Goal: Task Accomplishment & Management: Use online tool/utility

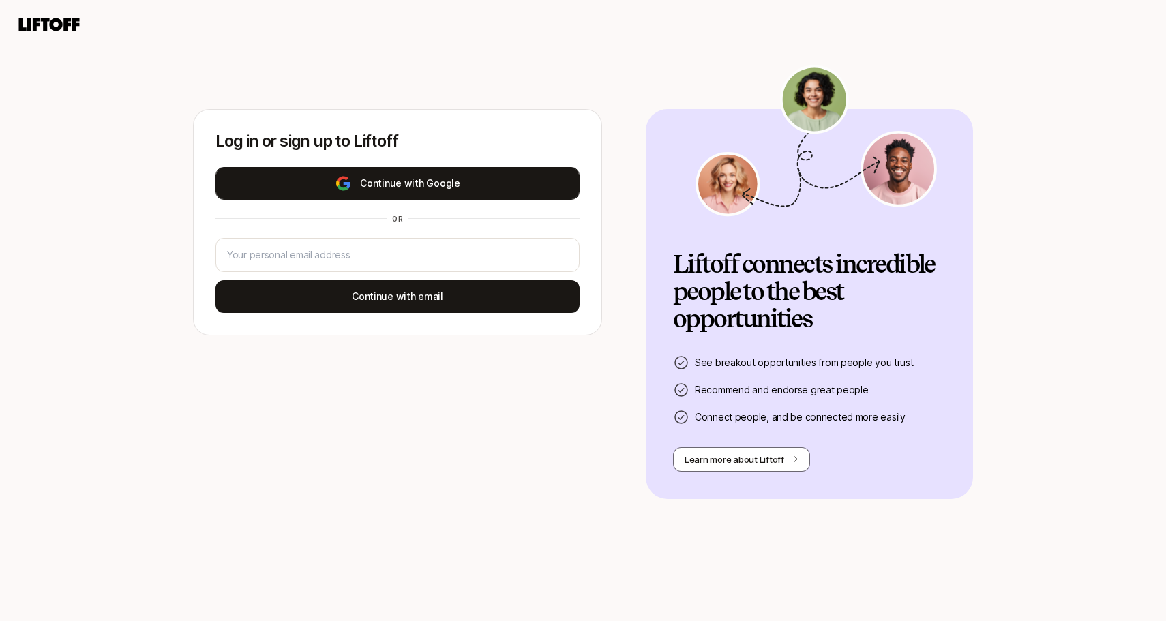
click at [483, 187] on button "Continue with Google" at bounding box center [397, 183] width 364 height 33
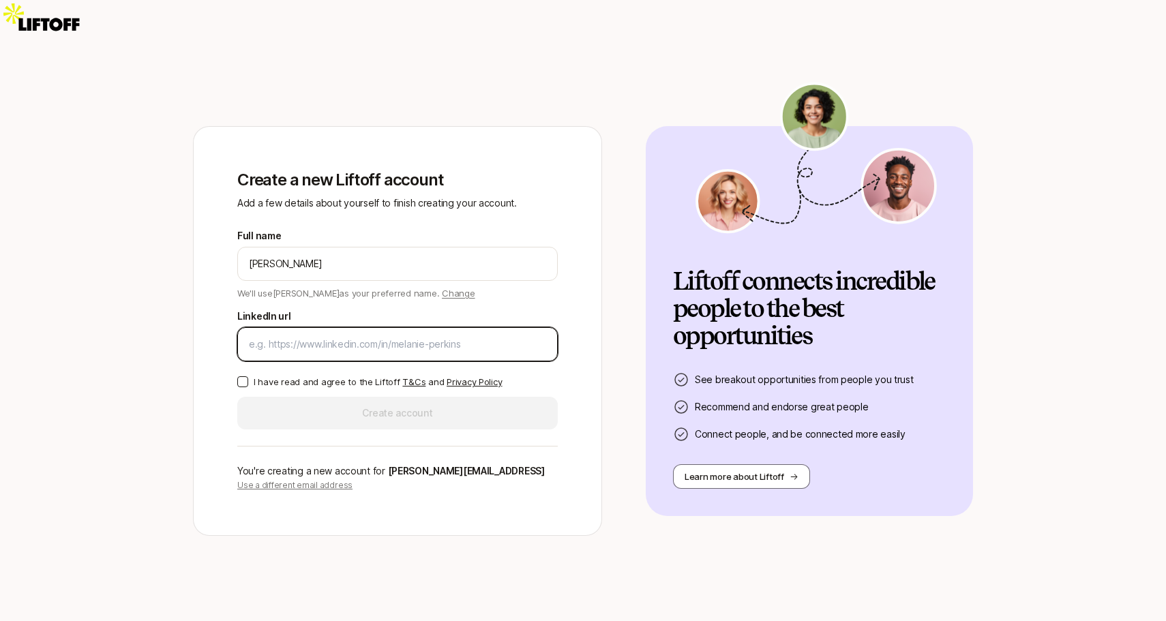
paste input "[URL][DOMAIN_NAME][PERSON_NAME]"
type input "[URL][DOMAIN_NAME][PERSON_NAME]"
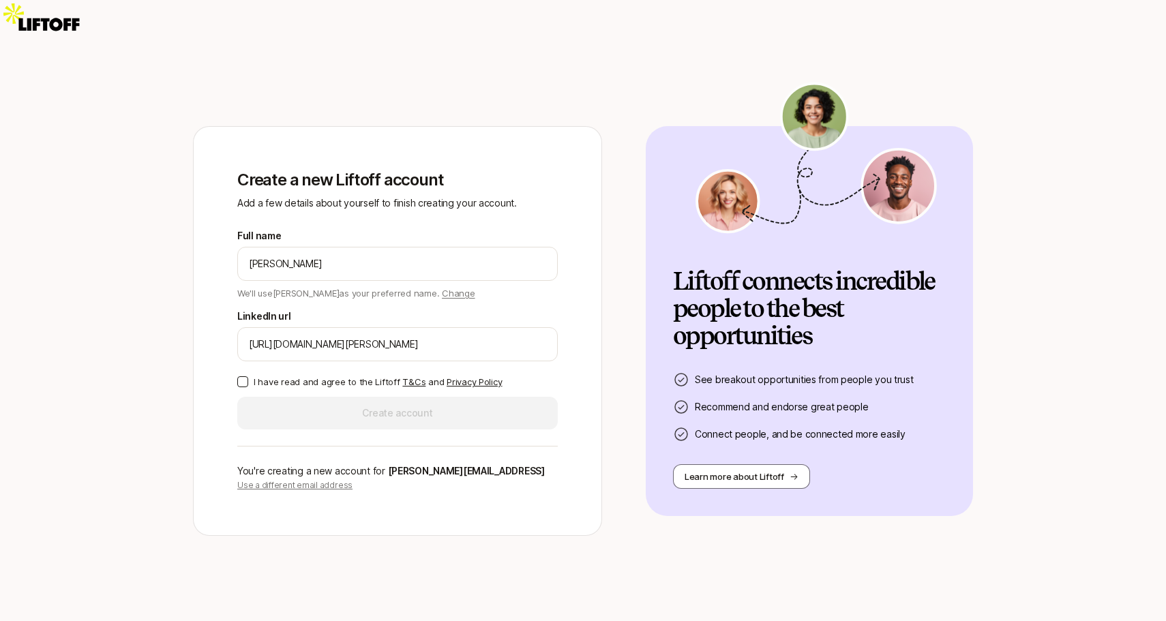
click at [335, 375] on p "I have read and agree to the Liftoff T&Cs and Privacy Policy" at bounding box center [378, 382] width 248 height 14
click at [248, 376] on button "I have read and agree to the Liftoff T&Cs and Privacy Policy" at bounding box center [242, 381] width 11 height 11
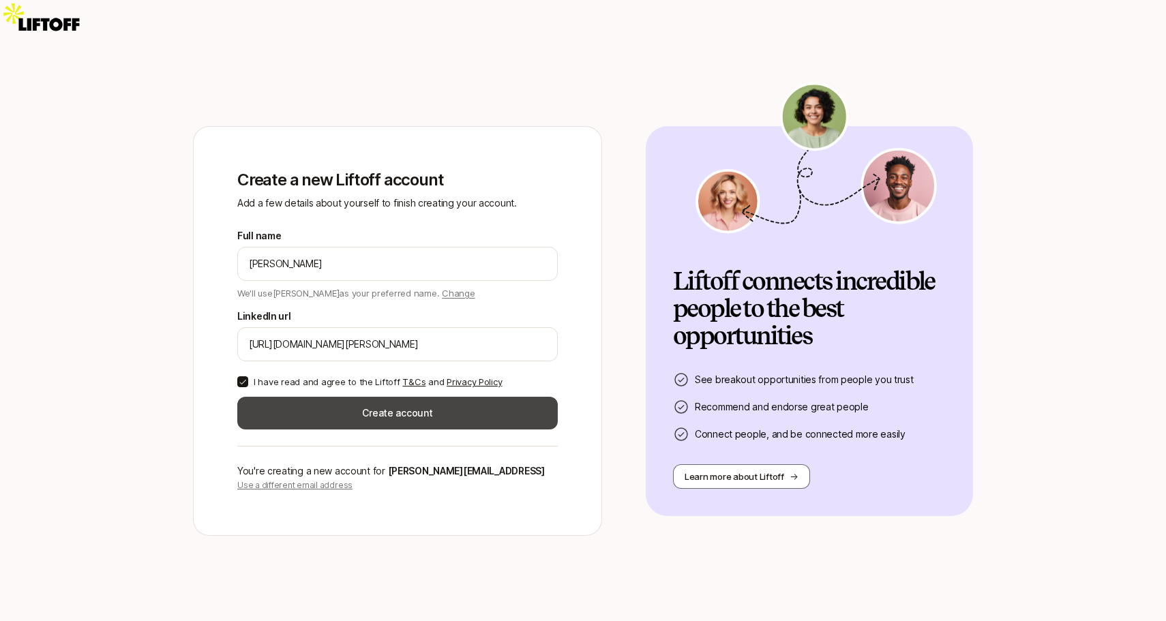
click at [342, 397] on button "Create account" at bounding box center [397, 413] width 320 height 33
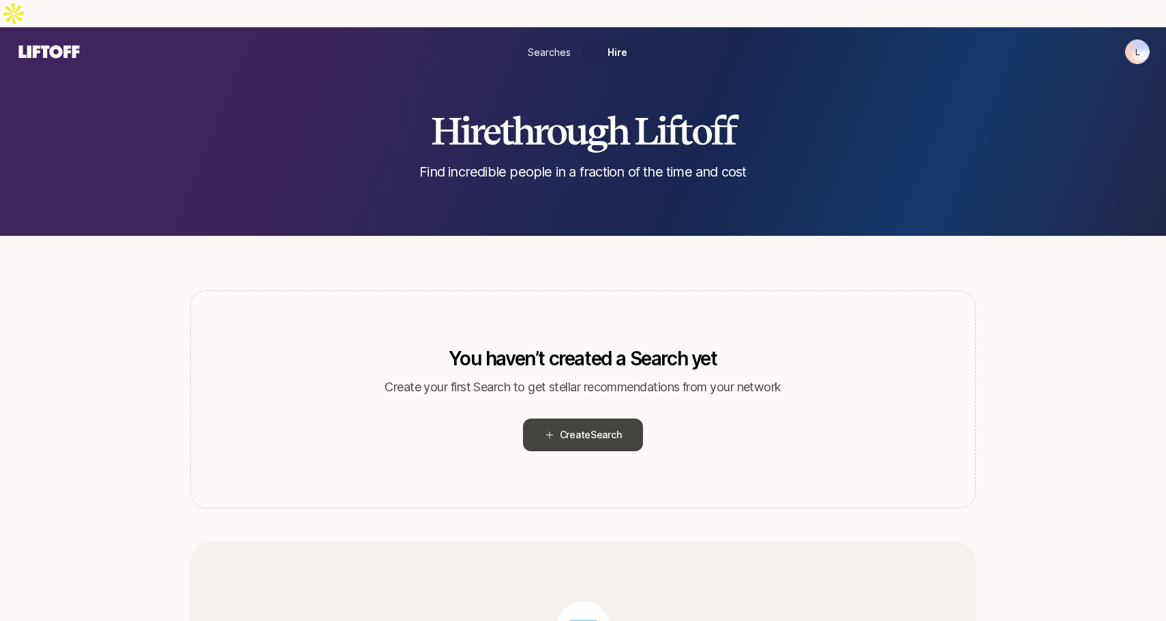
click at [617, 419] on button "Create Search" at bounding box center [583, 435] width 121 height 33
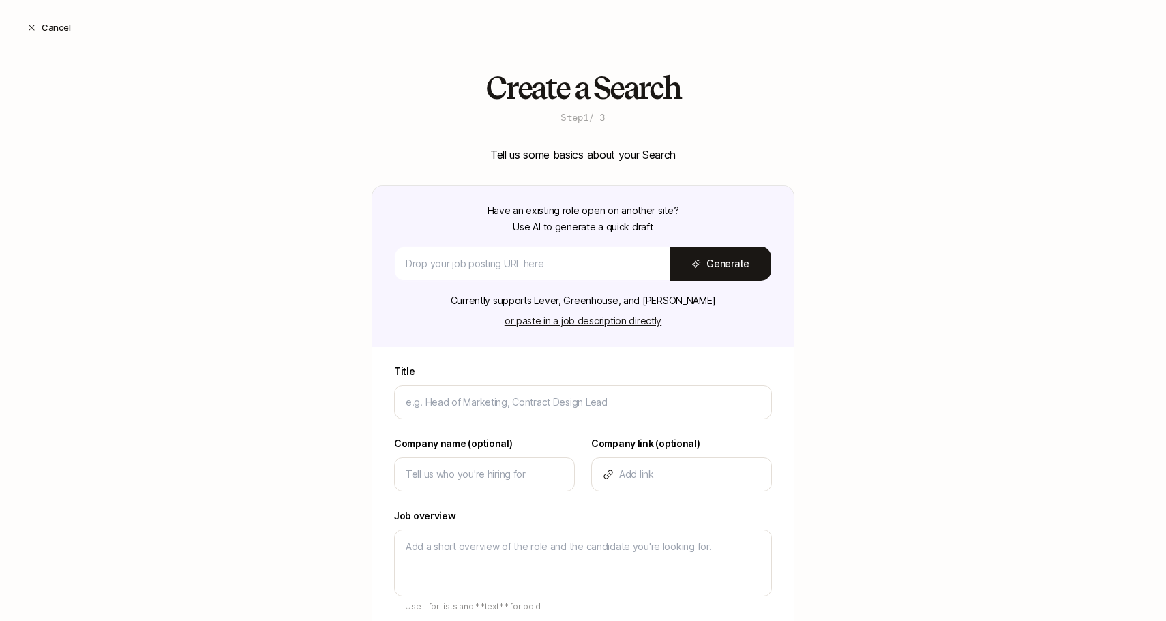
type textarea "x"
type input "F"
type textarea "x"
type input "Fo"
type textarea "x"
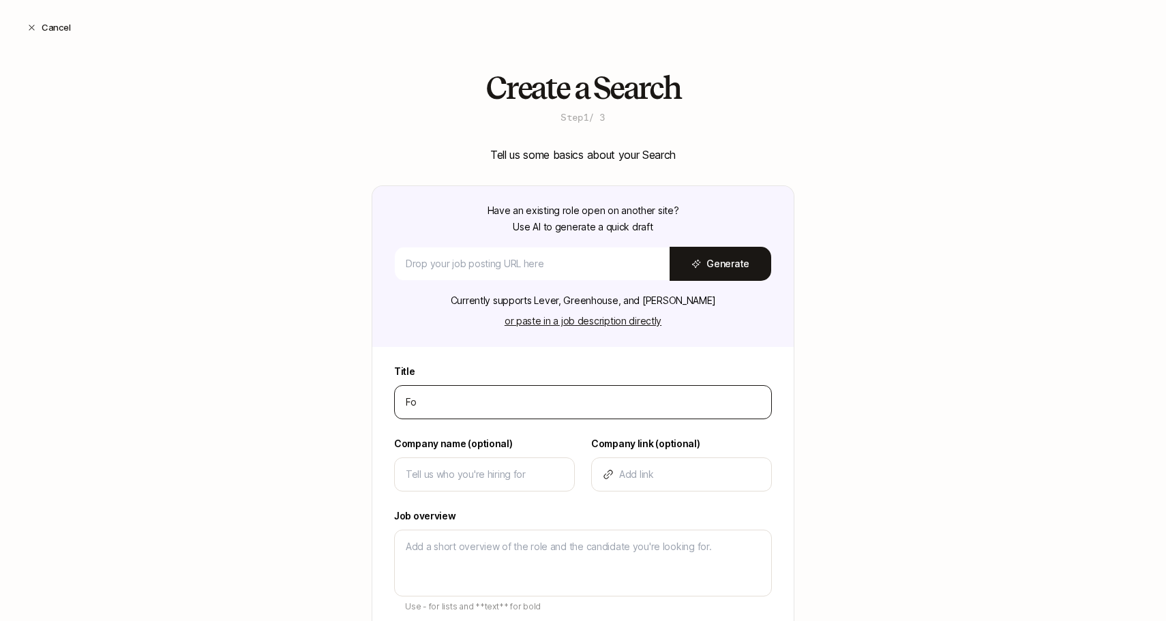
type input "Fou"
type textarea "x"
type input "Foun"
type textarea "x"
type input "Found"
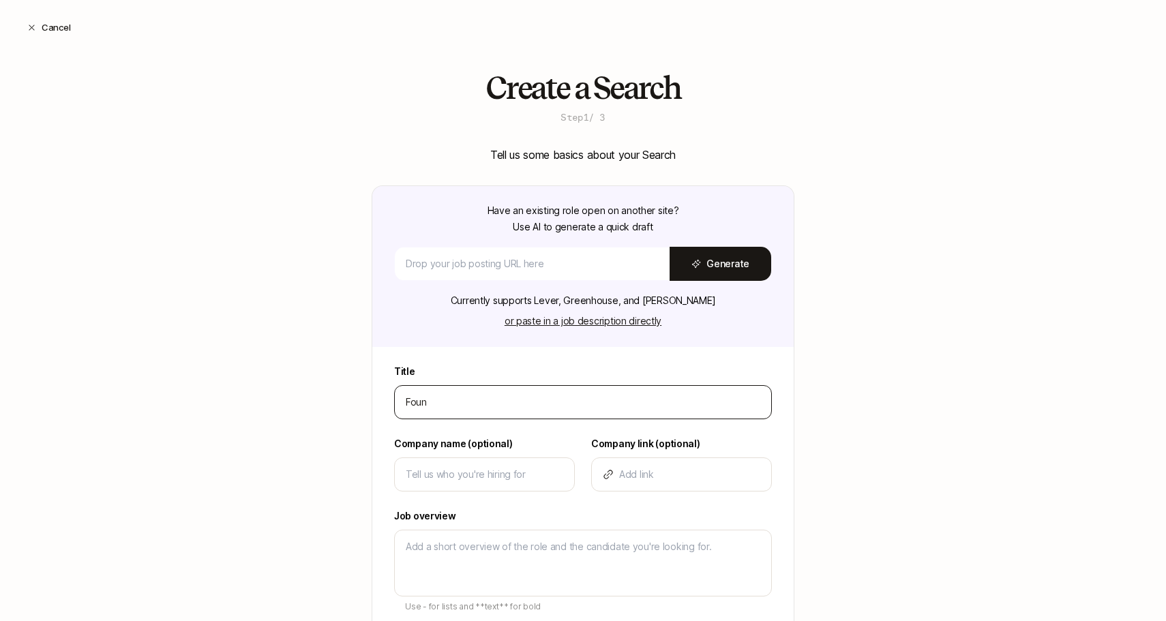
type textarea "x"
type input "Foundi"
type textarea "x"
type input "Founding"
type textarea "x"
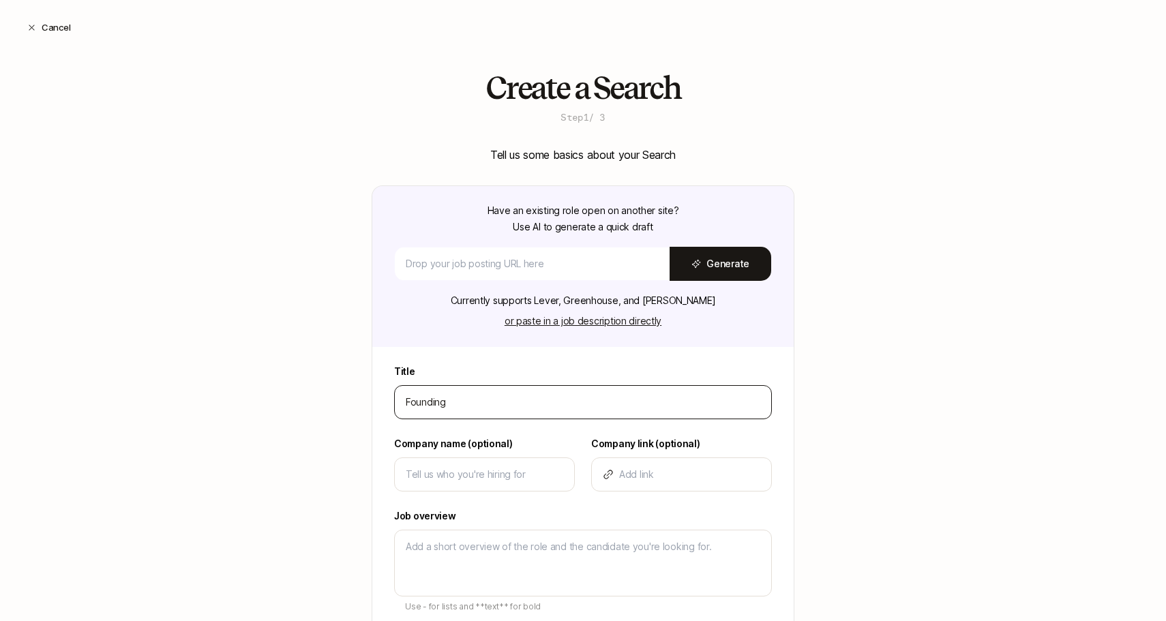
type input "Founding"
type textarea "x"
type input "Founding P"
type textarea "x"
type input "Founding Pr"
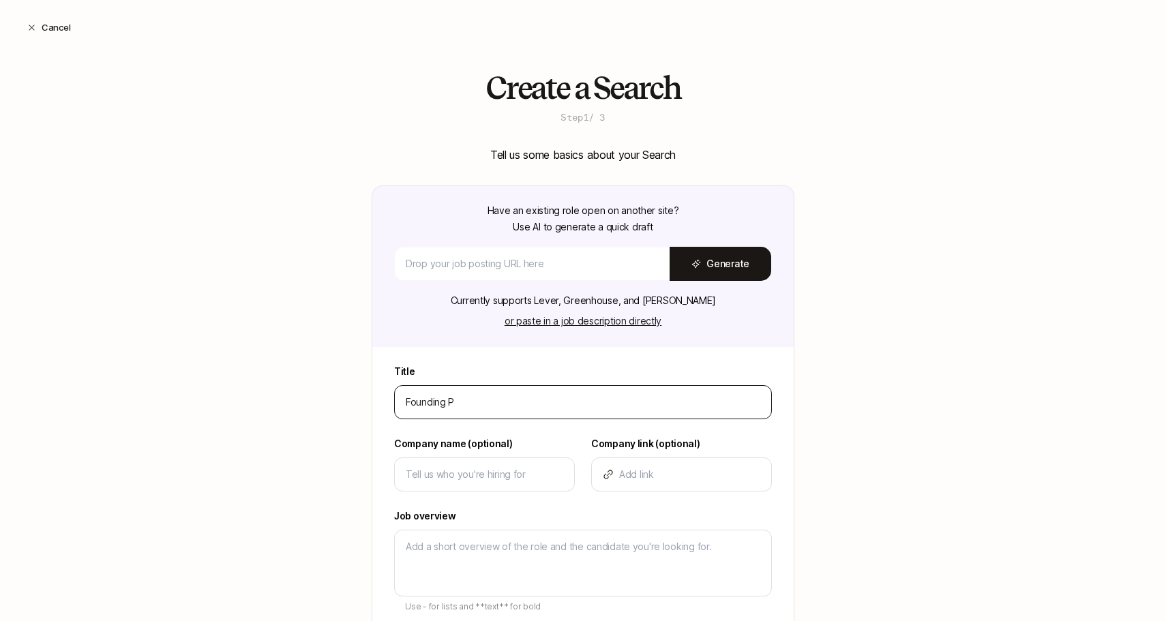
type textarea "x"
type input "Founding Pro"
type textarea "x"
type input "Founding Prod"
type textarea "x"
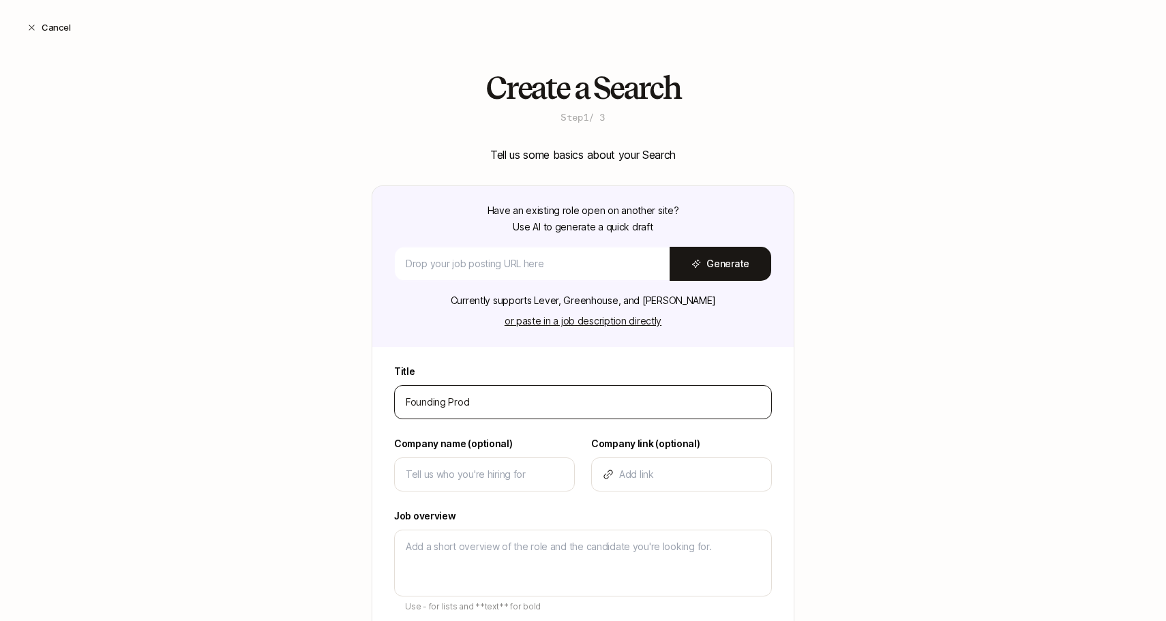
type input "Founding Produ"
type textarea "x"
type input "Founding Produc"
type textarea "x"
type input "Founding Product"
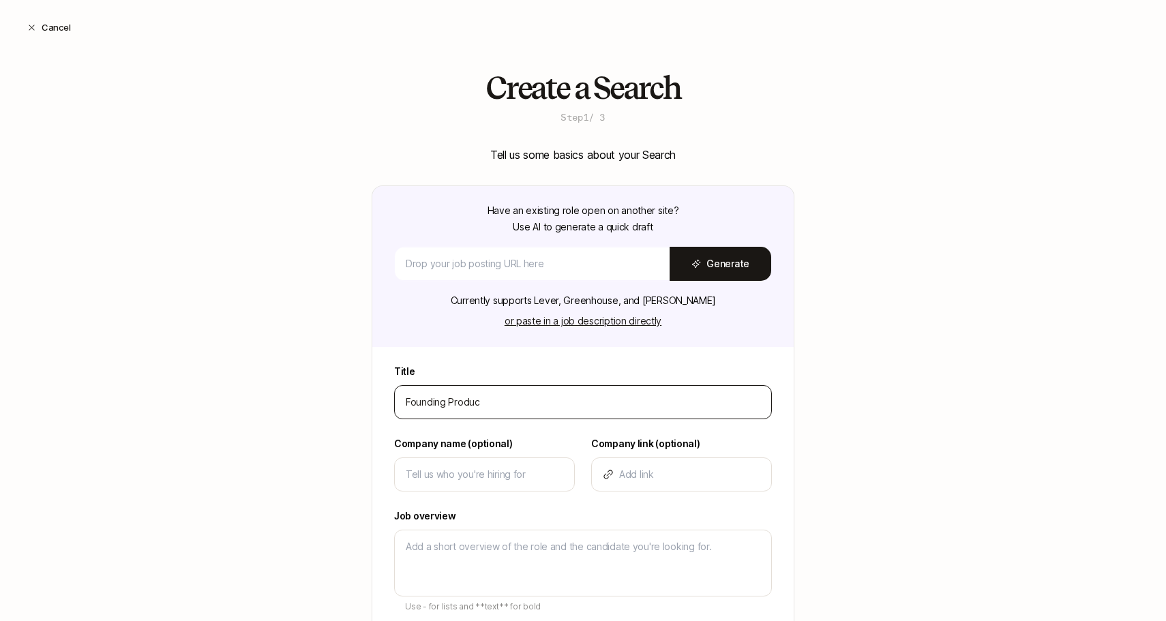
type textarea "x"
type input "Founding Product"
type textarea "x"
type input "Founding Product D"
type textarea "x"
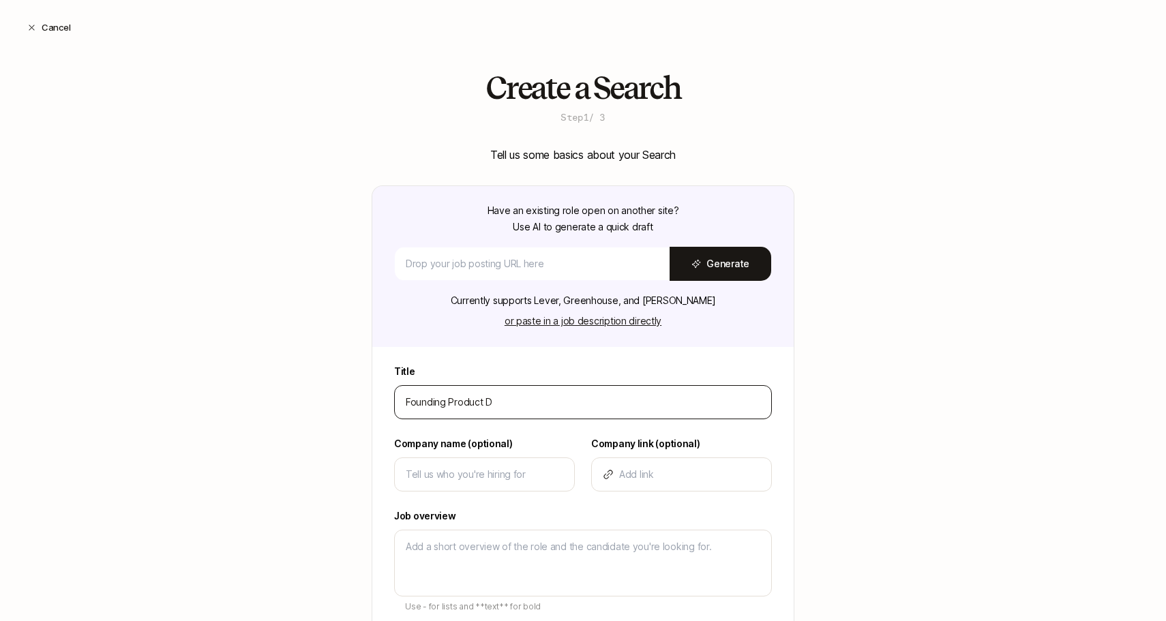
type input "Founding Product De"
type textarea "x"
type input "Founding Product Des"
type textarea "x"
type input "Founding Product Desgi"
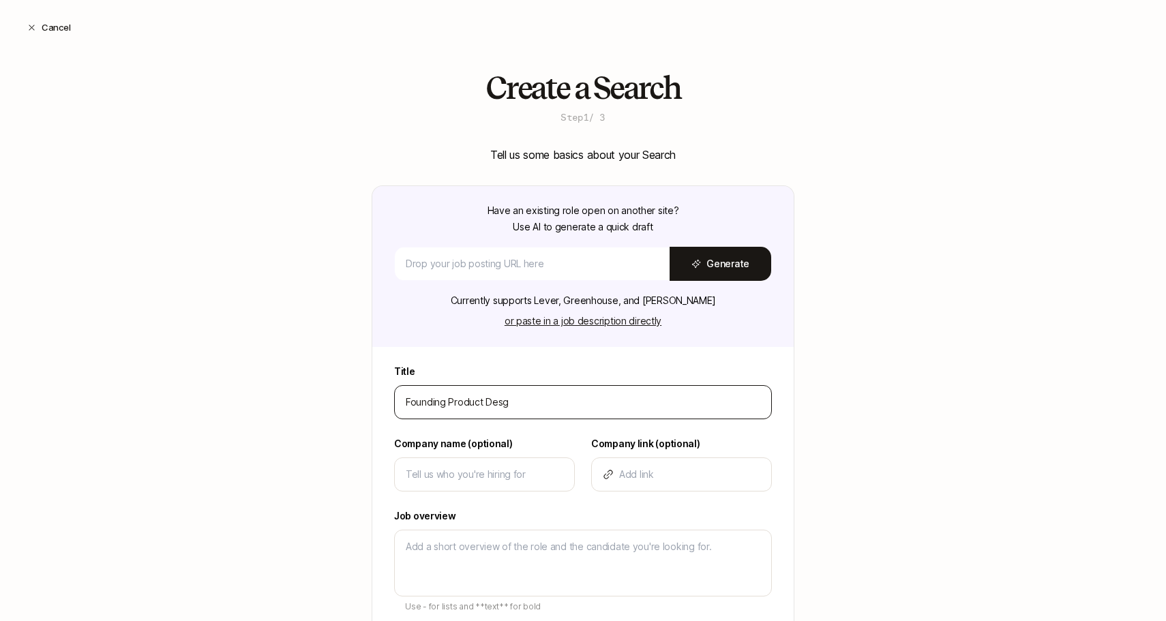
type textarea "x"
type input "Founding Product Desgin"
type textarea "x"
type input "Founding Product Desgi"
type textarea "x"
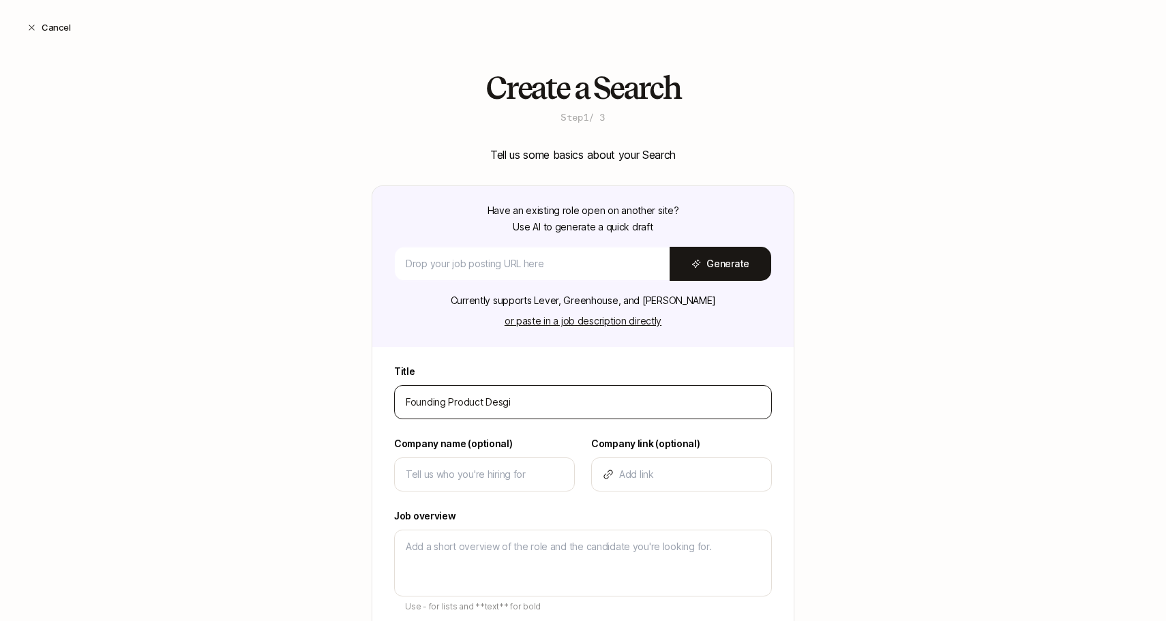
type input "Founding Product Desg"
type textarea "x"
type input "Founding Product Des"
type textarea "x"
type input "Founding Product Desi"
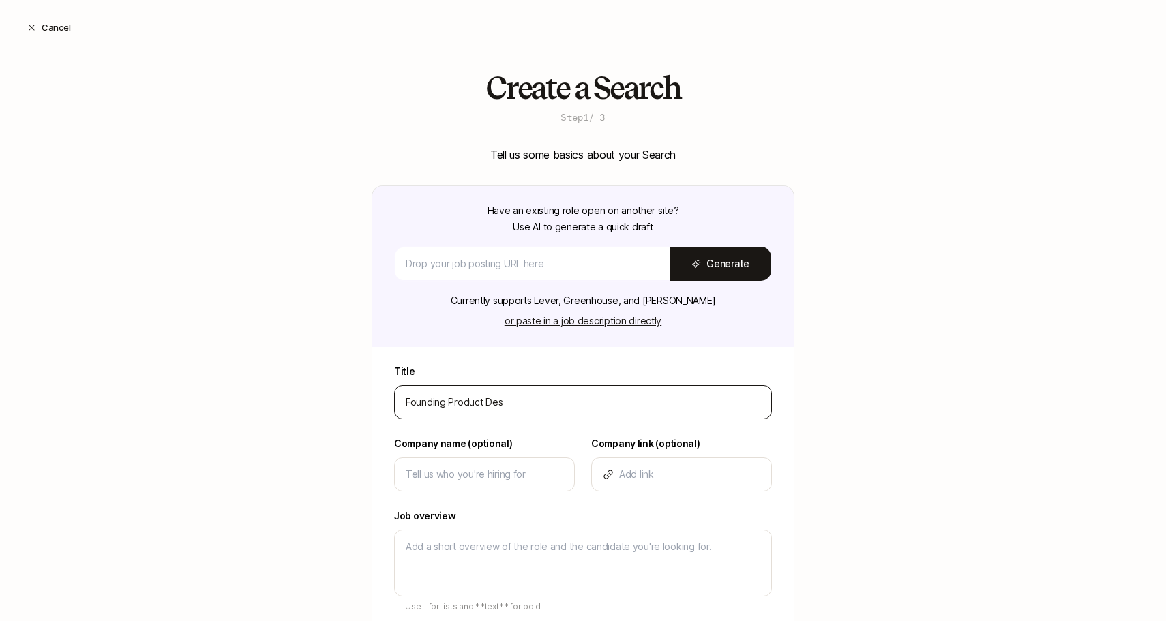
type textarea "x"
type input "Founding Product Desis"
type textarea "x"
type input "Founding Product Desisg"
type textarea "x"
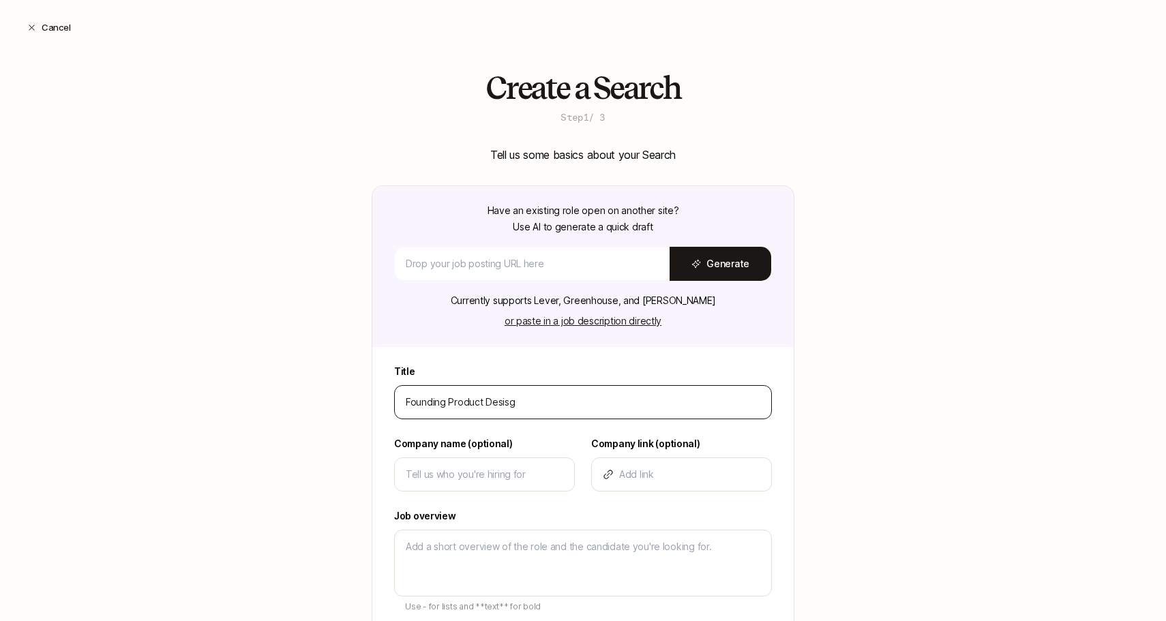
type input "Founding Product Desisgn"
type textarea "x"
type input "Founding Product Desisg"
type textarea "x"
type input "Founding Product Desis"
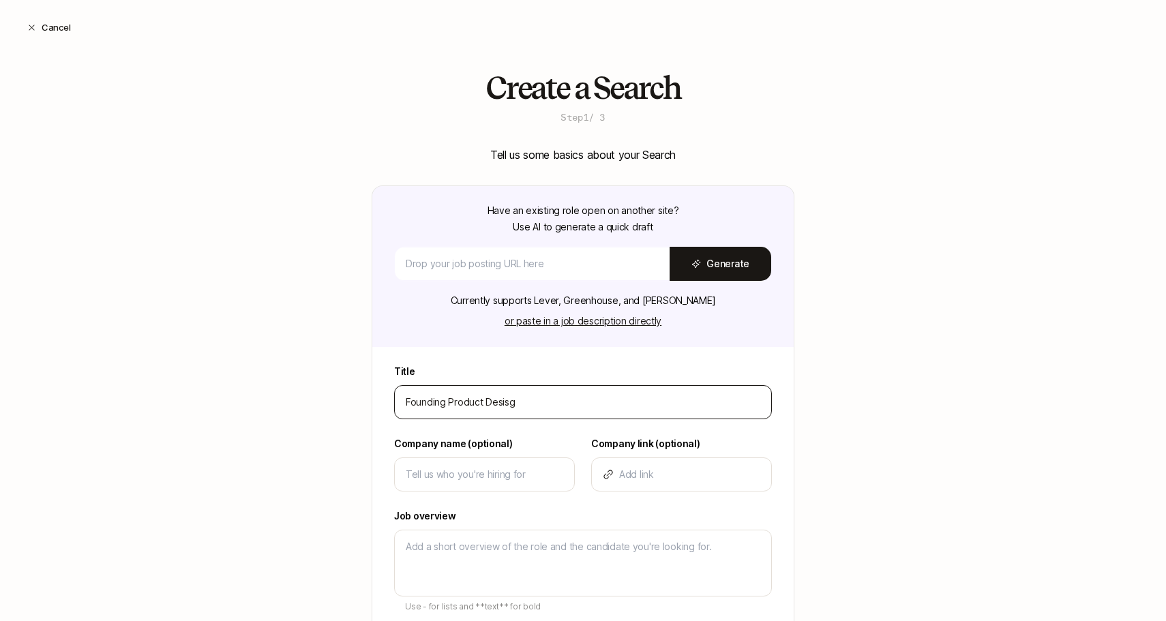
type textarea "x"
type input "Founding Product Desi"
type textarea "x"
type input "Founding Product Des"
type textarea "x"
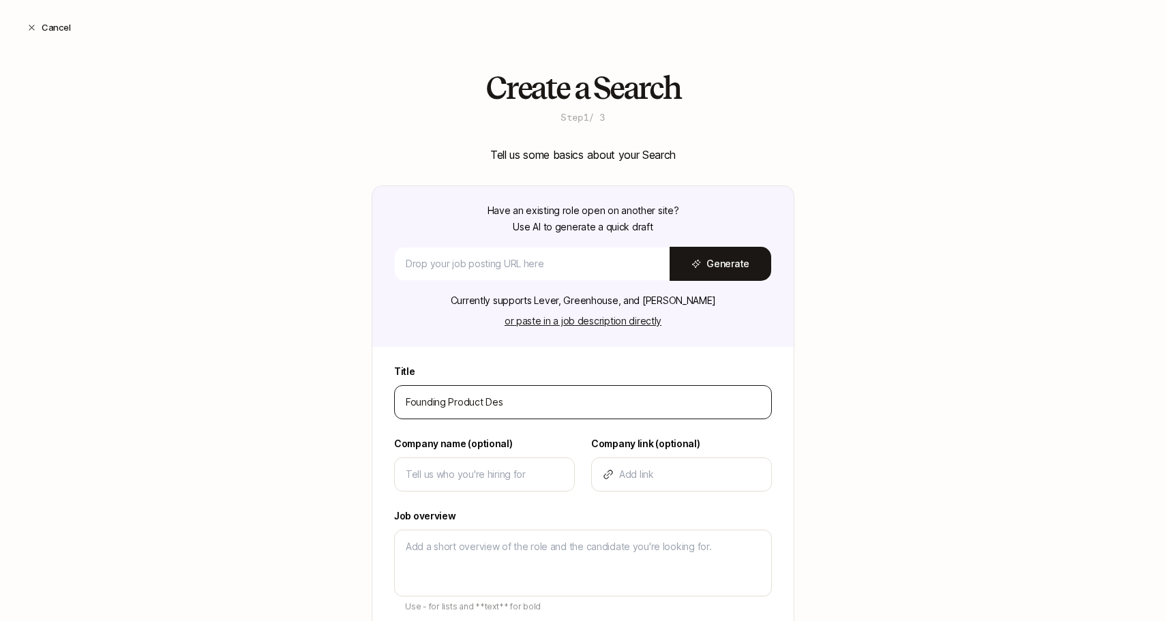
type input "Founding Product Desi"
type textarea "x"
type input "Founding Product Desig"
type textarea "x"
type input "Founding Product Design"
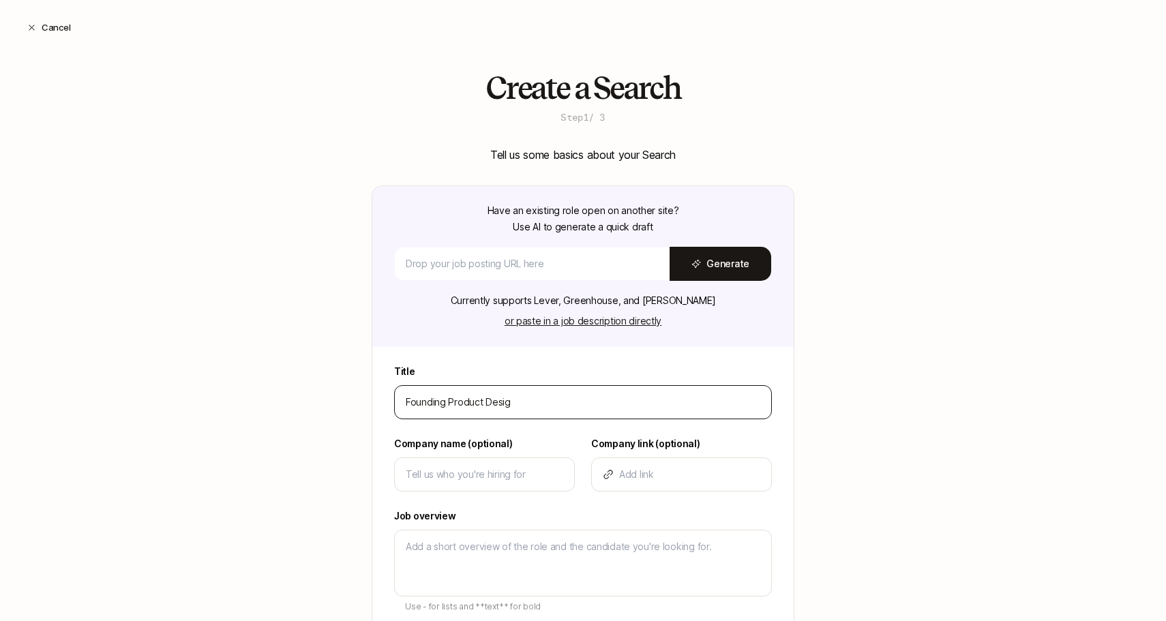
type textarea "x"
type input "Founding Product Designe"
type textarea "x"
type input "Founding Product Designer"
type textarea "x"
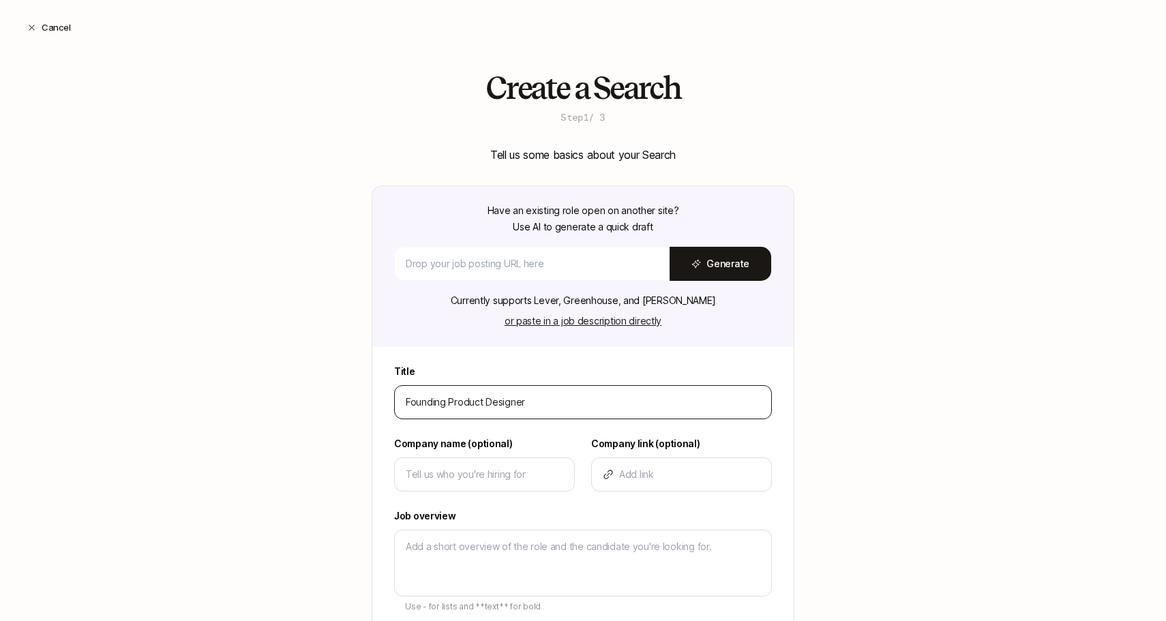
type input "Founding Product Designer"
type input "S"
type textarea "x"
type input "So"
type textarea "x"
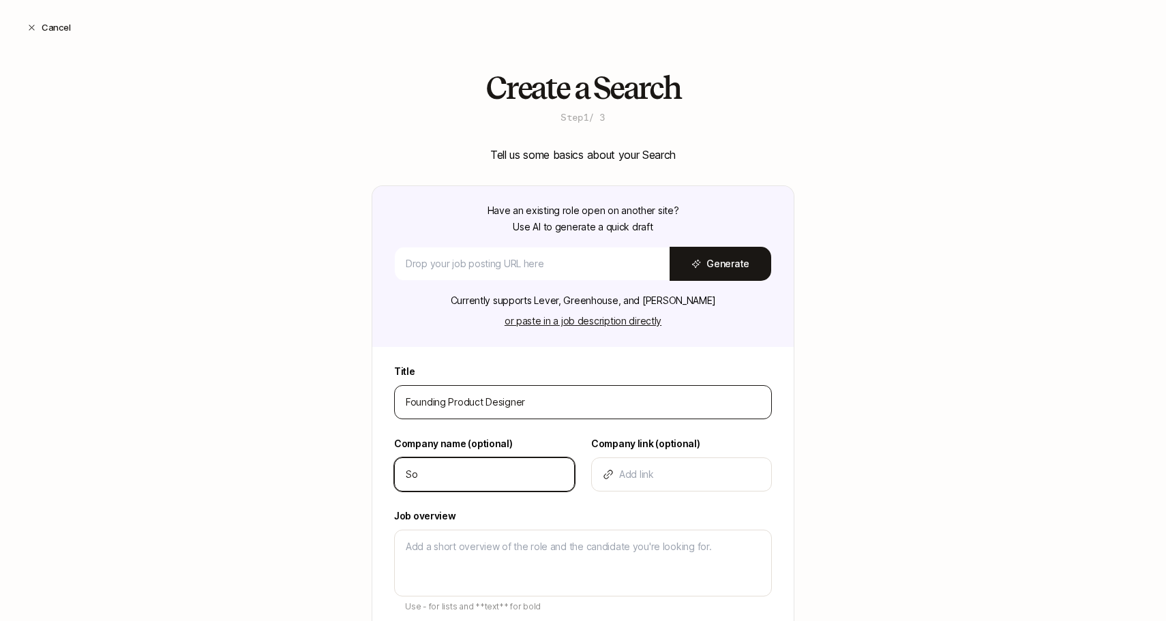
type input "Sox"
type textarea "x"
type input "Soxt"
type textarea "x"
type input "Soxto"
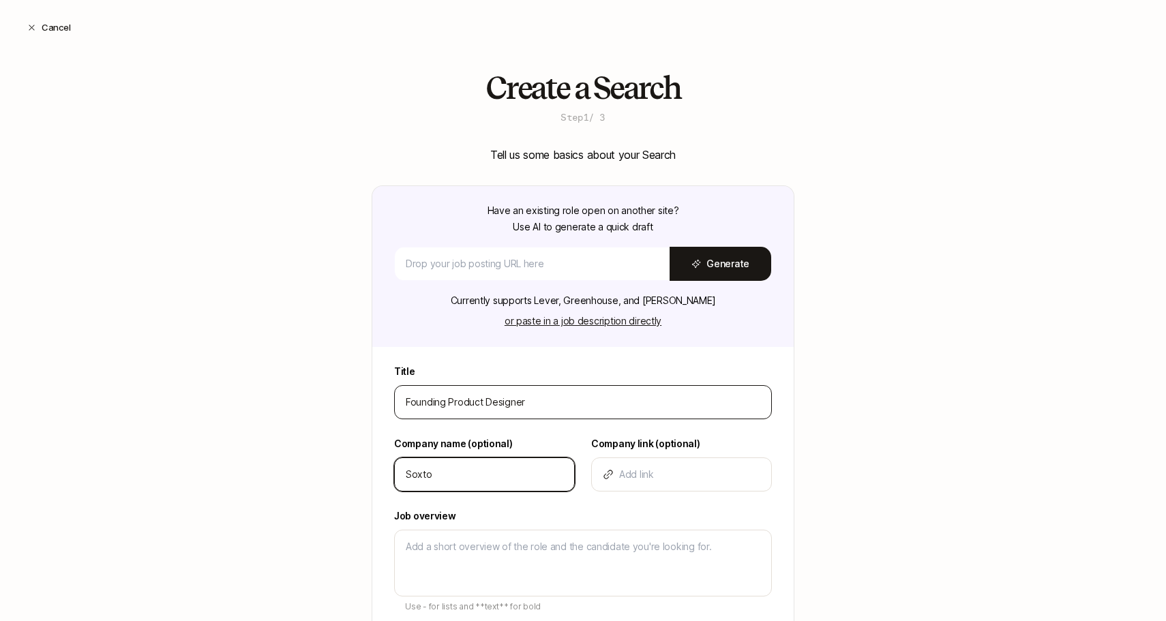
type textarea "x"
type input "Soxton"
type textarea "x"
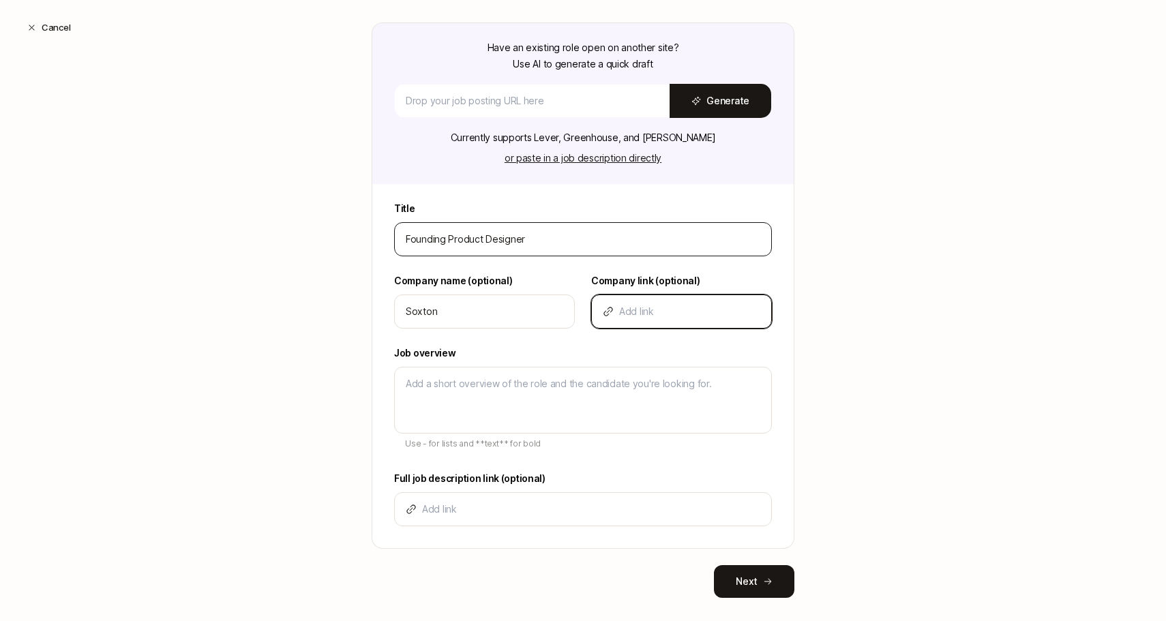
scroll to position [182, 0]
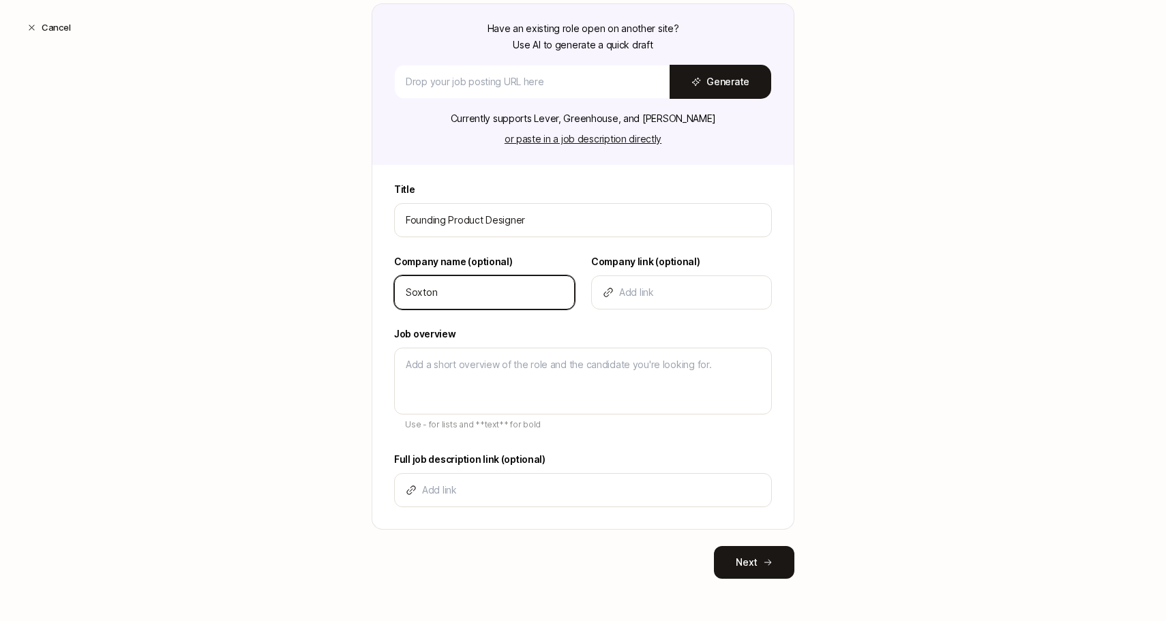
click at [508, 298] on input "Soxton" at bounding box center [484, 292] width 157 height 16
type input "Soxton"
type textarea "x"
type input "Soxton L"
type textarea "x"
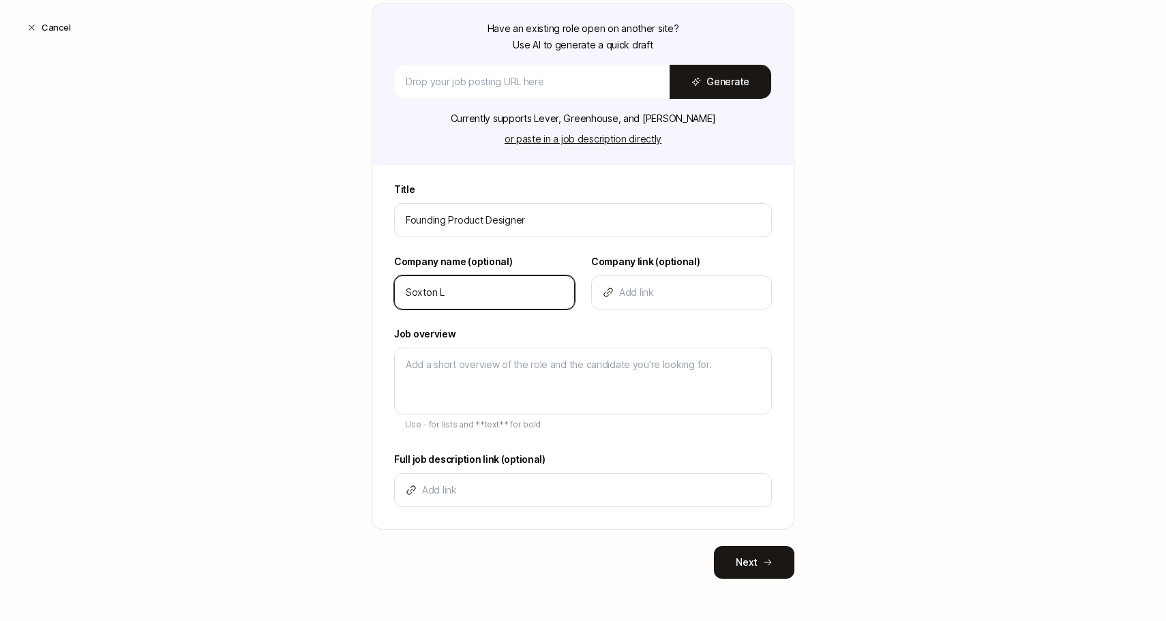
type input "Soxton Le"
type textarea "x"
type input "Soxton Leg"
type textarea "x"
type input "Soxton Lega"
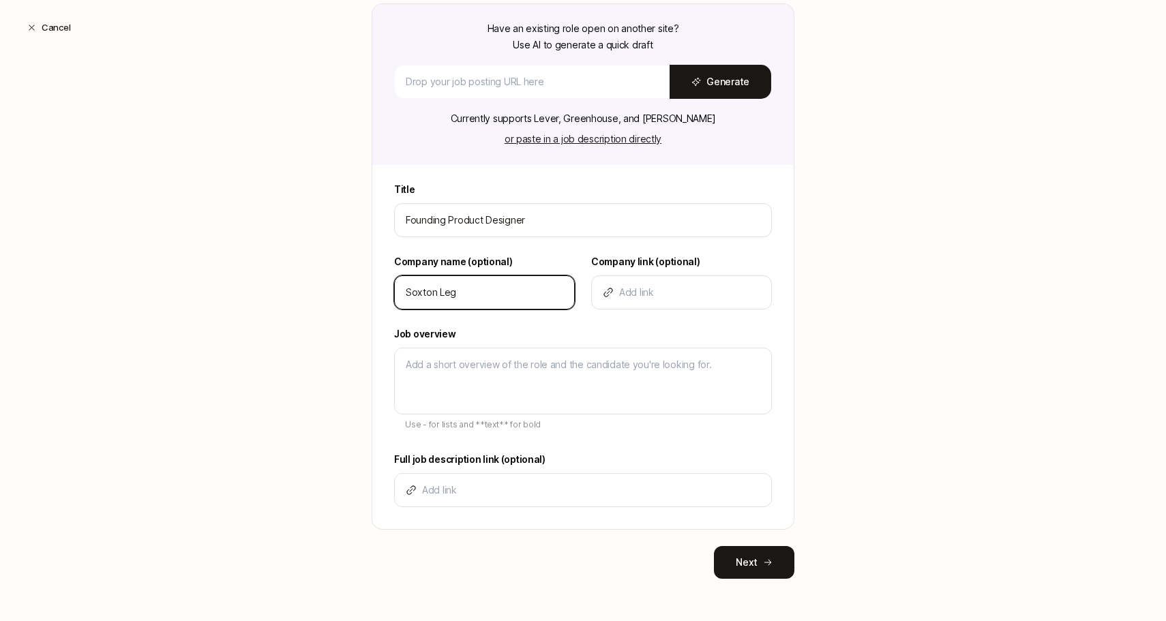
type textarea "x"
type input "Soxton Legal"
type textarea "x"
type input "Soxton Legal"
type textarea "x"
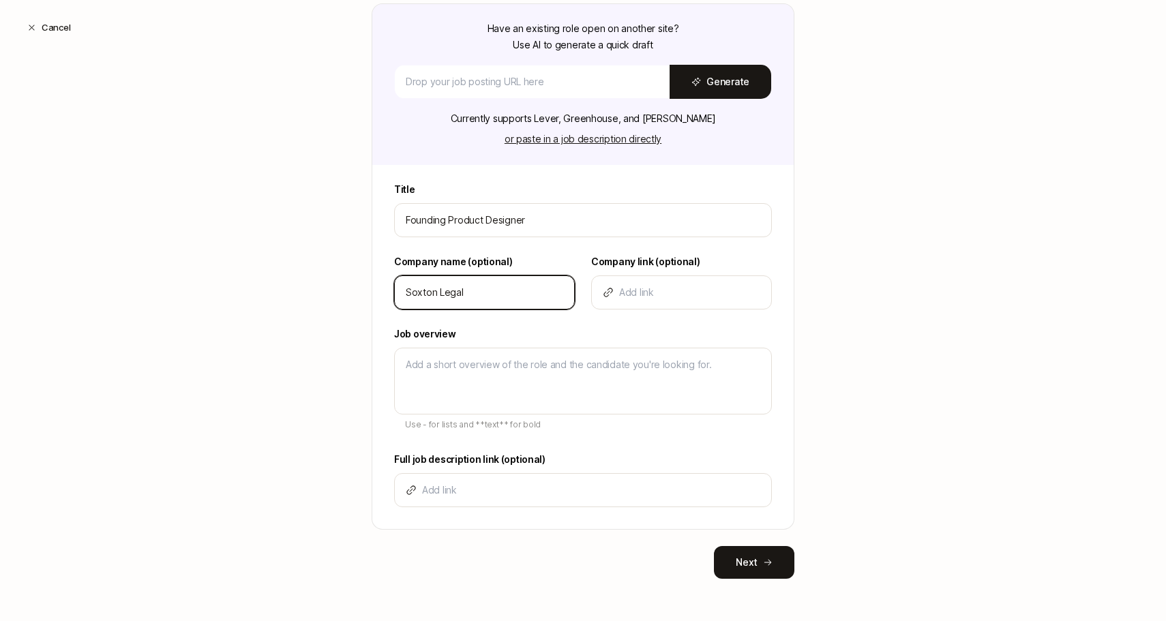
type input "Soxton Legal"
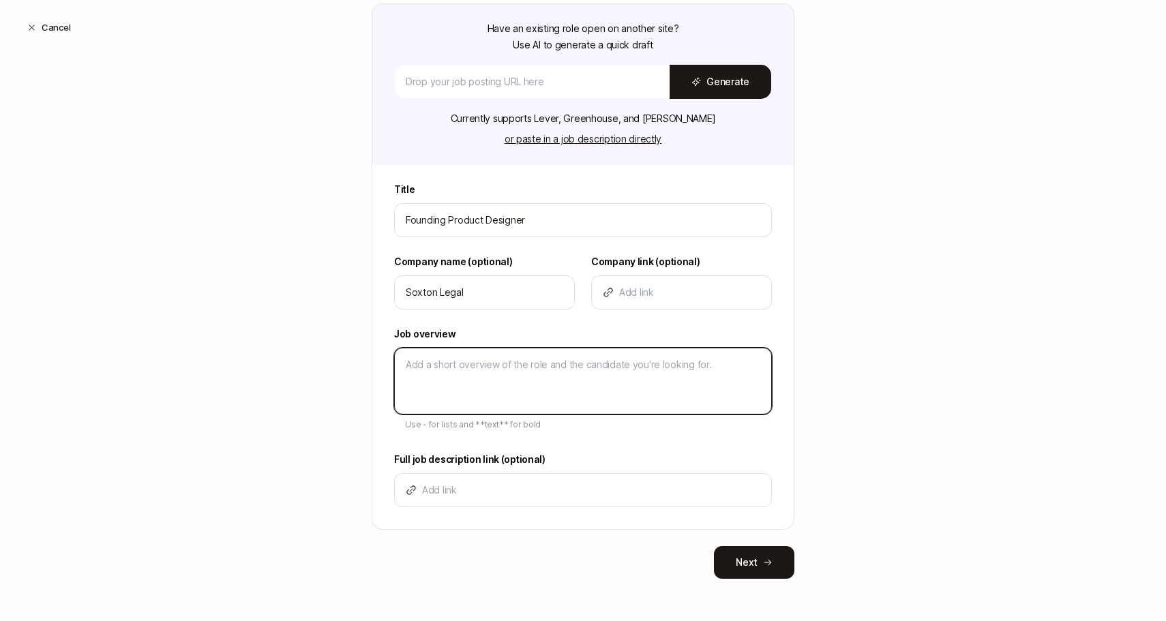
click at [570, 357] on textarea at bounding box center [583, 381] width 378 height 67
paste textarea "At [URL], we’re building a full stack ai law firm for startups and creative. We…"
type textarea "At [URL], we’re building a full stack ai law firm for startups and creative. We…"
type textarea "x"
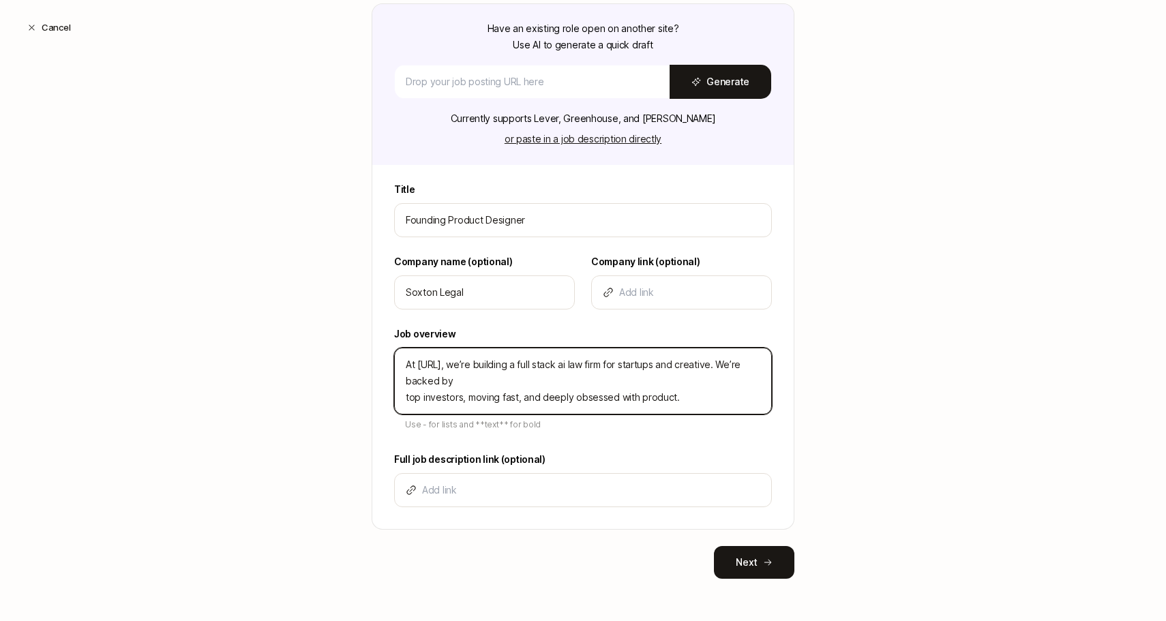
click at [407, 397] on textarea "At [URL], we’re building a full stack ai law firm for startups and creative. We…" at bounding box center [583, 381] width 378 height 67
type textarea "At [URL], we’re building a full stack ai law firm for startups and creative. We…"
type textarea "x"
type textarea "At [URL], we’re building a full stack ai law firm for startups and creative. We…"
type textarea "x"
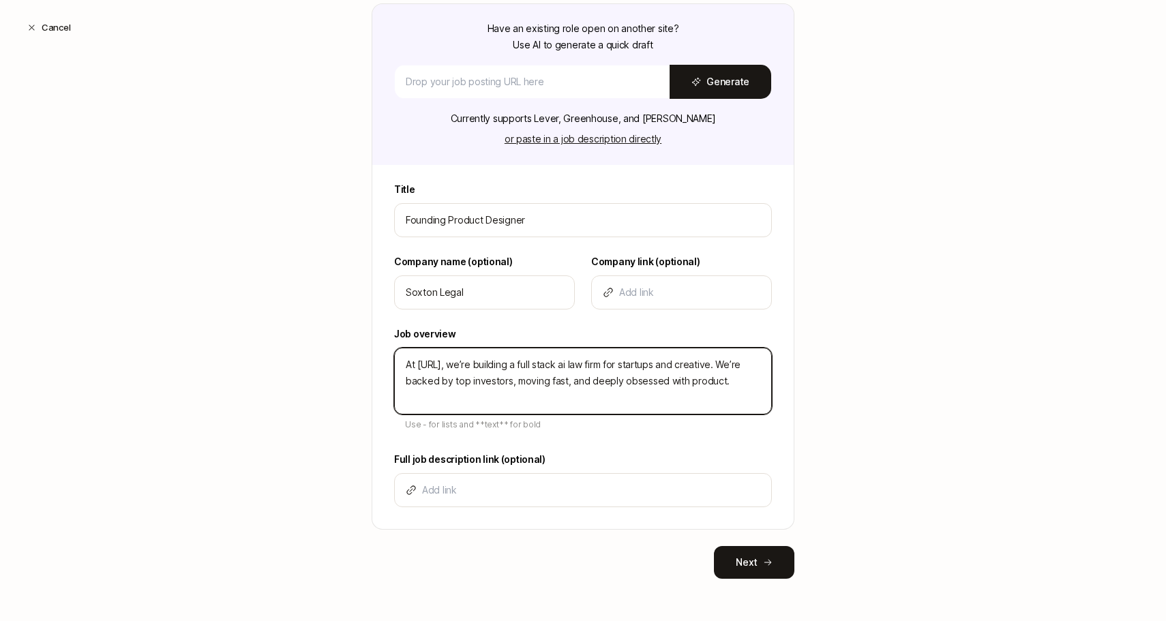
click at [729, 366] on textarea "At [URL], we’re building a full stack ai law firm for startups and creative. We…" at bounding box center [583, 381] width 378 height 67
click at [725, 366] on textarea "At [URL], we’re building a full stack ai law firm for startups and creative. We…" at bounding box center [583, 381] width 378 height 67
type textarea "At [URL], we’re building a full stack ai law firm for startups and creatives. W…"
type textarea "x"
click at [725, 381] on textarea "At [URL], we’re building a full stack ai law firm for startups and creatives. W…" at bounding box center [583, 381] width 378 height 67
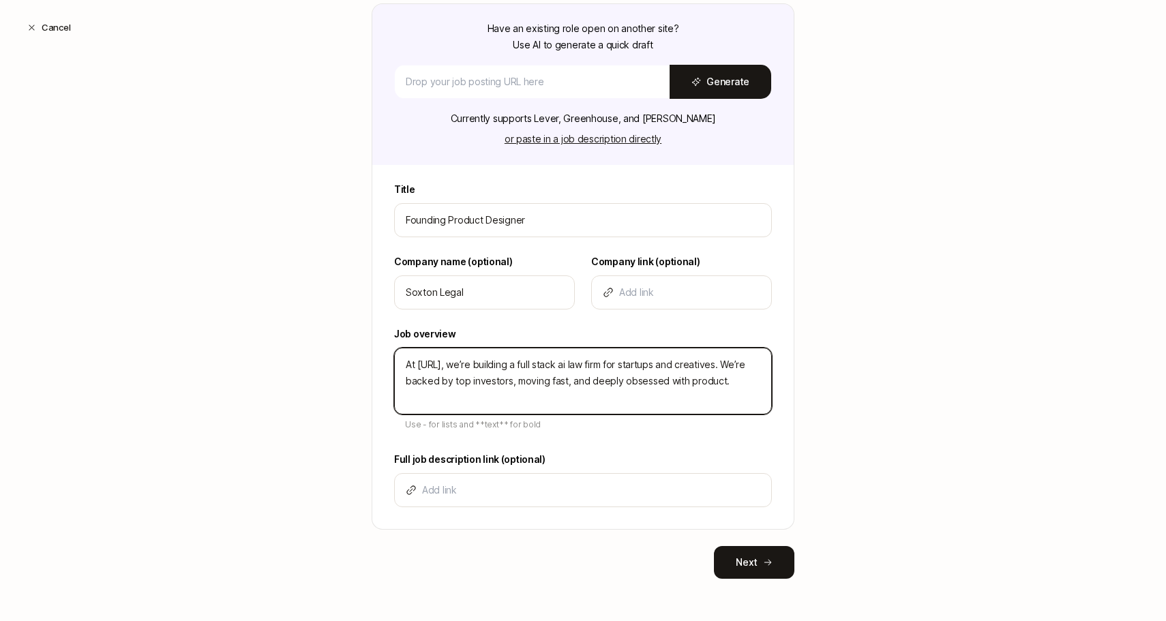
type textarea "At [URL], we’re building a full stack ai law firm for startups and creatives. W…"
type textarea "x"
type textarea "At [URL], we’re building a full stack ai law firm for startups and creatives. W…"
type textarea "x"
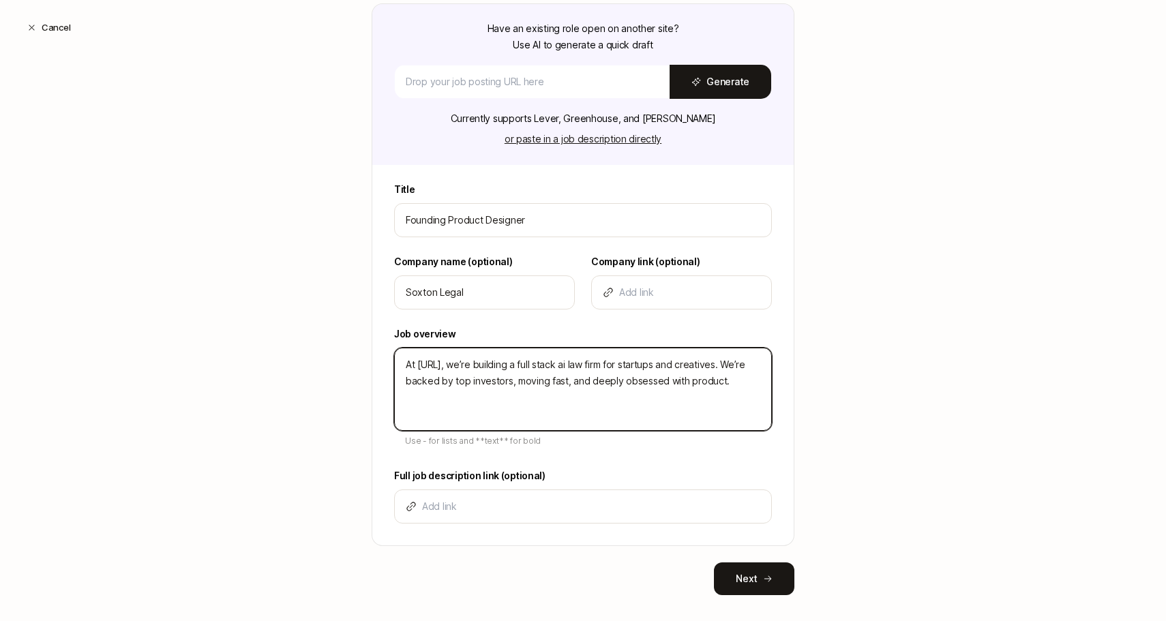
type textarea "At [URL], we’re building a full stack ai law firm for startups and creatives. W…"
type textarea "x"
type textarea "At [URL], we’re building a full stack ai law firm for startups and creatives. W…"
type textarea "x"
paste textarea "Lore ips dolors am con adipisci eli seddo eiusmo tem inc utlabo etdolorem • Ali…"
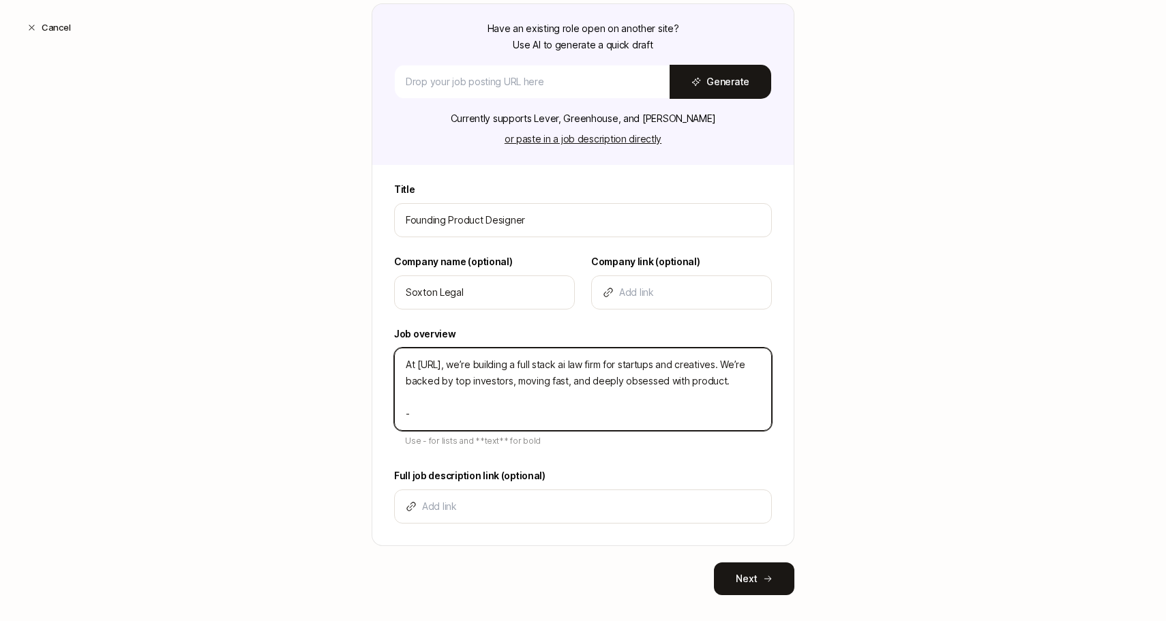
type textarea "Lo Ipsumd.Si, am’co adipisci e sedd eiusm te inc utla etd magnaali eni adminimv…"
type textarea "x"
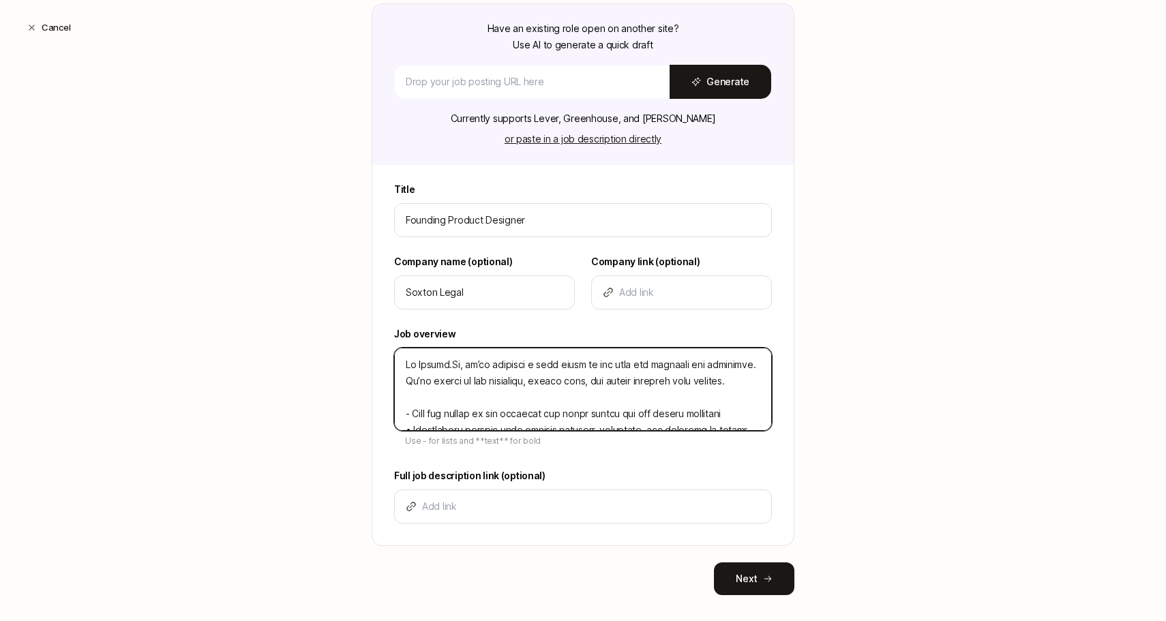
scroll to position [389, 0]
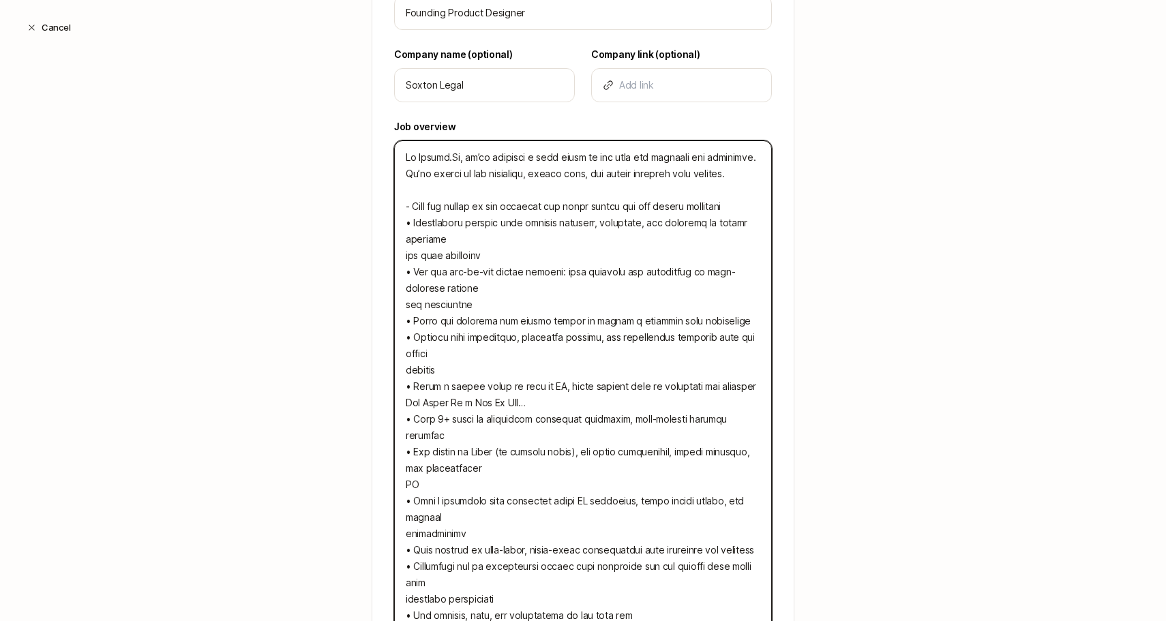
click at [413, 226] on textarea at bounding box center [583, 386] width 378 height 492
type textarea "Lo Ipsumd.Si, am’co adipisci e sedd eiusm te inc utla etd magnaali eni adminimv…"
type textarea "x"
click at [417, 197] on textarea at bounding box center [583, 386] width 378 height 492
type textarea "Lo Ipsumd.Si, am’co adipisci e sedd eiusm te inc utla etd magnaali eni adminimv…"
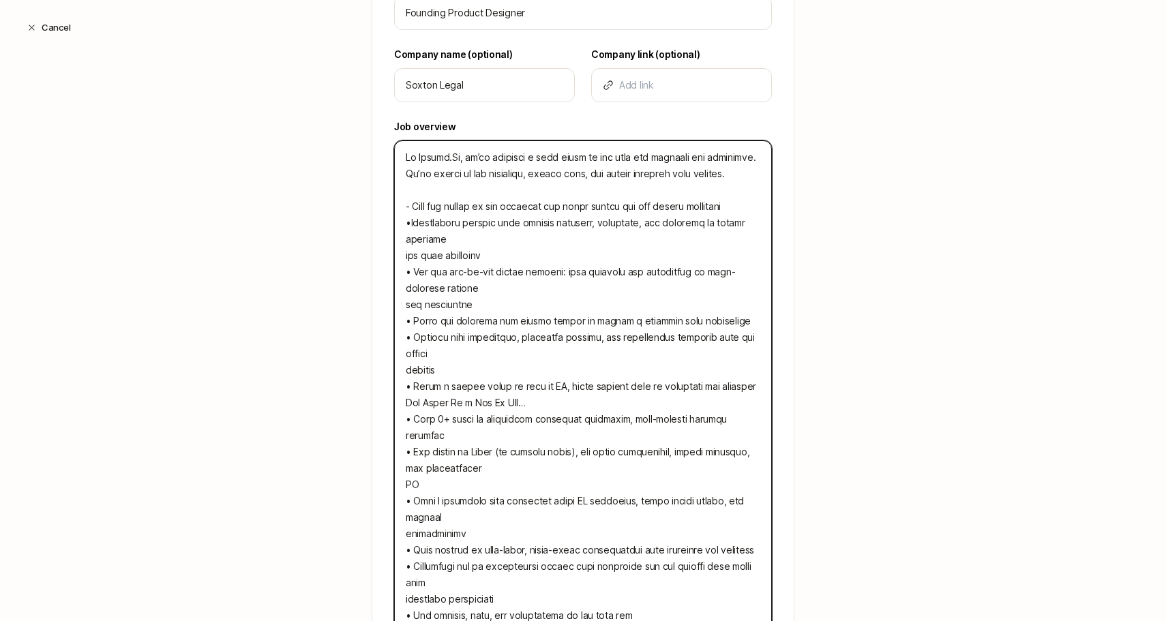
type textarea "x"
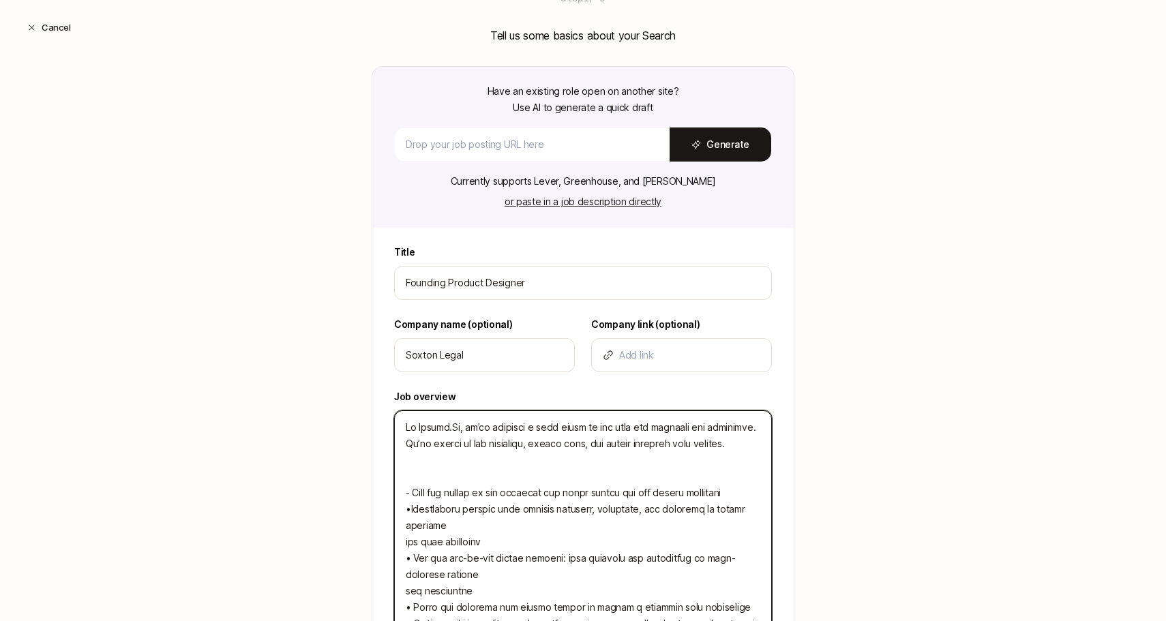
scroll to position [625, 0]
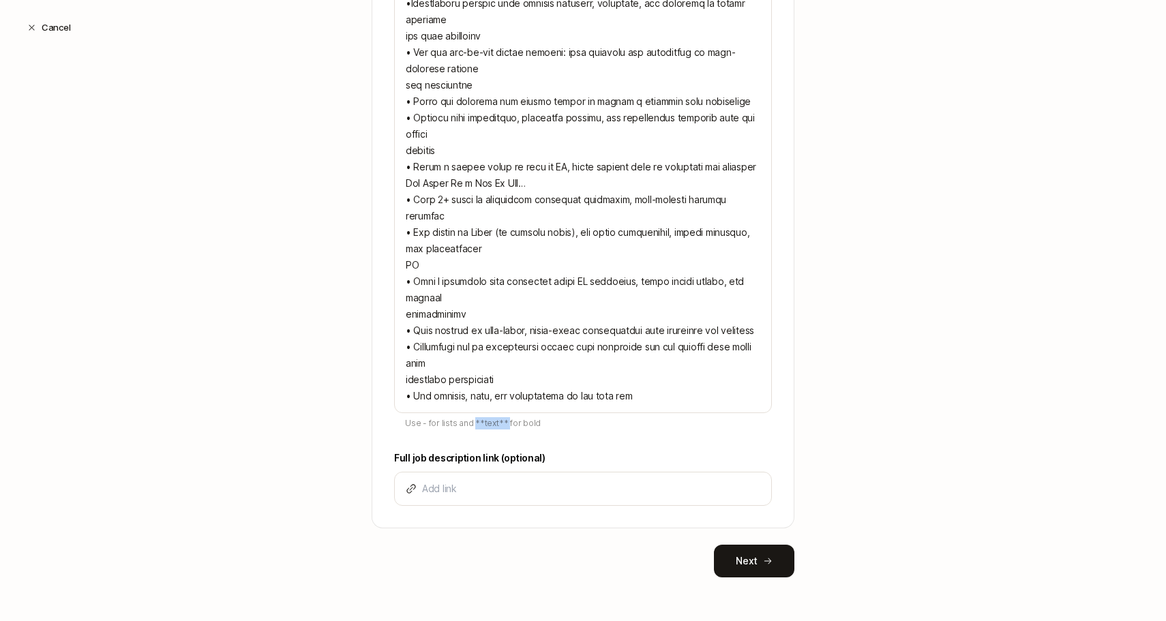
copy span "**text**"
drag, startPoint x: 474, startPoint y: 425, endPoint x: 504, endPoint y: 425, distance: 30.0
click at [504, 425] on span "Use - for lists and **text** for bold" at bounding box center [473, 423] width 136 height 10
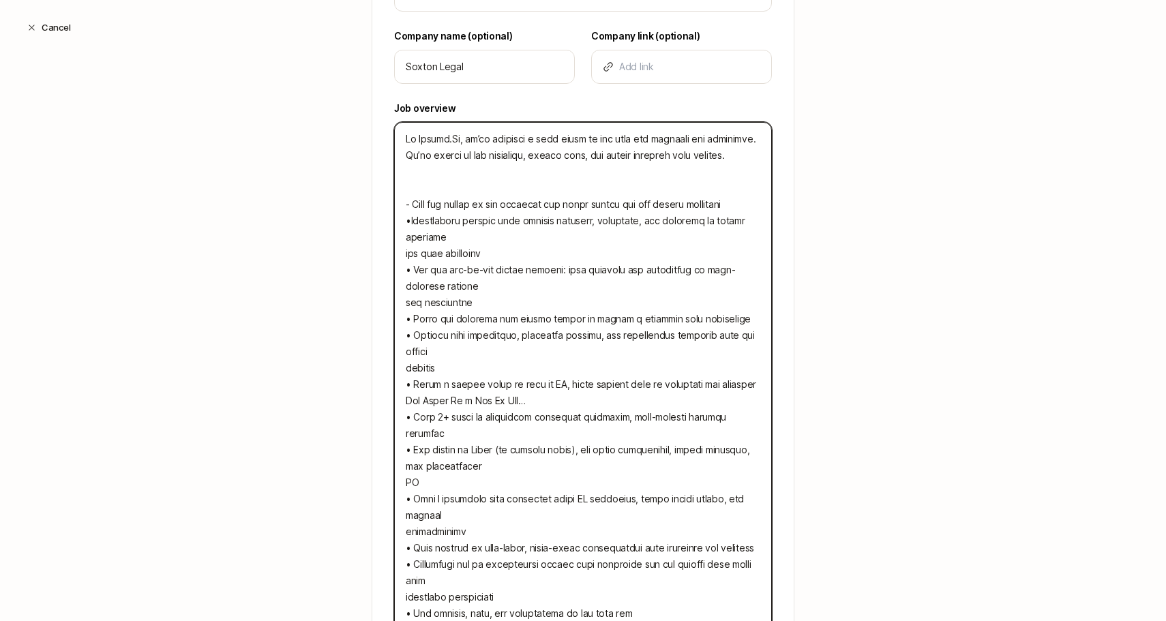
click at [411, 191] on textarea at bounding box center [583, 376] width 378 height 509
paste textarea "**text**"
type textarea "Lo Ipsumd.Si, am’co adipisci e sedd eiusm te inc utla etd magnaali eni adminimv…"
type textarea "x"
type textarea "Lo Ipsumd.Si, am’co adipisci e sedd eiusm te inc utla etd magnaali eni adminimv…"
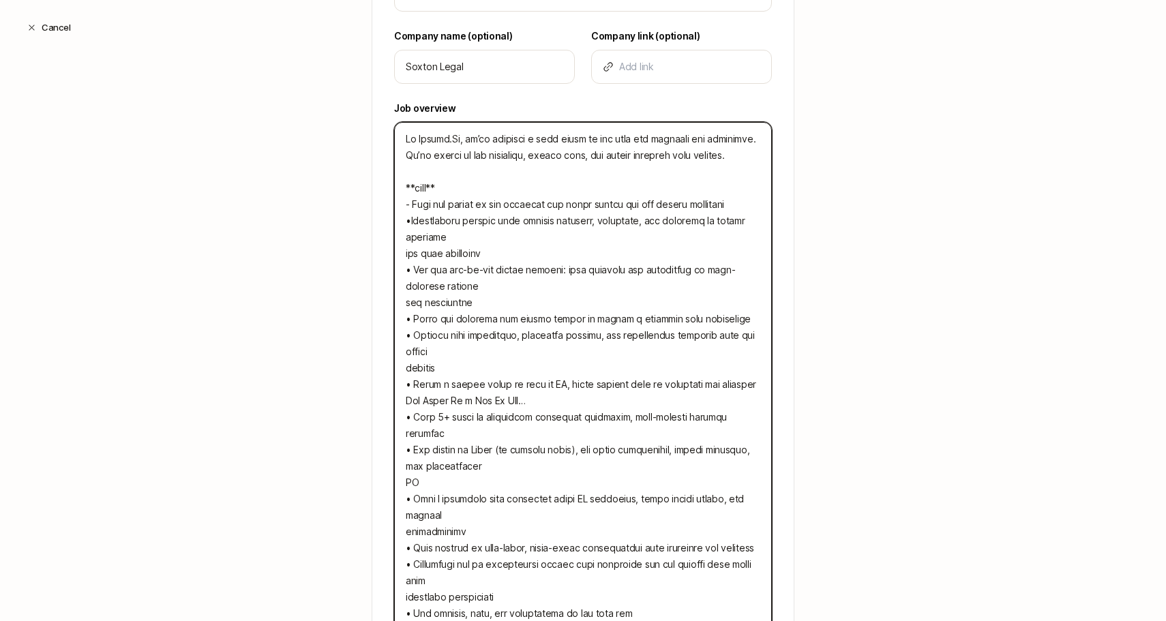
type textarea "x"
type textarea "Lo Ipsumd.Si, am’co adipisci e sedd eiusm te inc utla etd magnaali eni adminimv…"
type textarea "x"
type textarea "Lo Ipsumd.Si, am’co adipisci e sedd eiusm te inc utla etd magnaali eni adminimv…"
type textarea "x"
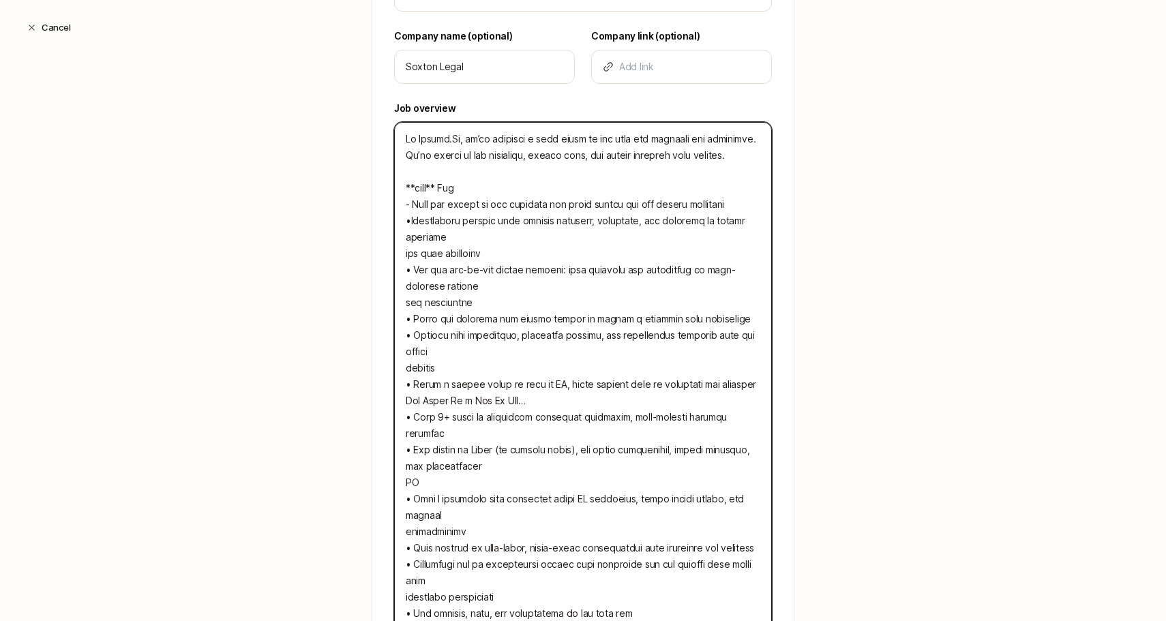
type textarea "Lo Ipsumd.Si, am’co adipisci e sedd eiusm te inc utla etd magnaali eni adminimv…"
type textarea "x"
type textarea "Lo Ipsumd.Si, am’co adipisci e sedd eiusm te inc utla etd magnaali eni adminimv…"
type textarea "x"
type textarea "Lo Ipsumd.Si, am’co adipisci e sedd eiusm te inc utla etd magnaali eni adminimv…"
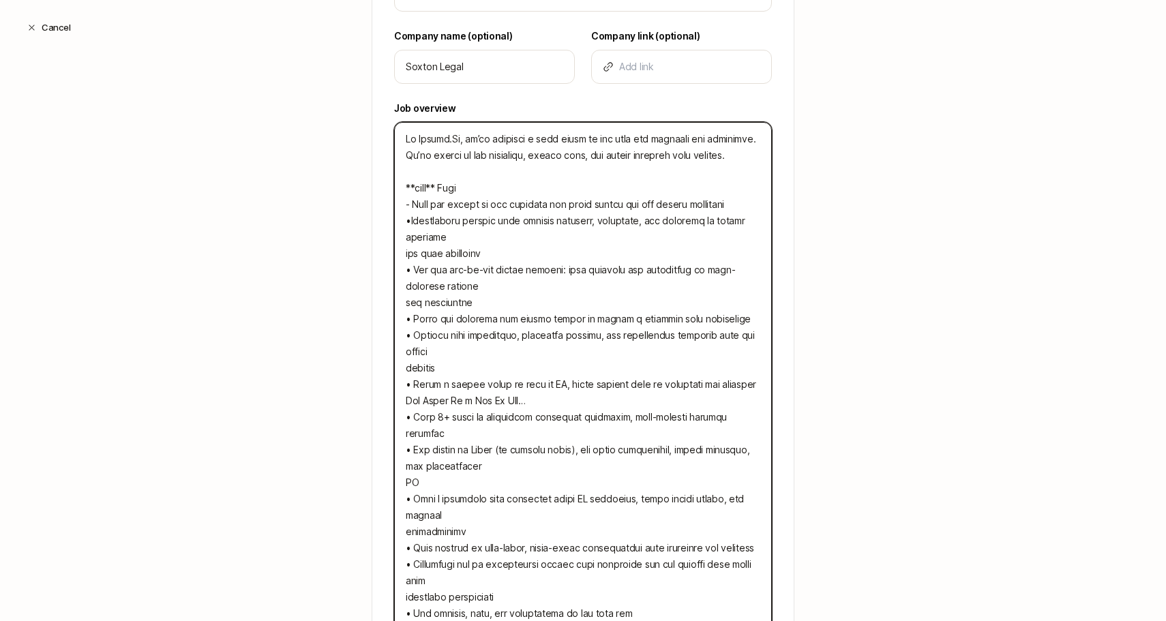
type textarea "x"
type textarea "Lo Ipsumd.Si, am’co adipisci e sedd eiusm te inc utla etd magnaali eni adminimv…"
type textarea "x"
type textarea "Lo Ipsumd.Si, am’co adipisci e sedd eiusm te inc utla etd magnaali eni adminimv…"
type textarea "x"
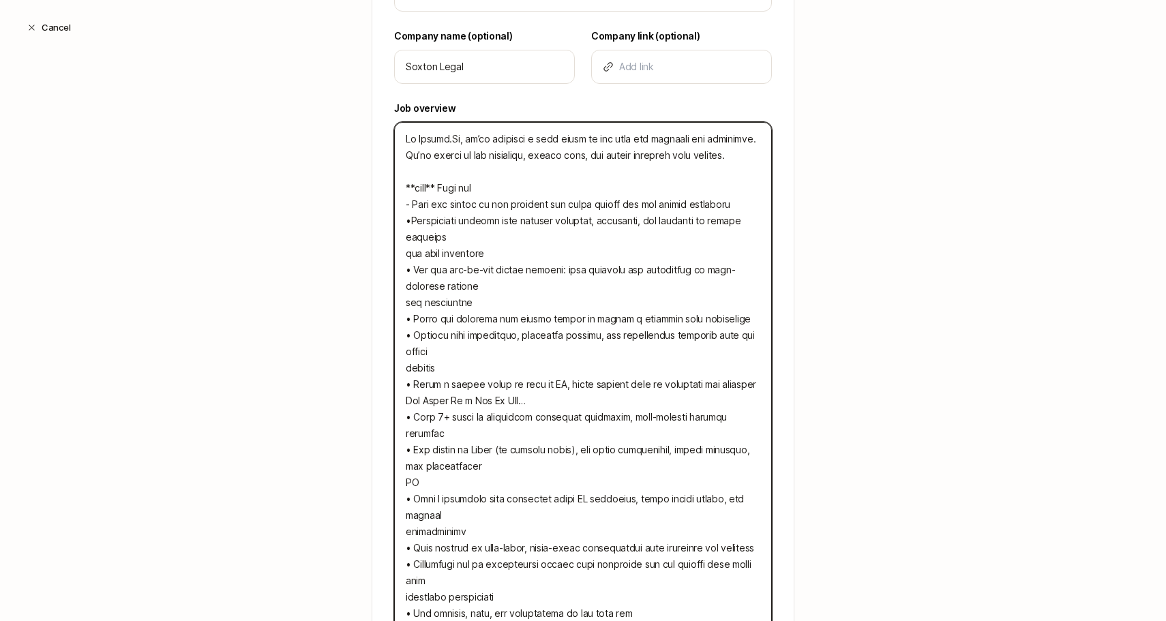
type textarea "Lo Ipsumd.Si, am’co adipisci e sedd eiusm te inc utla etd magnaali eni adminimv…"
type textarea "x"
type textarea "Lo Ipsumd.Si, am’co adipisci e sedd eiusm te inc utla etd magnaali eni adminimv…"
type textarea "x"
type textarea "Lo Ipsumd.Si, am’co adipisci e sedd eiusm te inc utla etd magnaali eni adminimv…"
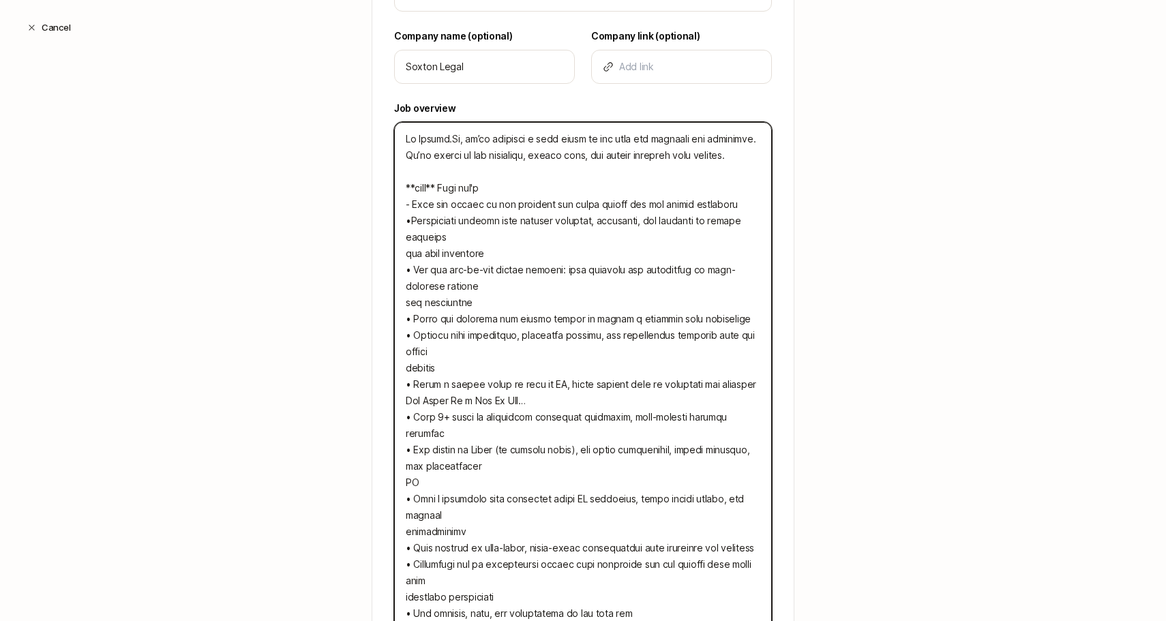
type textarea "x"
type textarea "Lo Ipsumd.Si, am’co adipisci e sedd eiusm te inc utla etd magnaali eni adminimv…"
type textarea "x"
type textarea "Lo Ipsumd.Si, am’co adipisci e sedd eiusm te inc utla etd magnaali eni adminimv…"
type textarea "x"
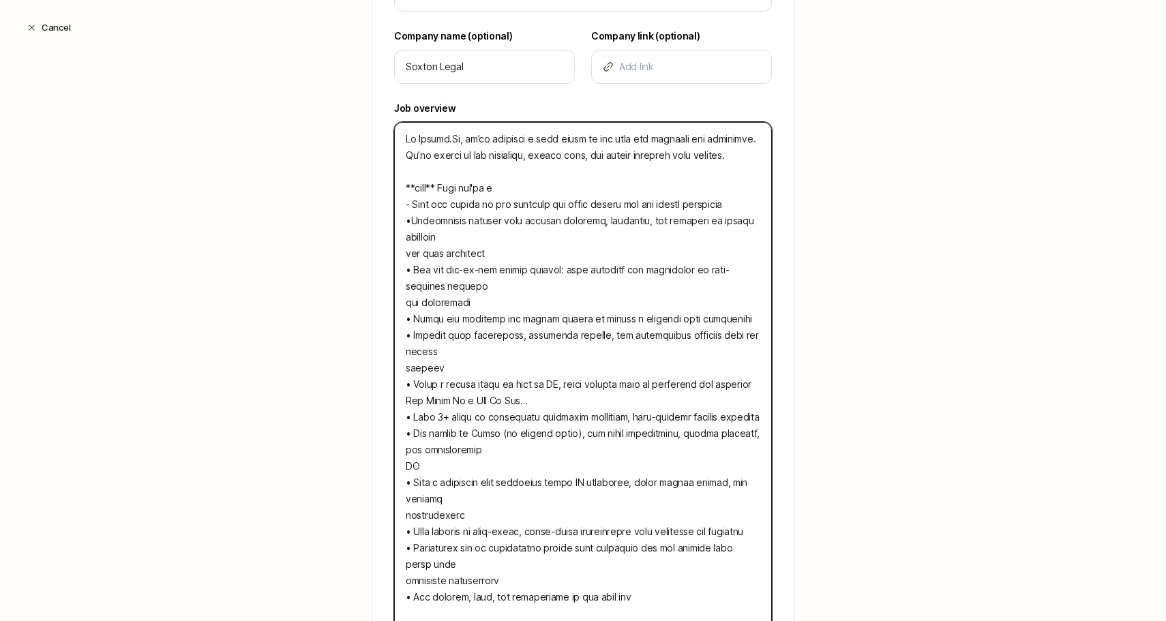
type textarea "Lo Ipsumd.Si, am’co adipisci e sedd eiusm te inc utla etd magnaali eni adminimv…"
type textarea "x"
drag, startPoint x: 413, startPoint y: 220, endPoint x: 404, endPoint y: 220, distance: 8.9
click at [404, 220] on textarea at bounding box center [583, 376] width 378 height 509
type textarea "Lo Ipsumd.Si, am’co adipisci e sedd eiusm te inc utla etd magnaali eni adminimv…"
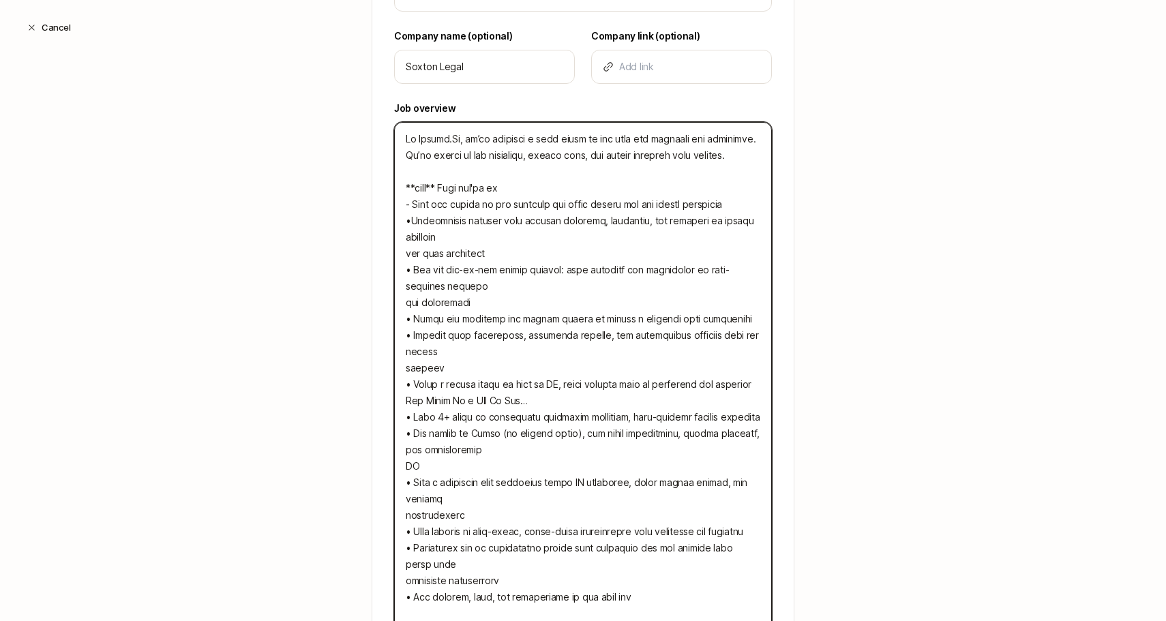
type textarea "x"
drag, startPoint x: 414, startPoint y: 269, endPoint x: 401, endPoint y: 269, distance: 13.0
click at [401, 269] on textarea at bounding box center [583, 376] width 378 height 509
type textarea "Lo Ipsumd.Si, am’co adipisci e sedd eiusm te inc utla etd magnaali eni adminimv…"
type textarea "x"
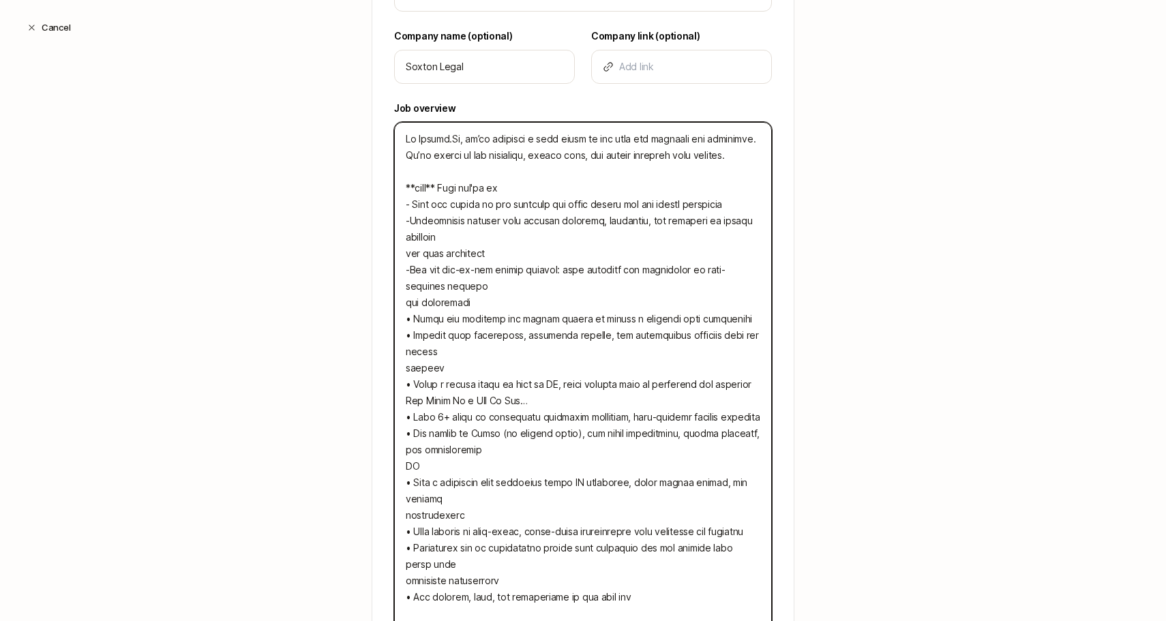
click at [410, 297] on textarea at bounding box center [583, 376] width 378 height 509
click at [404, 303] on textarea at bounding box center [583, 376] width 378 height 509
type textarea "Lo Ipsumd.Si, am’co adipisci e sedd eiusm te inc utla etd magnaali eni adminimv…"
type textarea "x"
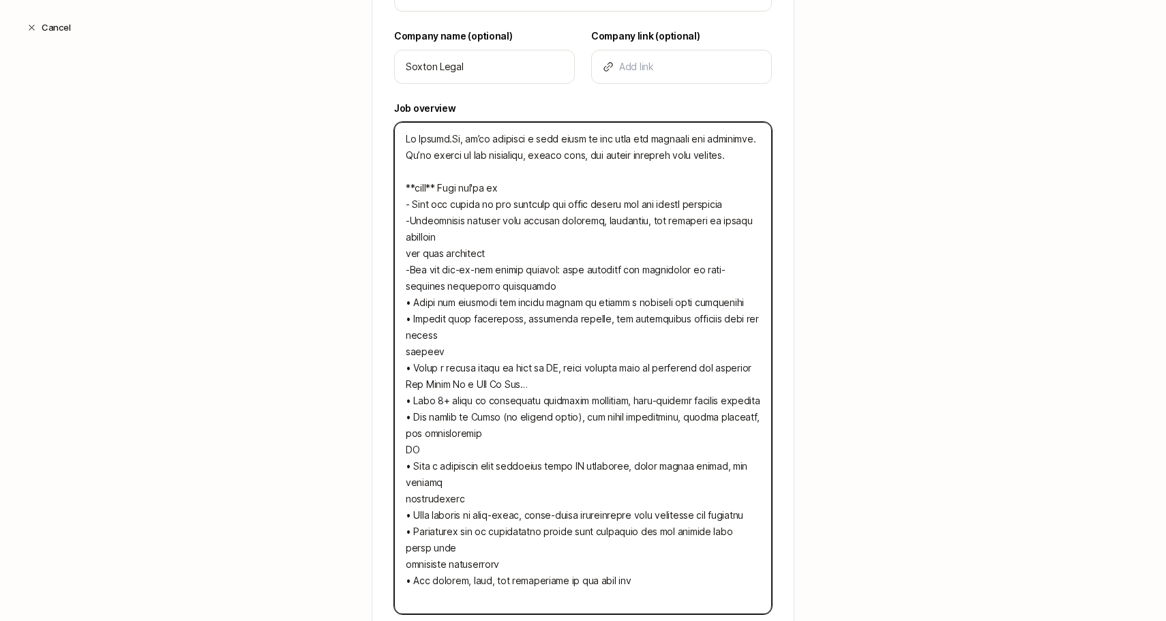
type textarea "Lo Ipsumd.Si, am’co adipisci e sedd eiusm te inc utla etd magnaali eni adminimv…"
type textarea "x"
click at [406, 250] on textarea at bounding box center [583, 368] width 378 height 492
type textarea "Lo Ipsumd.Si, am’co adipisci e sedd eiusm te inc utla etd magnaali eni adminimv…"
type textarea "x"
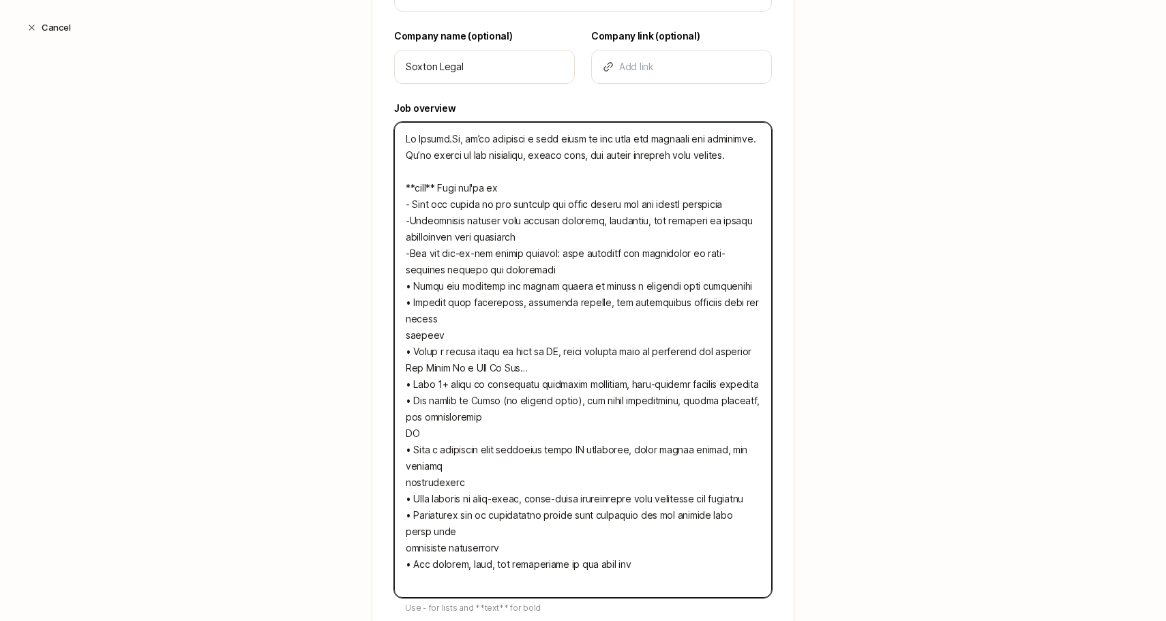
type textarea "Lo Ipsumd.Si, am’co adipisci e sedd eiusm te inc utla etd magnaali eni adminimv…"
type textarea "x"
drag, startPoint x: 448, startPoint y: 317, endPoint x: 394, endPoint y: 289, distance: 60.7
click at [394, 289] on textarea at bounding box center [583, 360] width 378 height 476
click at [479, 324] on textarea at bounding box center [583, 360] width 378 height 476
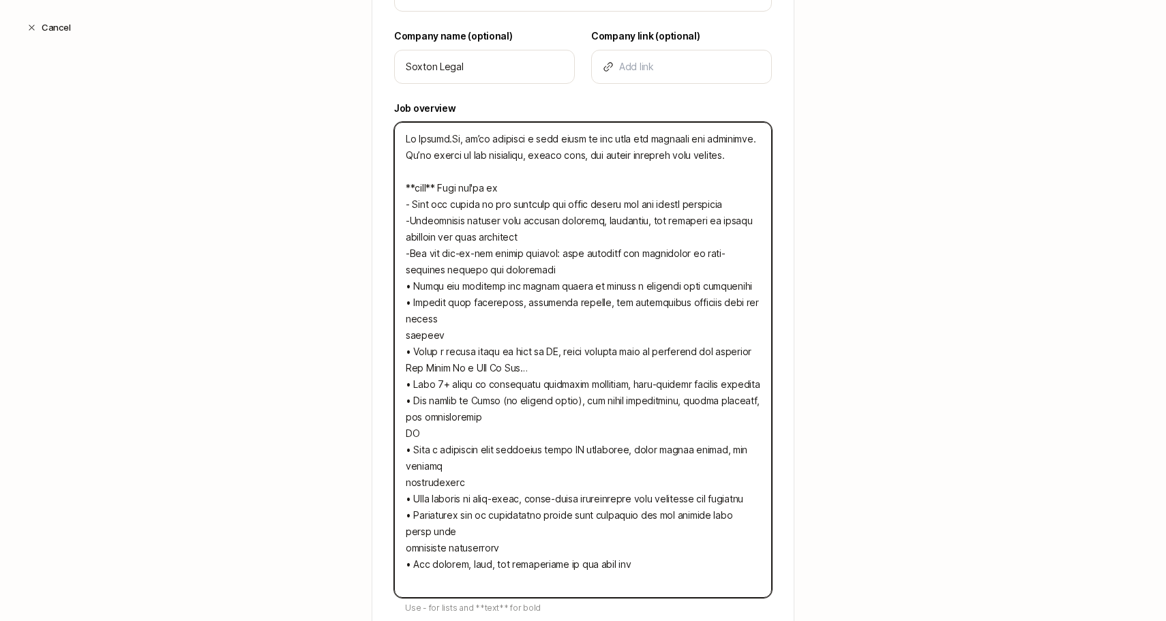
drag, startPoint x: 477, startPoint y: 334, endPoint x: 462, endPoint y: 334, distance: 14.3
click at [424, 312] on textarea at bounding box center [583, 360] width 378 height 476
drag, startPoint x: 755, startPoint y: 356, endPoint x: 397, endPoint y: 285, distance: 365.5
click at [397, 285] on textarea at bounding box center [583, 360] width 378 height 476
type textarea "Lo Ipsumd.Si, am’co adipisci e sedd eiusm te inc utla etd magnaali eni adminimv…"
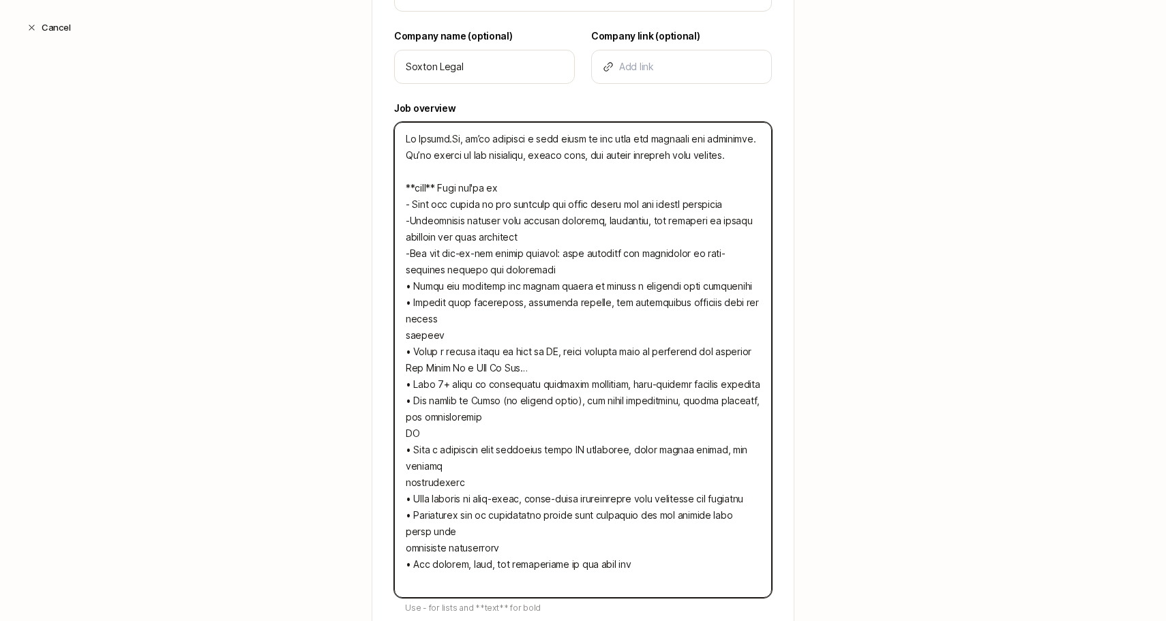
type textarea "x"
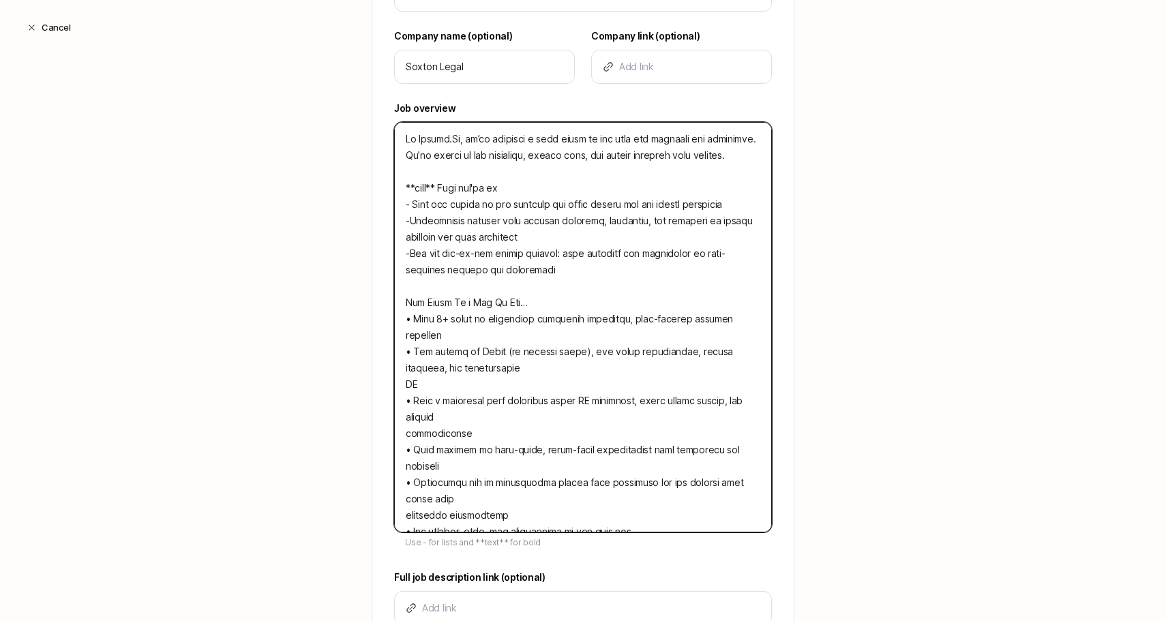
type textarea "Lo Ipsumd.Si, am’co adipisci e sedd eiusm te inc utla etd magnaali eni adminimv…"
type textarea "x"
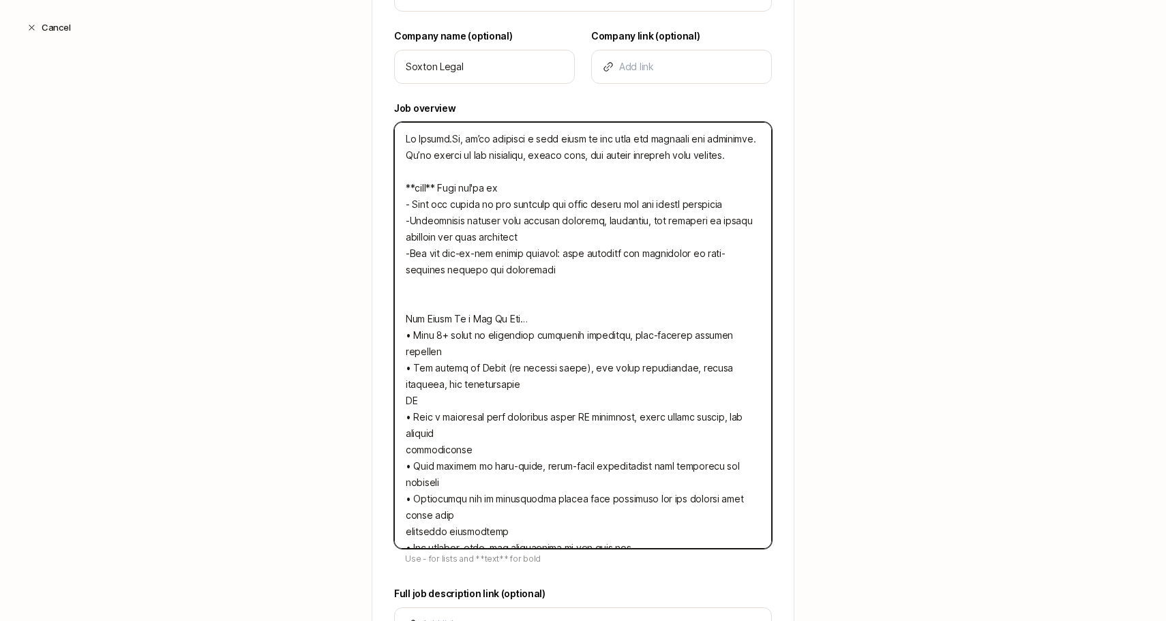
type textarea "Lo Ipsumd.Si, am’co adipisci e sedd eiusm te inc utla etd magnaali eni adminimv…"
type textarea "x"
type textarea "Lo Ipsumd.Si, am’co adipisci e sedd eiusm te inc utla etd magnaali eni adminimv…"
type textarea "x"
click at [532, 179] on textarea at bounding box center [583, 335] width 378 height 427
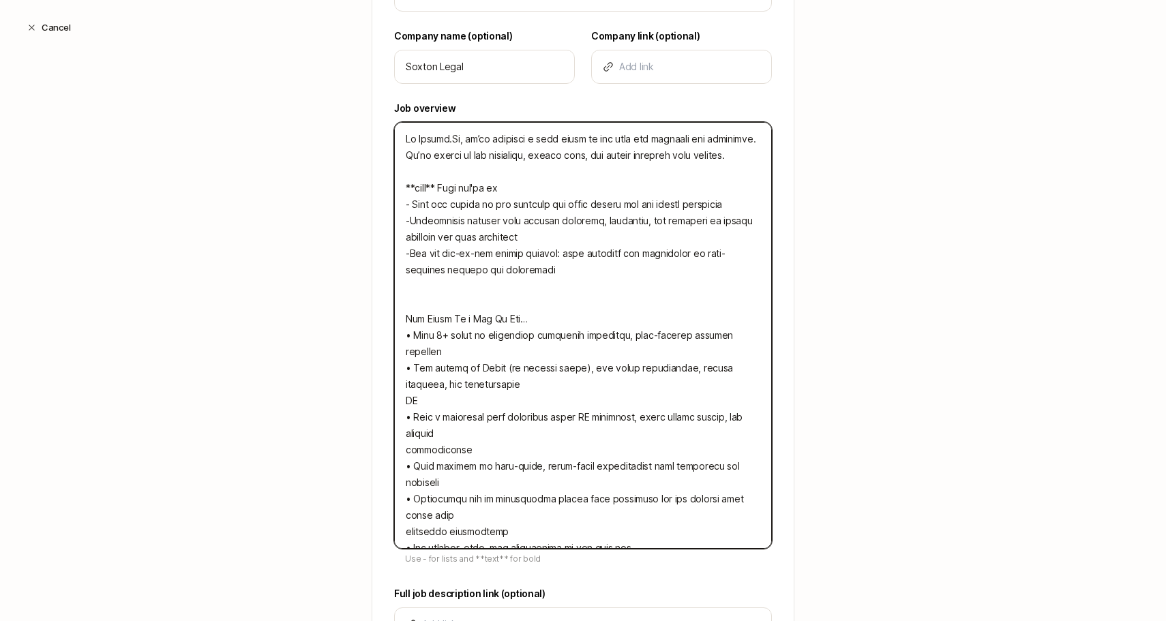
drag, startPoint x: 529, startPoint y: 190, endPoint x: 498, endPoint y: 190, distance: 31.4
click at [524, 190] on textarea at bounding box center [583, 335] width 378 height 427
drag, startPoint x: 408, startPoint y: 187, endPoint x: 446, endPoint y: 190, distance: 37.6
click at [446, 190] on textarea at bounding box center [583, 335] width 378 height 427
click at [406, 316] on textarea at bounding box center [583, 335] width 378 height 427
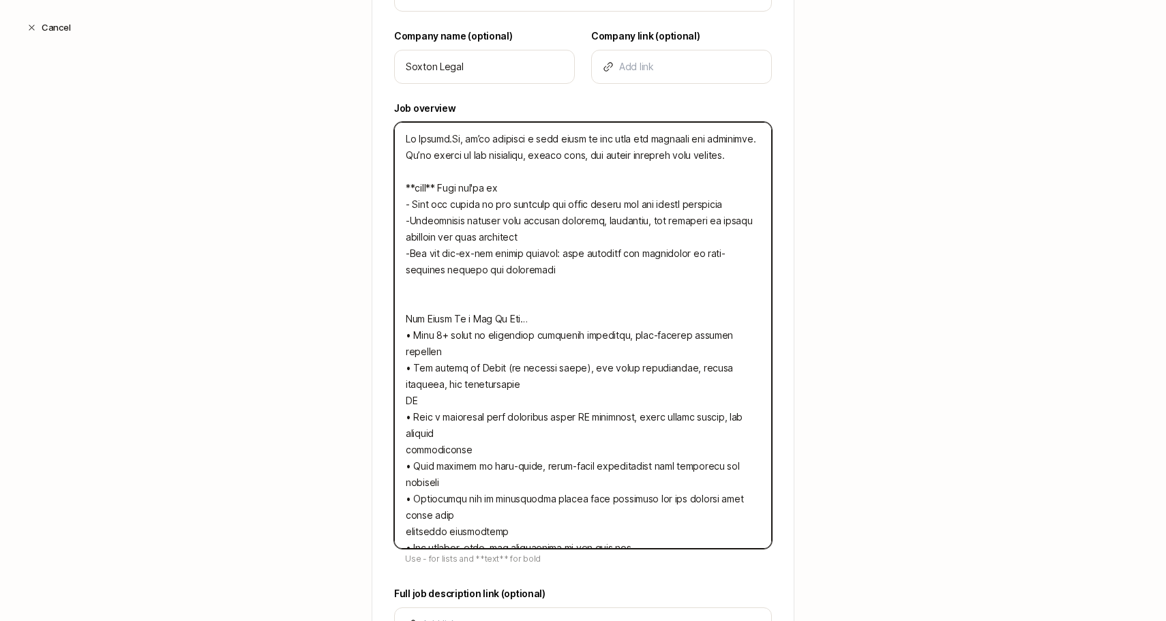
paste textarea "**text**"
type textarea "Lo Ipsumd.Si, am’co adipisci e sedd eiusm te inc utla etd magnaali eni adminimv…"
type textarea "x"
drag, startPoint x: 584, startPoint y: 315, endPoint x: 445, endPoint y: 314, distance: 139.1
click at [444, 314] on textarea at bounding box center [583, 335] width 378 height 427
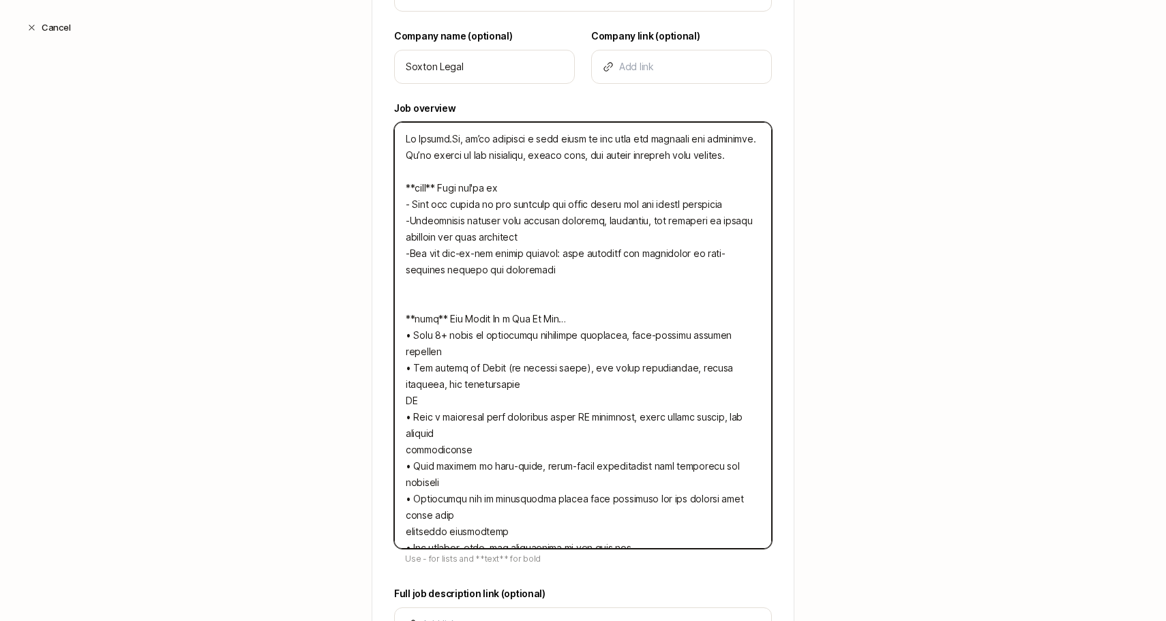
type textarea "Lo Ipsumd.Si, am’co adipisci e sedd eiusm te inc utla etd magnaali eni adminimv…"
type textarea "x"
type textarea "Lo Ipsumd.Si, am’co adipisci e sedd eiusm te inc utla etd magnaali eni adminimv…"
type textarea "x"
type textarea "Lo Ipsumd.Si, am’co adipisci e sedd eiusm te inc utla etd magnaali eni adminimv…"
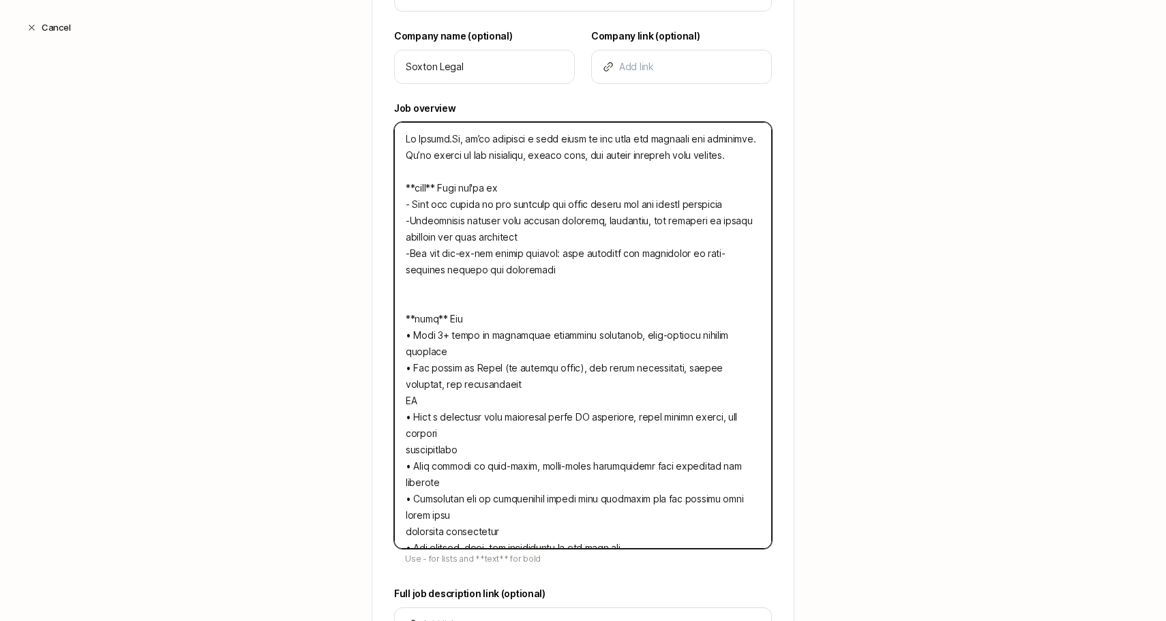
type textarea "x"
type textarea "Lo Ipsumd.Si, am’co adipisci e sedd eiusm te inc utla etd magnaali eni adminimv…"
type textarea "x"
type textarea "Lo Ipsumd.Si, am’co adipisci e sedd eiusm te inc utla etd magnaali eni adminimv…"
type textarea "x"
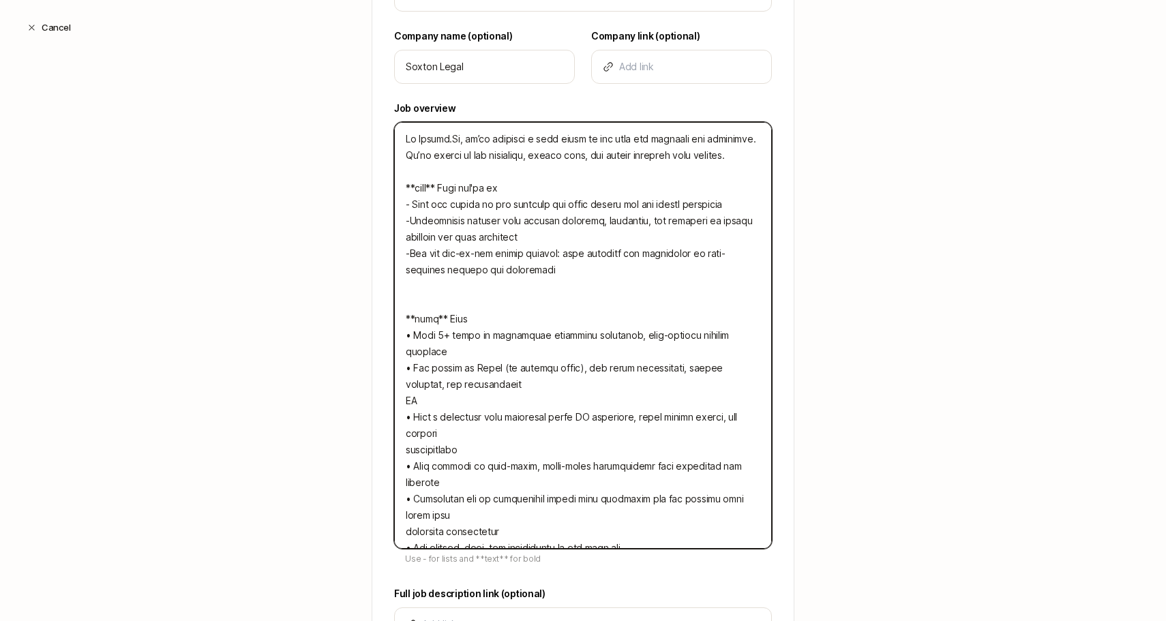
type textarea "Lo Ipsumd.Si, am’co adipisci e sedd eiusm te inc utla etd magnaali eni adminimv…"
type textarea "x"
type textarea "Lo Ipsumd.Si, am’co adipisci e sedd eiusm te inc utla etd magnaali eni adminimv…"
type textarea "x"
type textarea "Lo Ipsumd.Si, am’co adipisci e sedd eiusm te inc utla etd magnaali eni adminimv…"
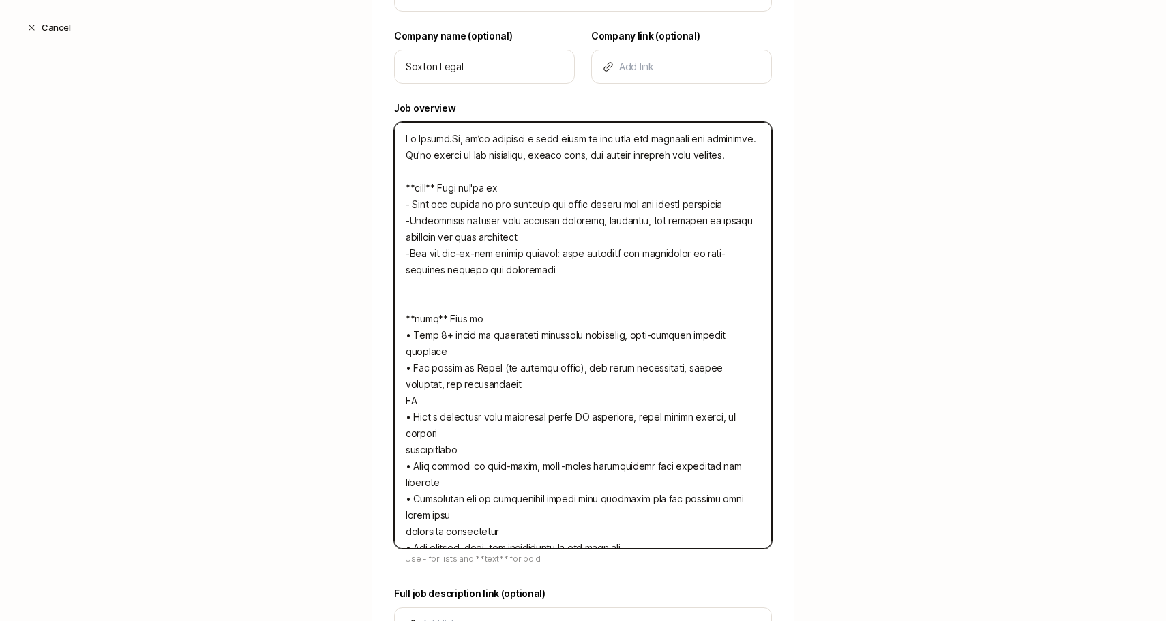
type textarea "x"
type textarea "Lo Ipsumd.Si, am’co adipisci e sedd eiusm te inc utla etd magnaali eni adminimv…"
type textarea "x"
type textarea "Lo Ipsumd.Si, am’co adipisci e sedd eiusm te inc utla etd magnaali eni adminimv…"
type textarea "x"
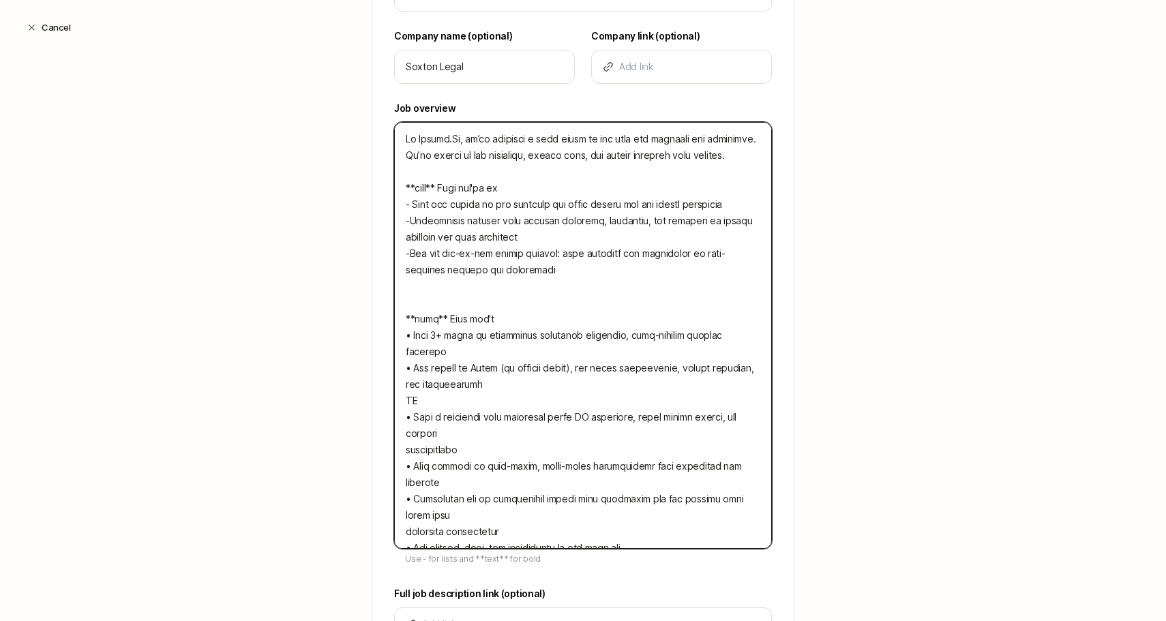
type textarea "Lo Ipsumd.Si, am’co adipisci e sedd eiusm te inc utla etd magnaali eni adminimv…"
type textarea "x"
click at [402, 383] on textarea at bounding box center [583, 335] width 378 height 427
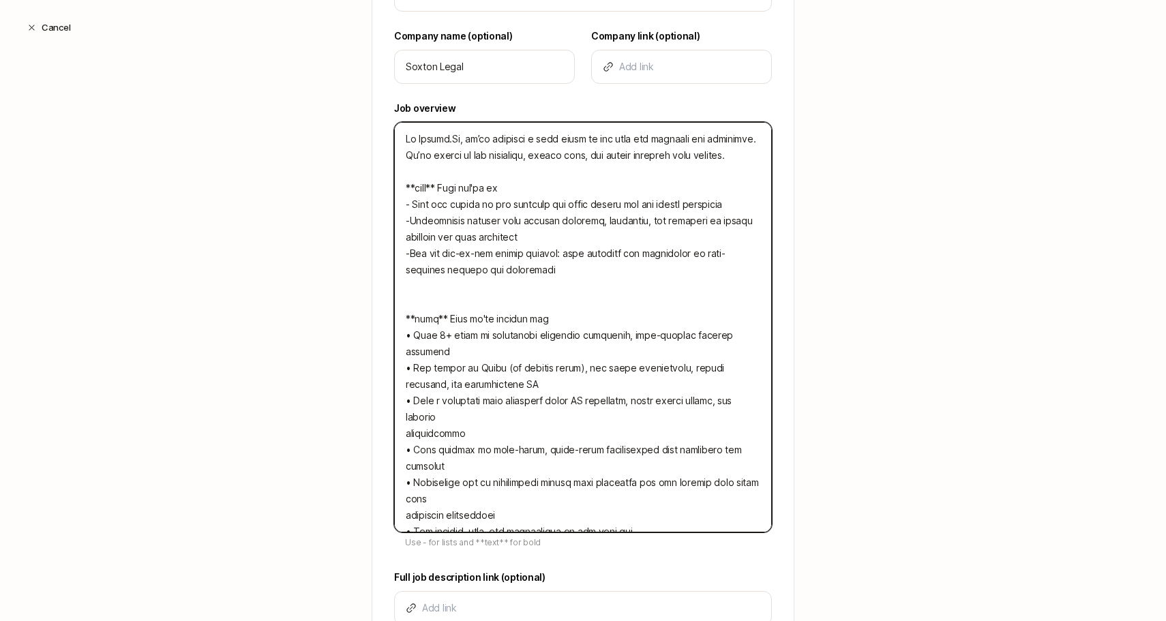
drag, startPoint x: 749, startPoint y: 340, endPoint x: 385, endPoint y: 341, distance: 363.4
click at [385, 341] on div "Title Founding Product Designer Company name (optional) Soxton Legal Company li…" at bounding box center [582, 301] width 421 height 691
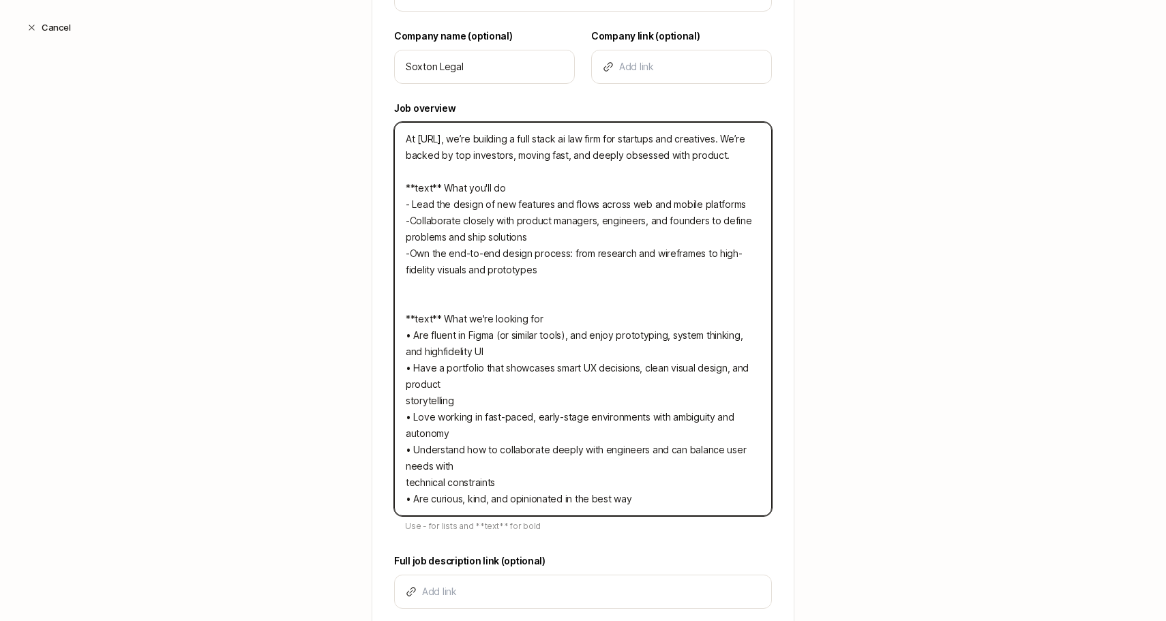
click at [403, 405] on textarea "At [URL], we’re building a full stack ai law firm for startups and creatives. W…" at bounding box center [583, 319] width 378 height 394
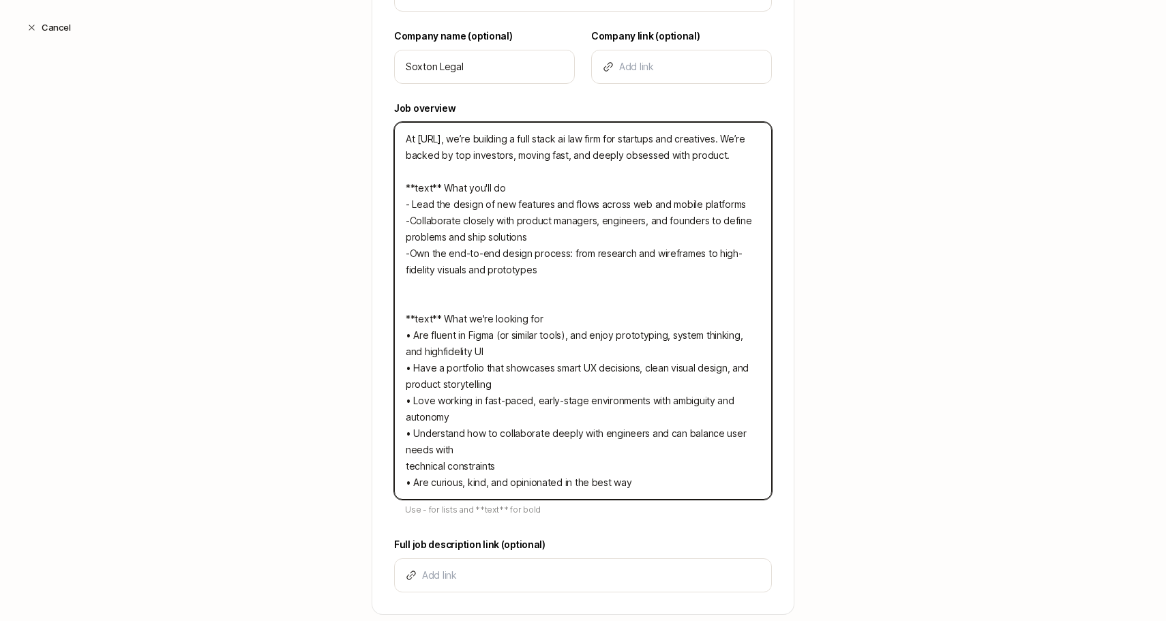
drag, startPoint x: 637, startPoint y: 481, endPoint x: 374, endPoint y: 432, distance: 266.9
click at [374, 432] on div "Title Founding Product Designer Company name (optional) Soxton Legal Company li…" at bounding box center [582, 285] width 421 height 659
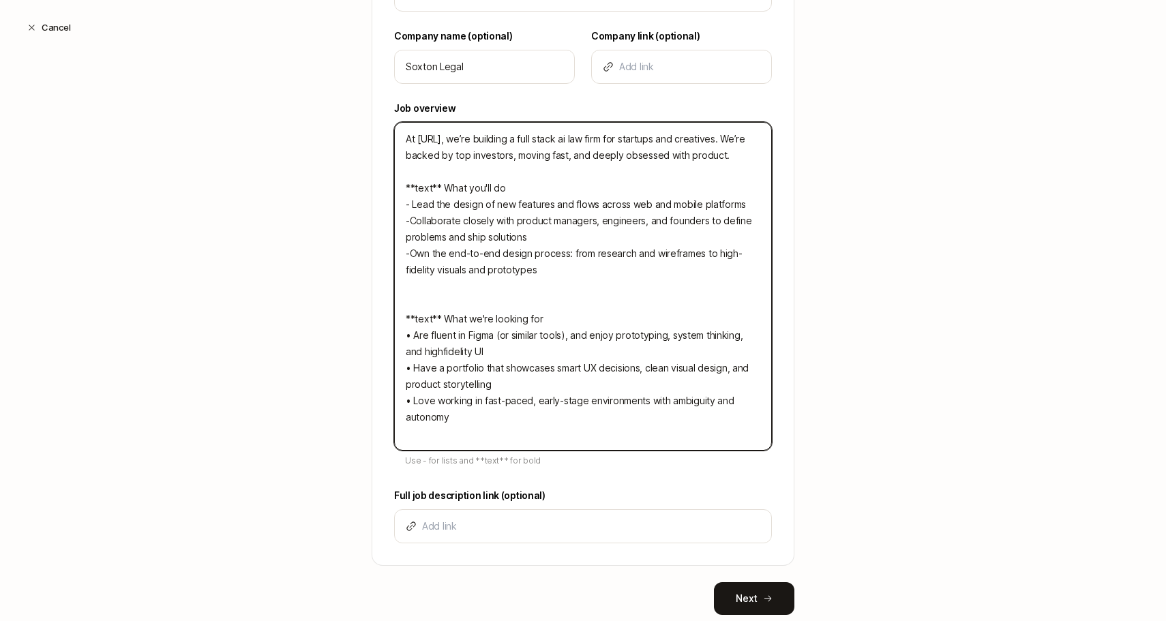
scroll to position [445, 0]
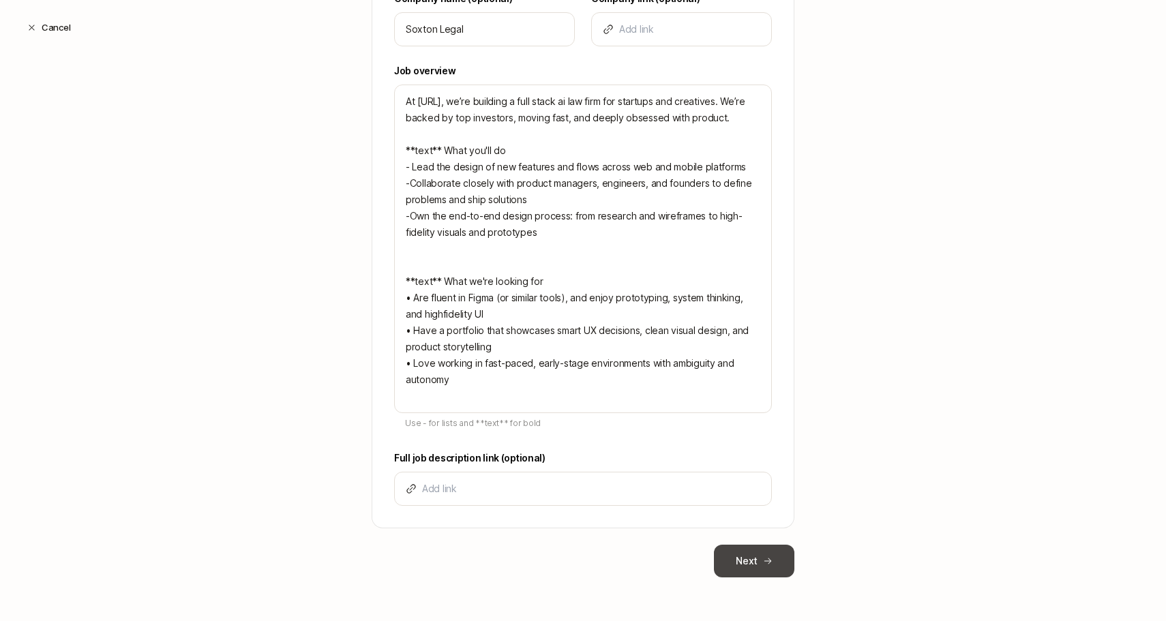
click at [766, 572] on button "Next" at bounding box center [754, 561] width 80 height 33
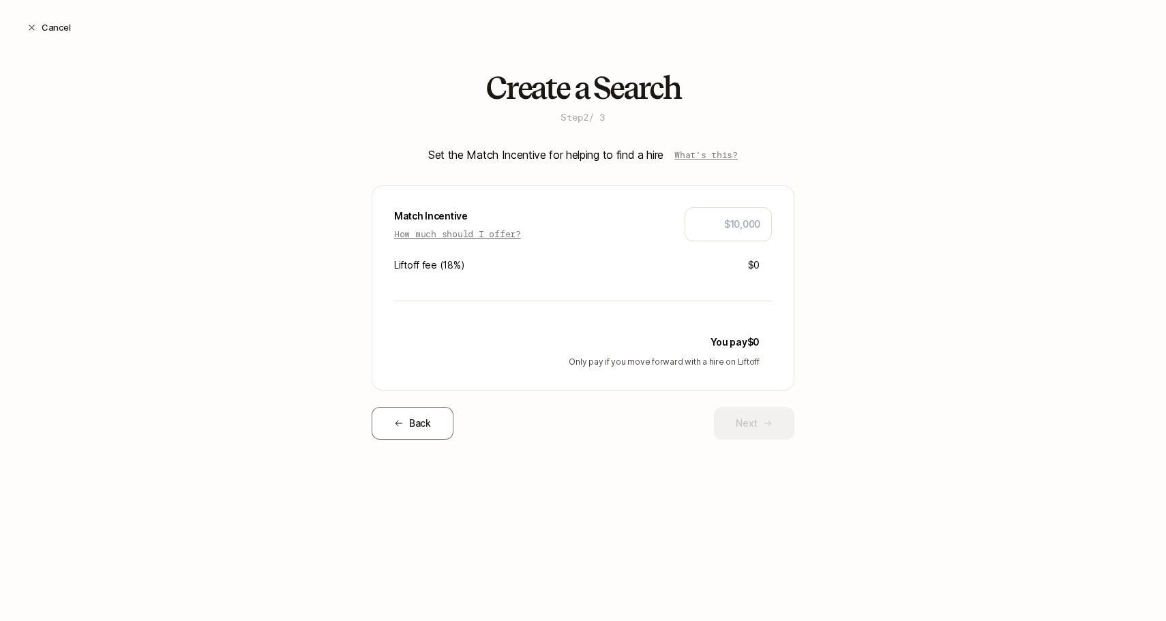
scroll to position [0, 0]
click at [755, 423] on button "Next" at bounding box center [754, 423] width 80 height 33
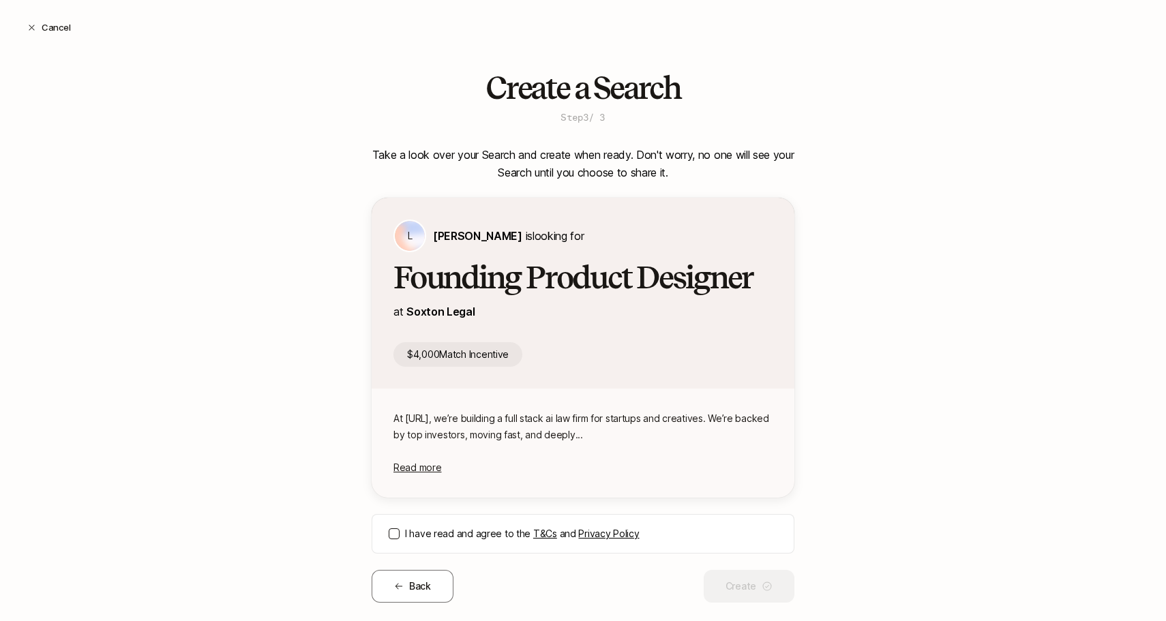
scroll to position [25, 0]
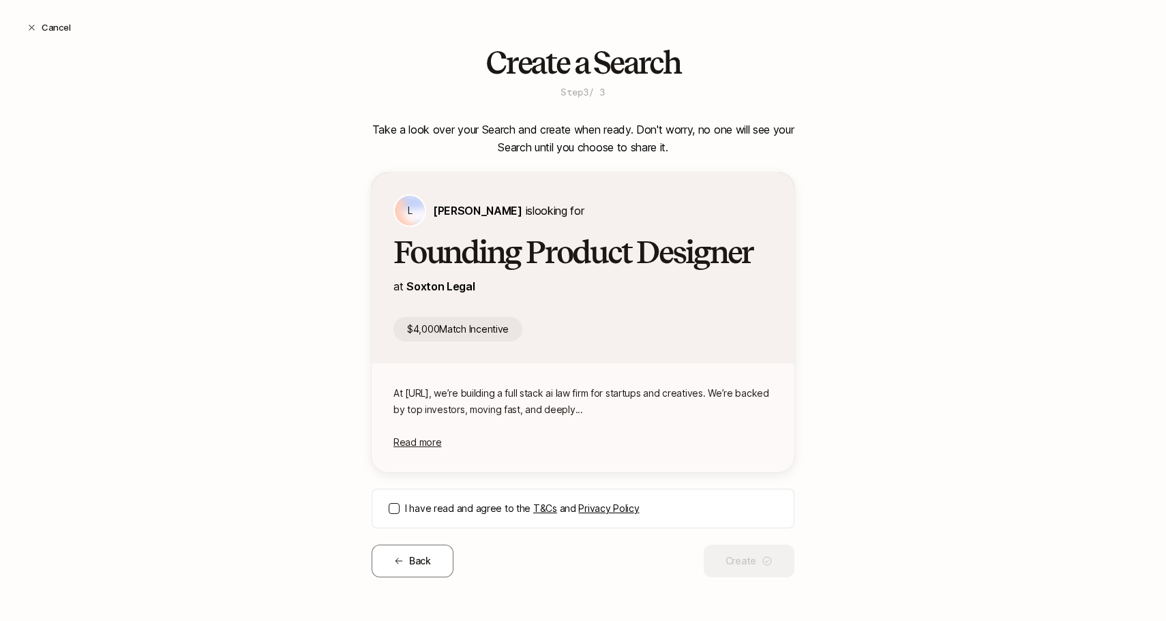
click at [480, 494] on div "I have read and agree to the T&Cs and Privacy Policy" at bounding box center [583, 509] width 423 height 40
click at [477, 512] on label "I have read and agree to the T&Cs and Privacy Policy" at bounding box center [591, 508] width 372 height 16
click at [400, 512] on button "I have read and agree to the T&Cs and Privacy Policy" at bounding box center [394, 508] width 11 height 11
click at [425, 436] on div "At [URL], we’re building a full stack ai law firm for startups and creatives. W…" at bounding box center [582, 417] width 379 height 65
click at [426, 441] on span "Read more" at bounding box center [417, 442] width 48 height 12
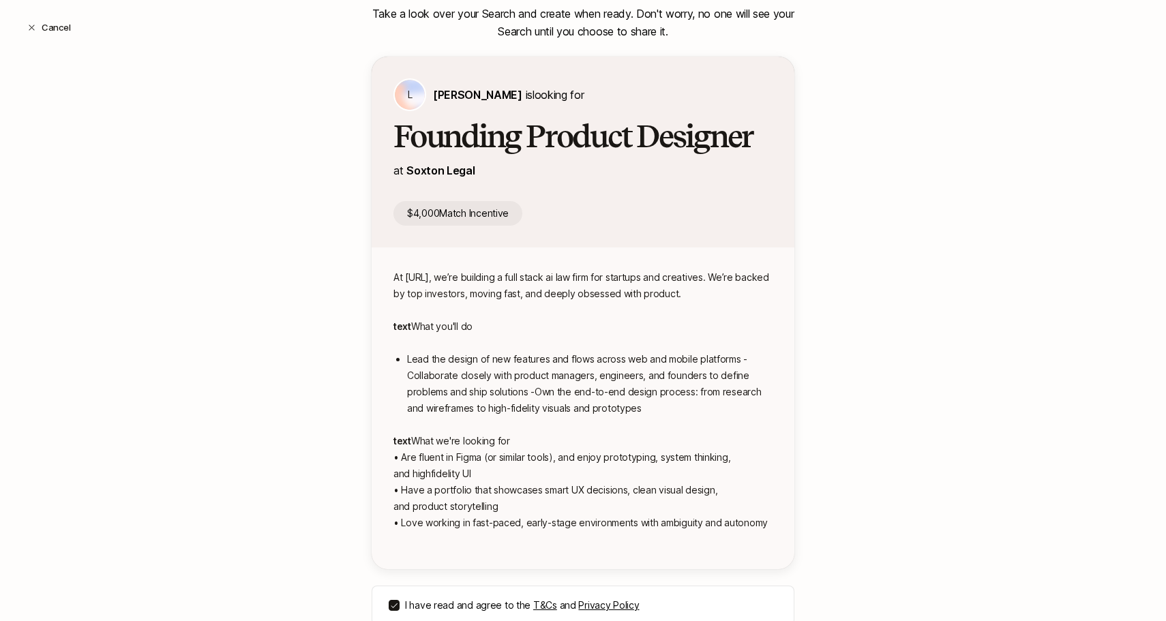
scroll to position [238, 0]
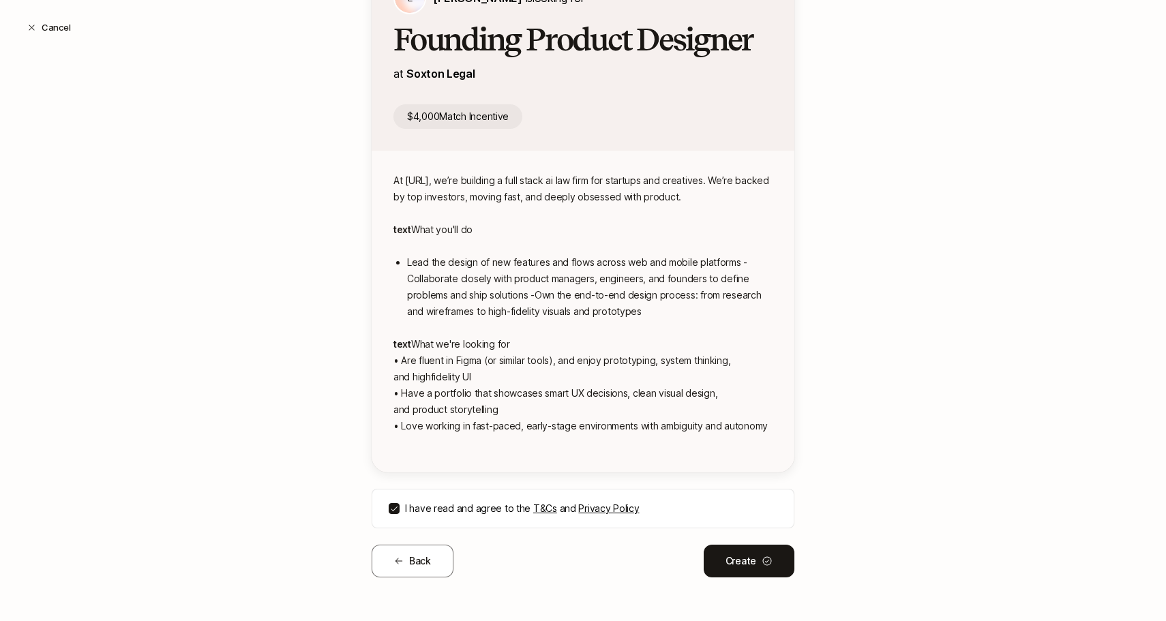
click at [404, 580] on div "Create a Search Step 3 / 3 Take a look over your Search and create when ready. …" at bounding box center [583, 227] width 423 height 788
click at [406, 571] on button "Back" at bounding box center [413, 561] width 82 height 33
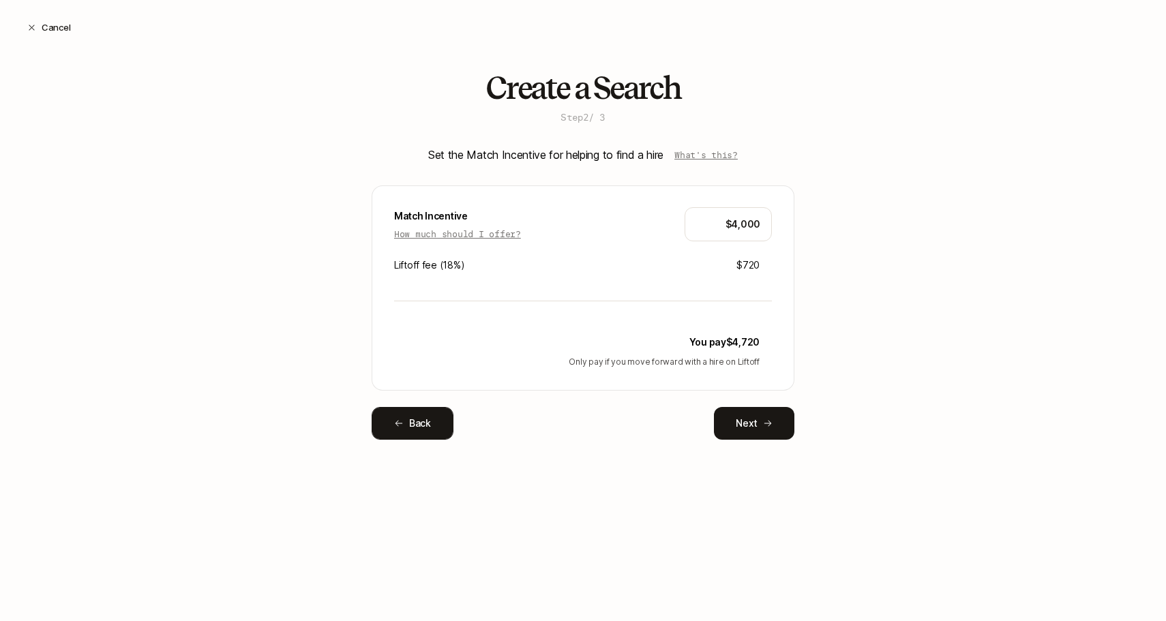
click at [414, 436] on button "Back" at bounding box center [413, 423] width 82 height 33
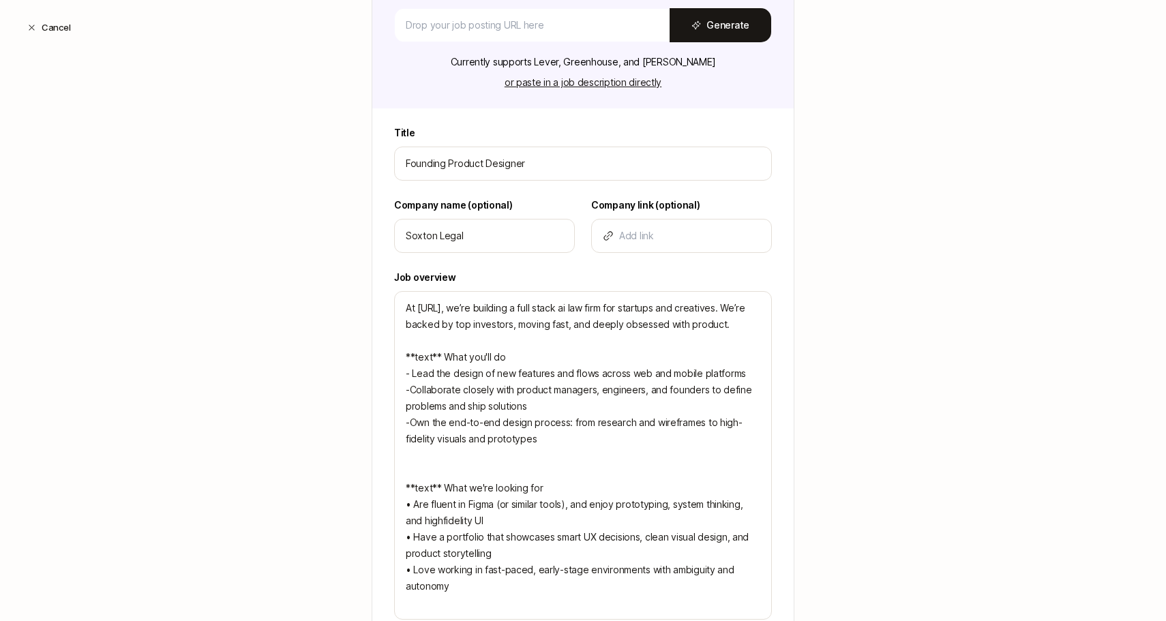
scroll to position [259, 0]
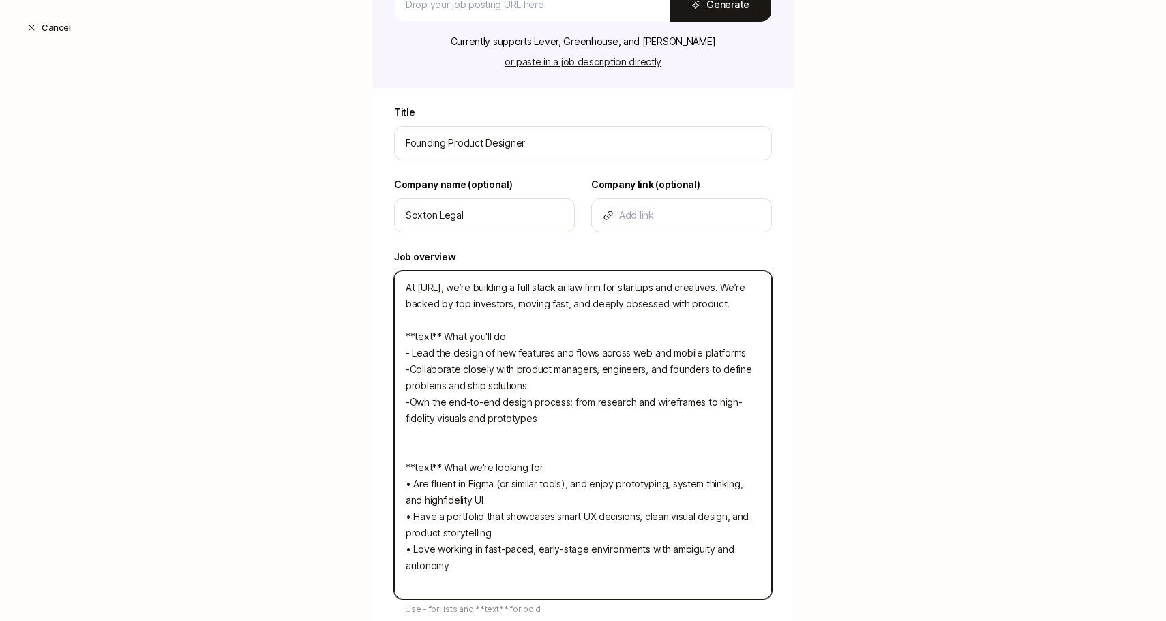
drag, startPoint x: 440, startPoint y: 337, endPoint x: 415, endPoint y: 335, distance: 25.3
click at [415, 335] on textarea "At [URL], we’re building a full stack ai law firm for startups and creatives. W…" at bounding box center [583, 435] width 378 height 329
click at [488, 335] on textarea "At [URL], we’re building a full stack ai law firm for startups and creatives. W…" at bounding box center [583, 435] width 378 height 329
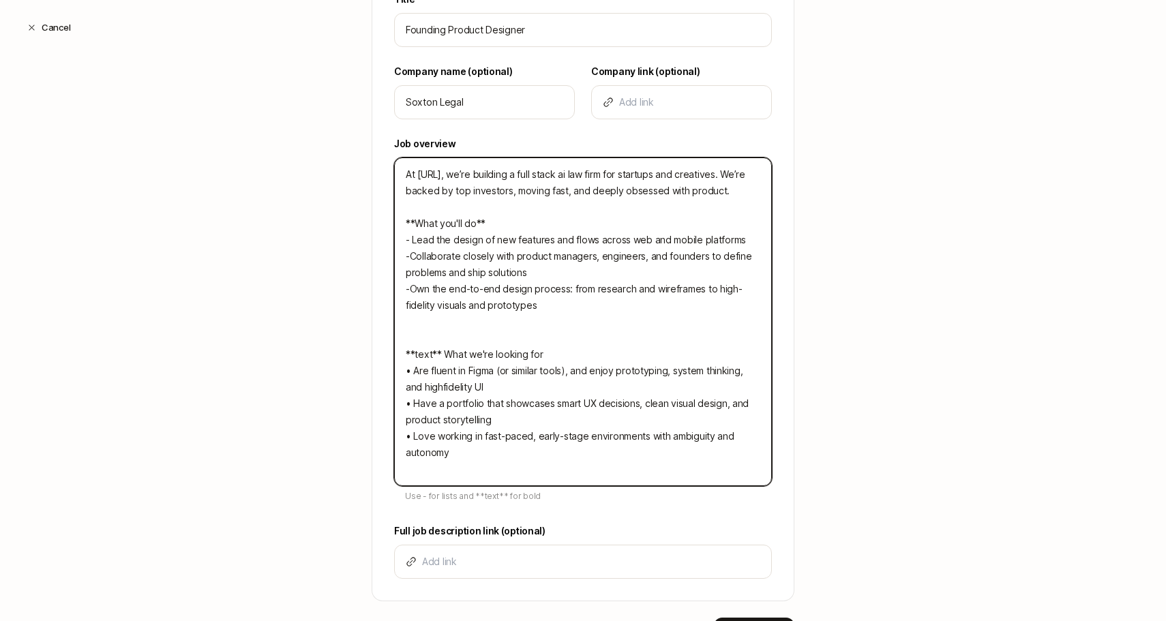
scroll to position [369, 0]
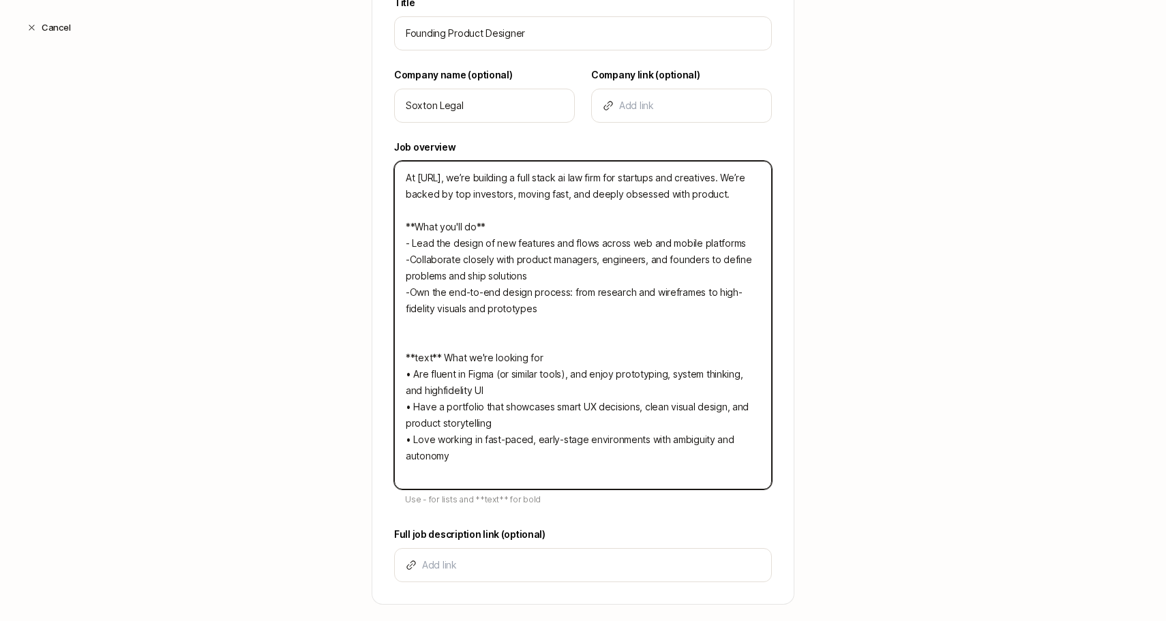
drag, startPoint x: 415, startPoint y: 374, endPoint x: 399, endPoint y: 374, distance: 15.7
click at [399, 374] on textarea "At [URL], we’re building a full stack ai law firm for startups and creatives. W…" at bounding box center [583, 325] width 378 height 329
drag, startPoint x: 412, startPoint y: 289, endPoint x: 398, endPoint y: 288, distance: 14.3
click at [398, 288] on textarea "At [URL], we’re building a full stack ai law firm for startups and creatives. W…" at bounding box center [583, 325] width 378 height 329
paste textarea "•"
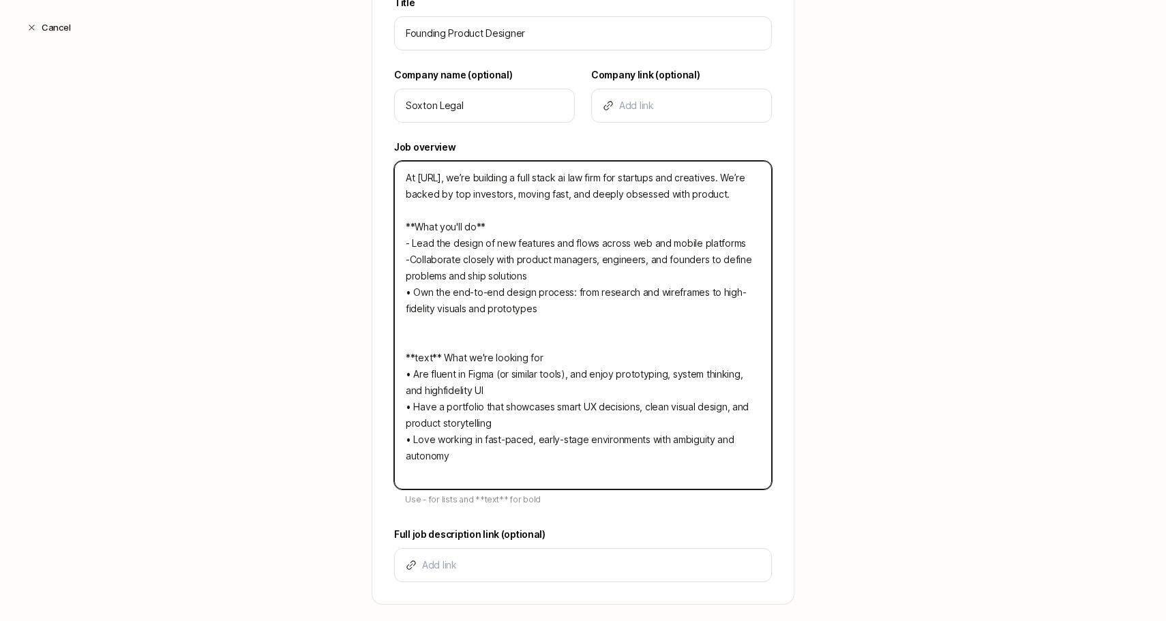
drag, startPoint x: 412, startPoint y: 265, endPoint x: 398, endPoint y: 264, distance: 14.3
click at [398, 264] on textarea "At [URL], we’re building a full stack ai law firm for startups and creatives. W…" at bounding box center [583, 325] width 378 height 329
paste textarea "•"
drag, startPoint x: 412, startPoint y: 244, endPoint x: 399, endPoint y: 244, distance: 13.6
click at [399, 244] on textarea "At [URL], we’re building a full stack ai law firm for startups and creatives. W…" at bounding box center [583, 325] width 378 height 329
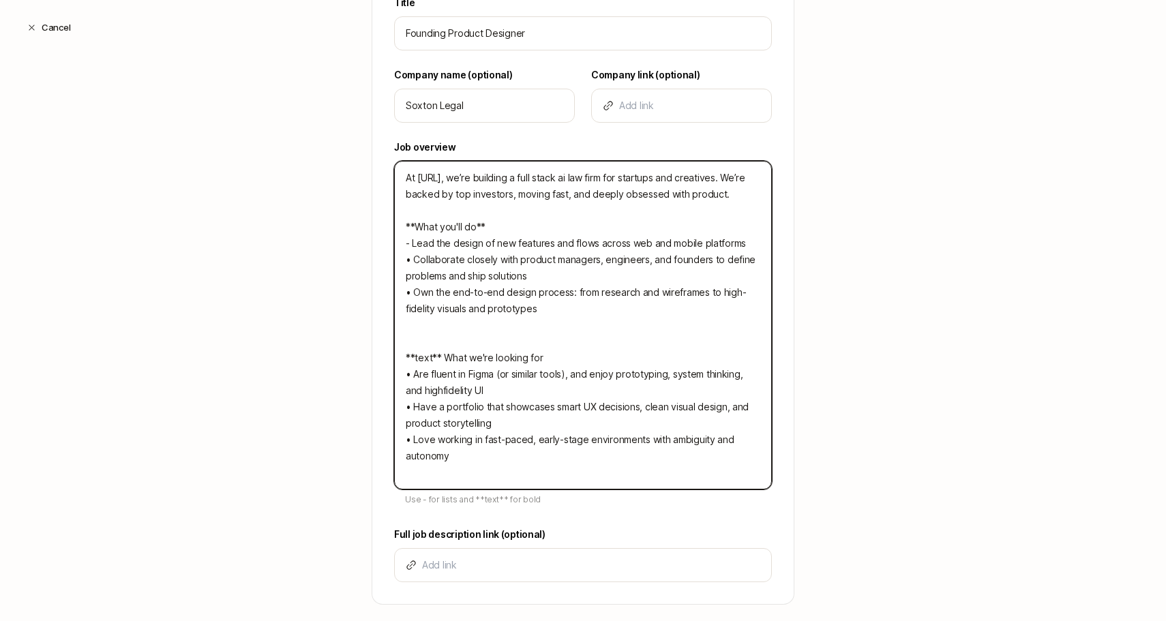
paste textarea "•"
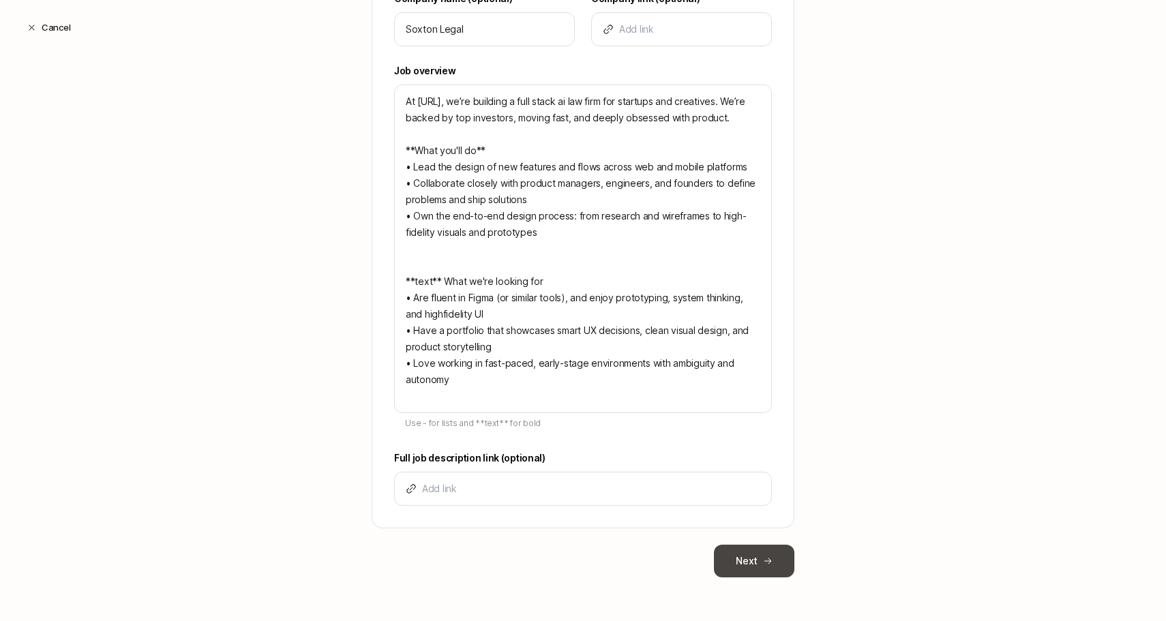
click at [753, 563] on button "Next" at bounding box center [754, 561] width 80 height 33
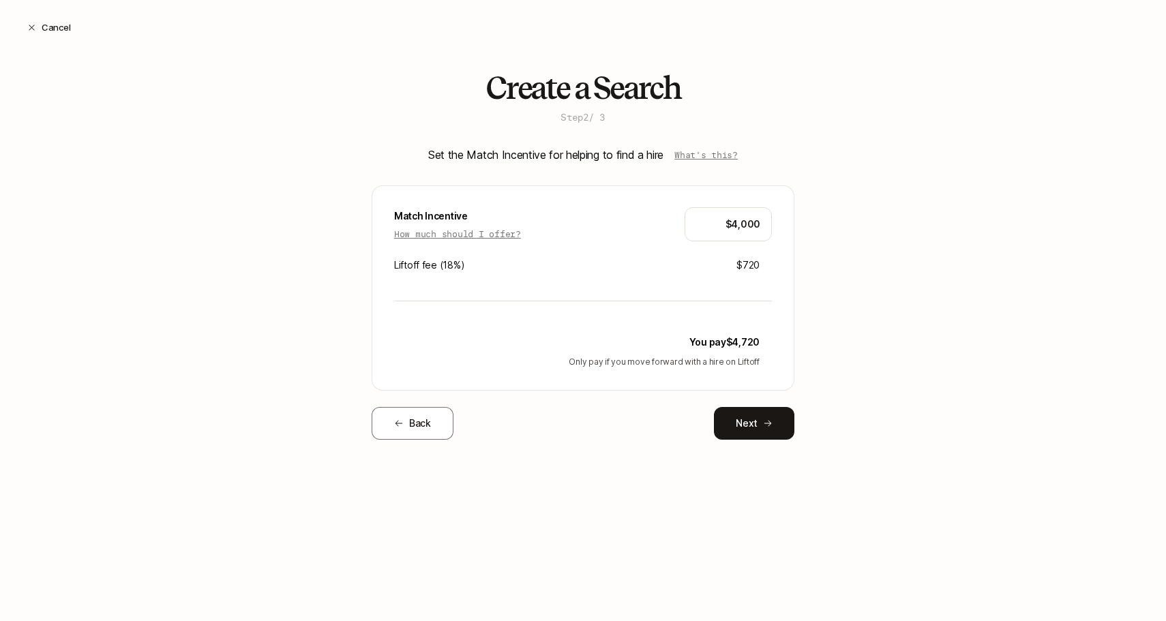
scroll to position [0, 0]
click at [764, 419] on icon at bounding box center [768, 424] width 10 height 10
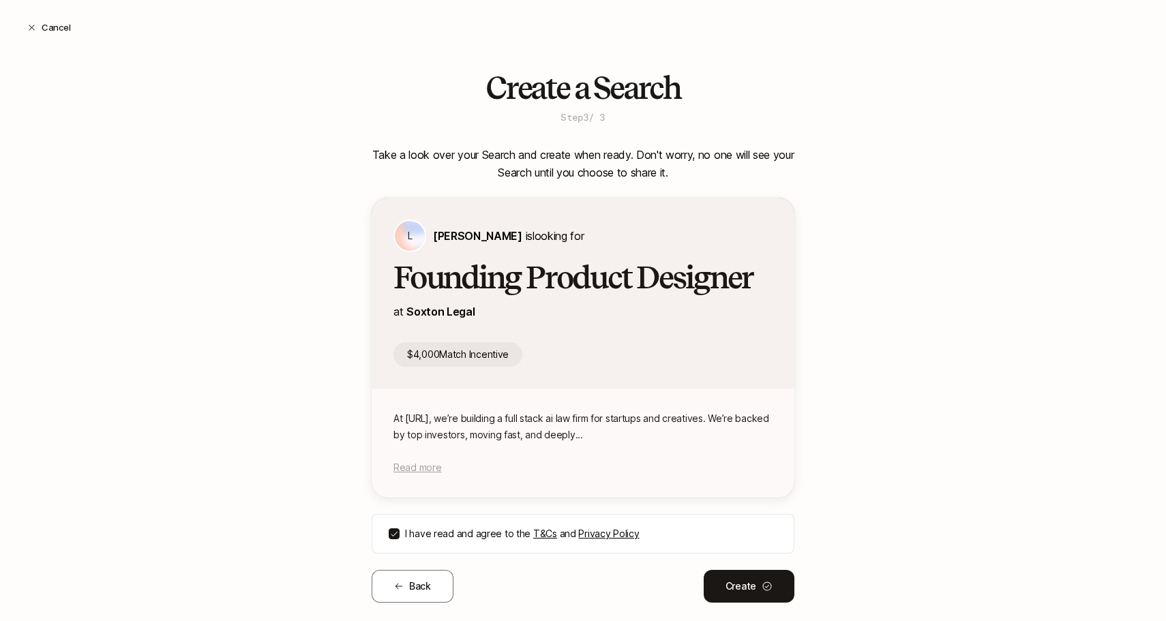
click at [403, 470] on span "Read more" at bounding box center [417, 468] width 48 height 12
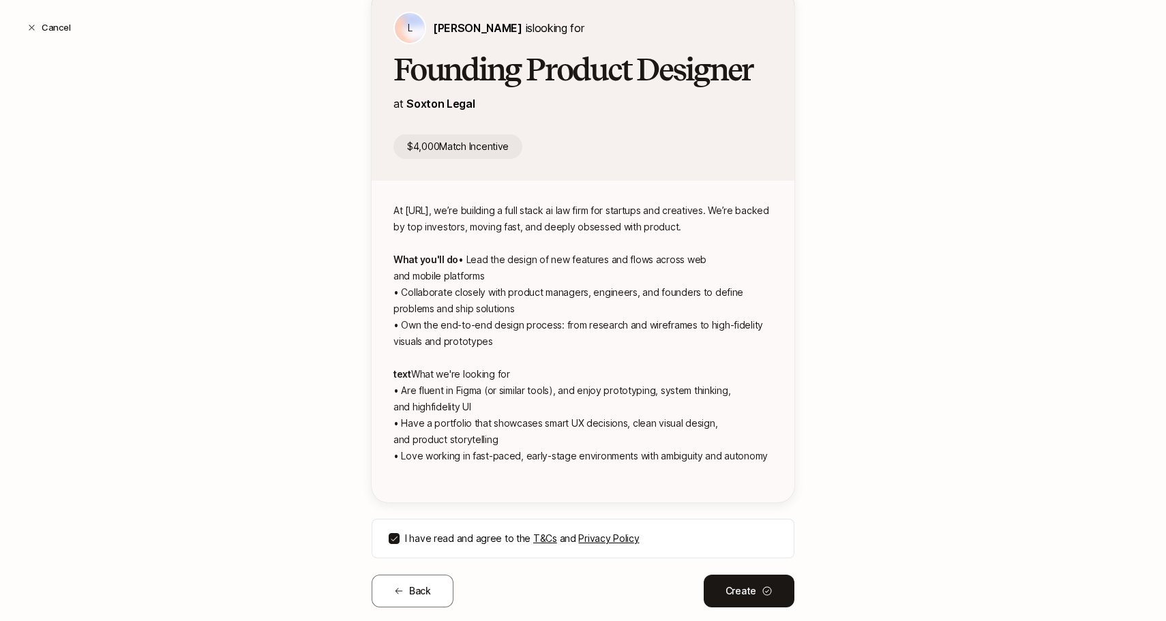
scroll to position [238, 0]
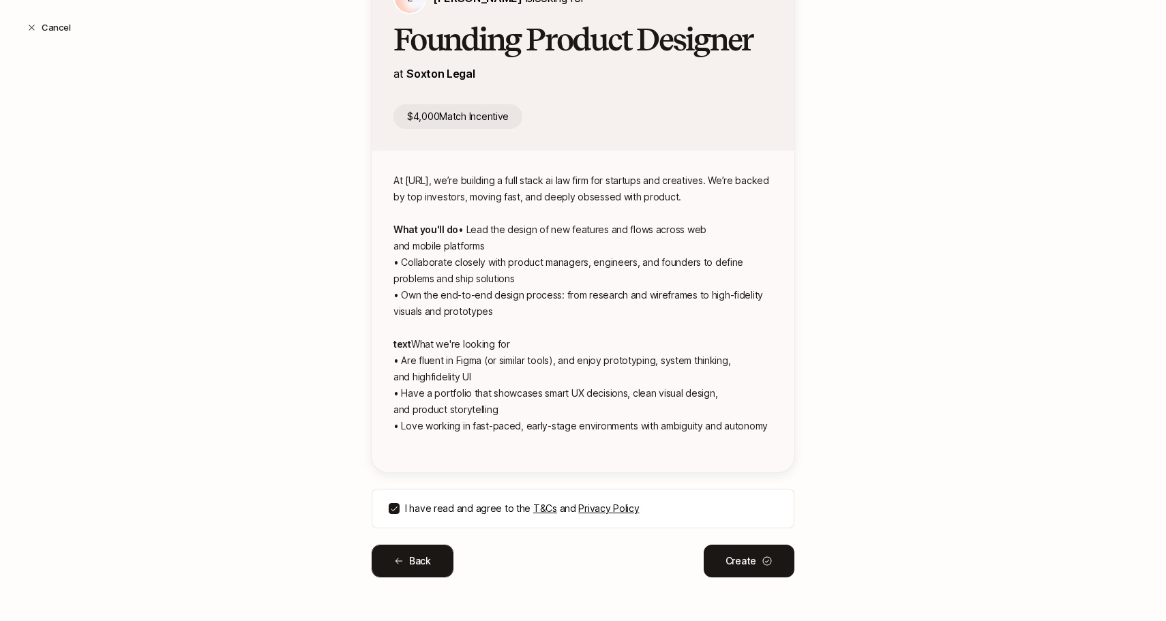
click at [413, 556] on button "Back" at bounding box center [413, 561] width 82 height 33
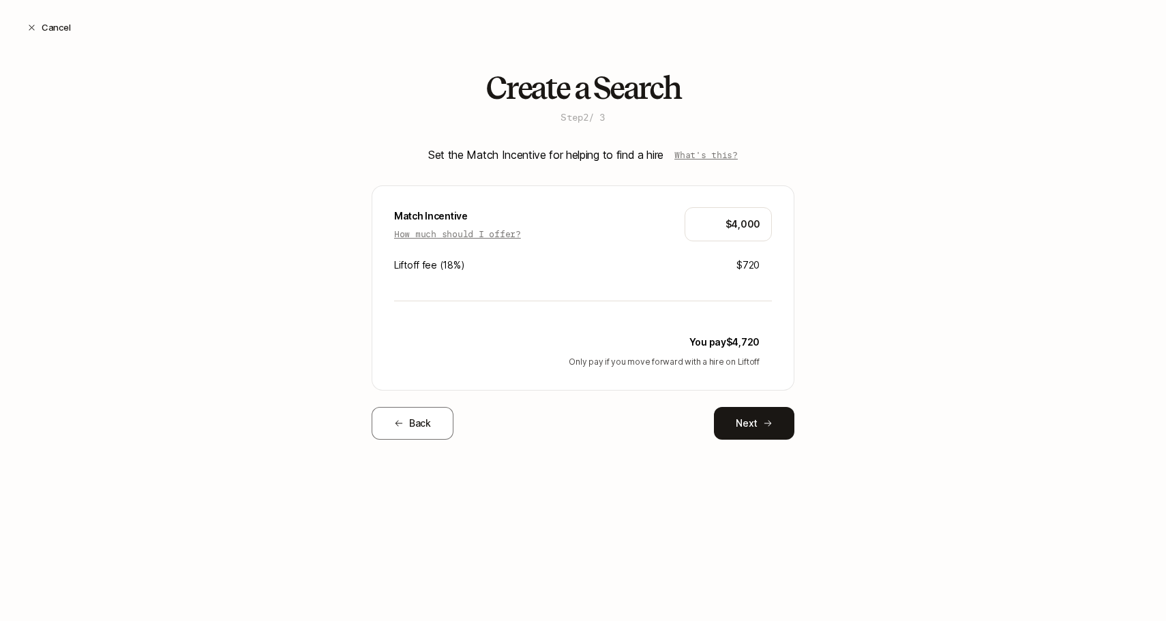
scroll to position [0, 0]
click at [393, 434] on button "Back" at bounding box center [413, 423] width 82 height 33
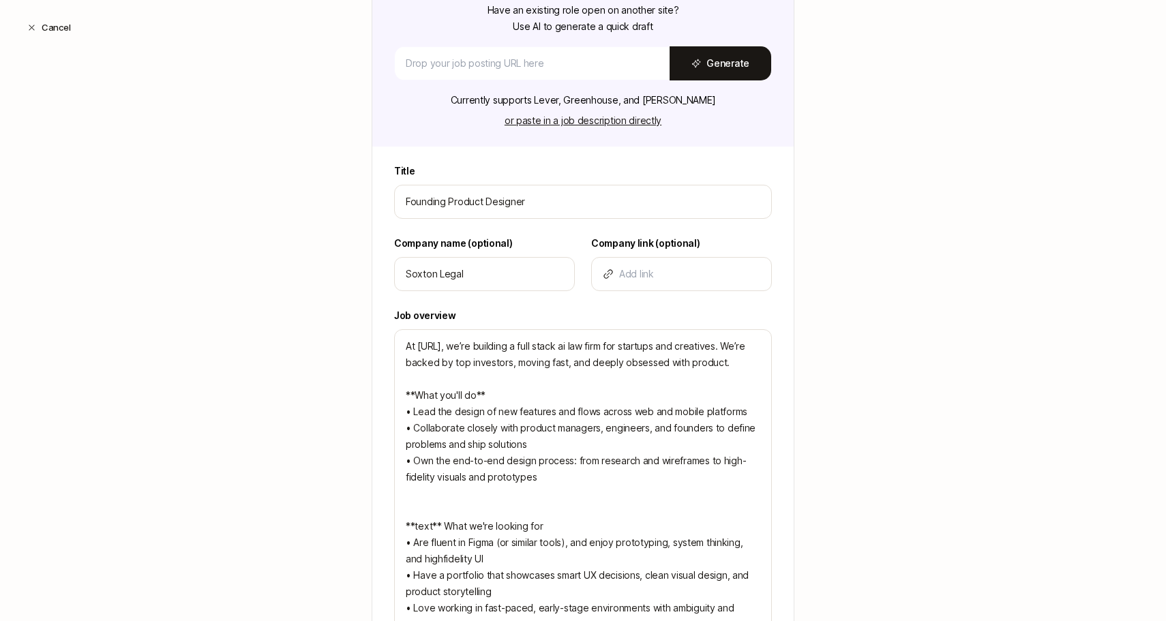
scroll to position [342, 0]
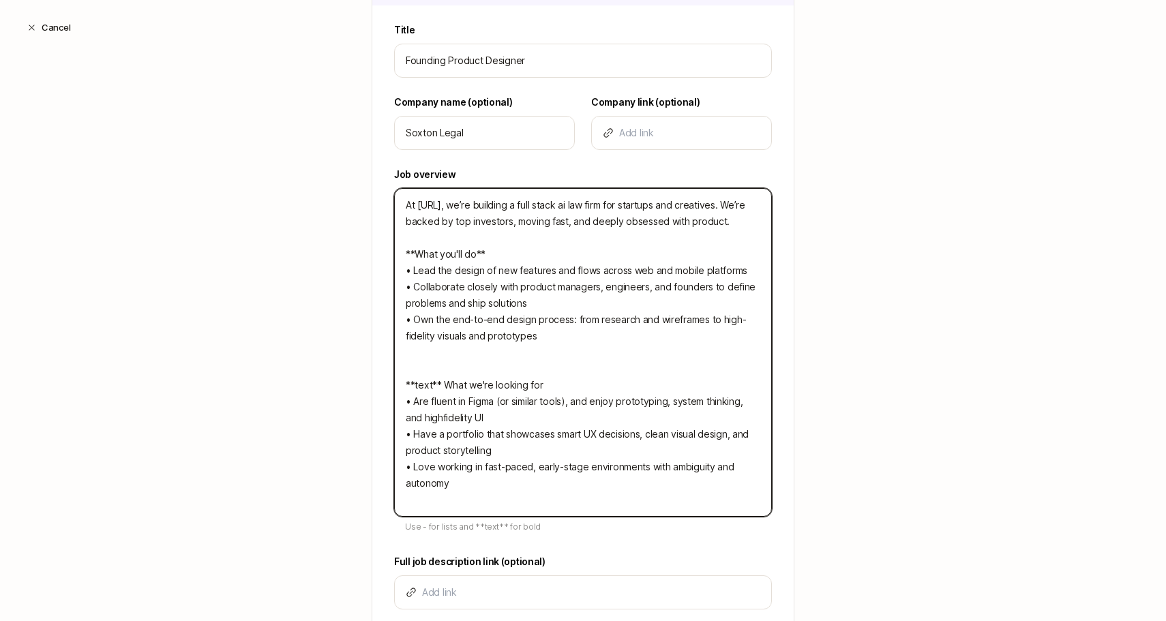
drag, startPoint x: 440, startPoint y: 385, endPoint x: 417, endPoint y: 385, distance: 23.9
click at [417, 385] on textarea "At [URL], we’re building a full stack ai law firm for startups and creatives. W…" at bounding box center [583, 352] width 378 height 329
click at [554, 389] on textarea "At [URL], we’re building a full stack ai law firm for startups and creatives. W…" at bounding box center [583, 352] width 378 height 329
paste textarea "ext**"
click at [531, 385] on textarea "At [URL], we’re building a full stack ai law firm for startups and creatives. W…" at bounding box center [583, 352] width 378 height 329
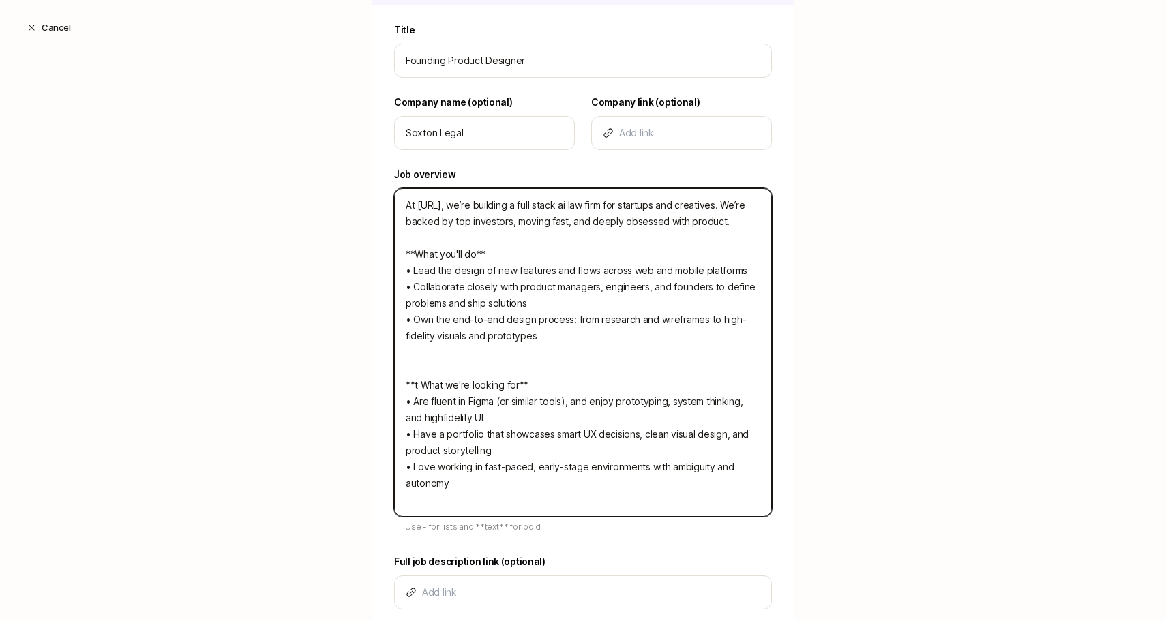
click at [419, 380] on textarea "At [URL], we’re building a full stack ai law firm for startups and creatives. W…" at bounding box center [583, 352] width 378 height 329
click at [421, 382] on textarea "At [URL], we’re building a full stack ai law firm for startups and creatives. W…" at bounding box center [583, 352] width 378 height 329
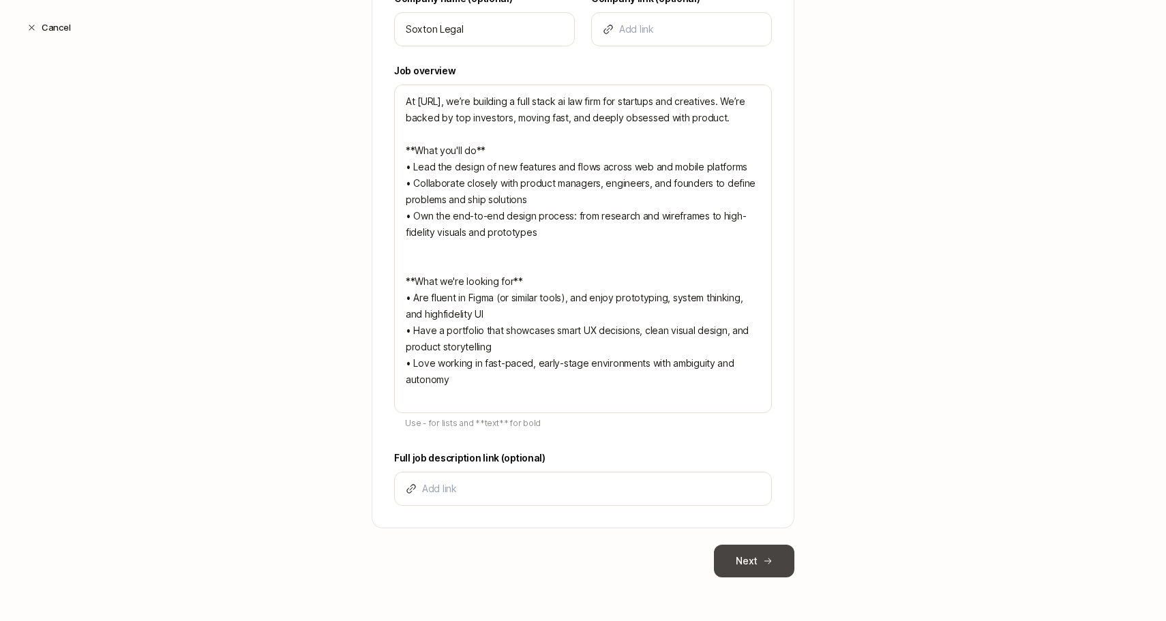
click at [750, 560] on button "Next" at bounding box center [754, 561] width 80 height 33
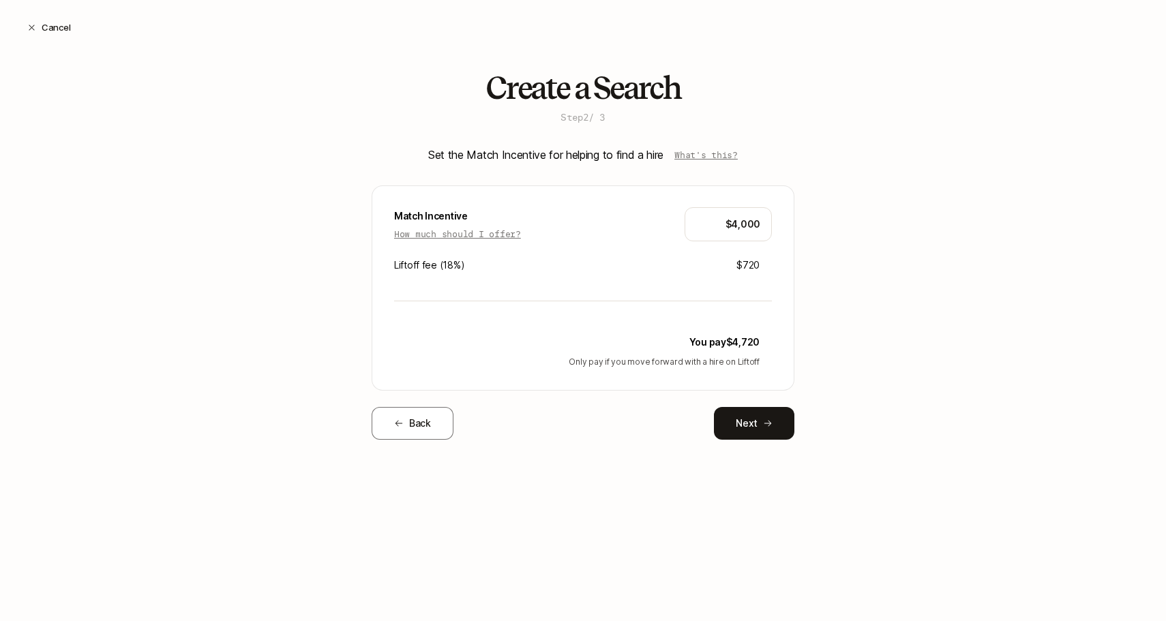
click at [766, 457] on div "Create a Search Step 2 / 3 Set the Match Incentive for helping to find a hire W…" at bounding box center [583, 277] width 423 height 412
click at [763, 430] on button "Next" at bounding box center [754, 423] width 80 height 33
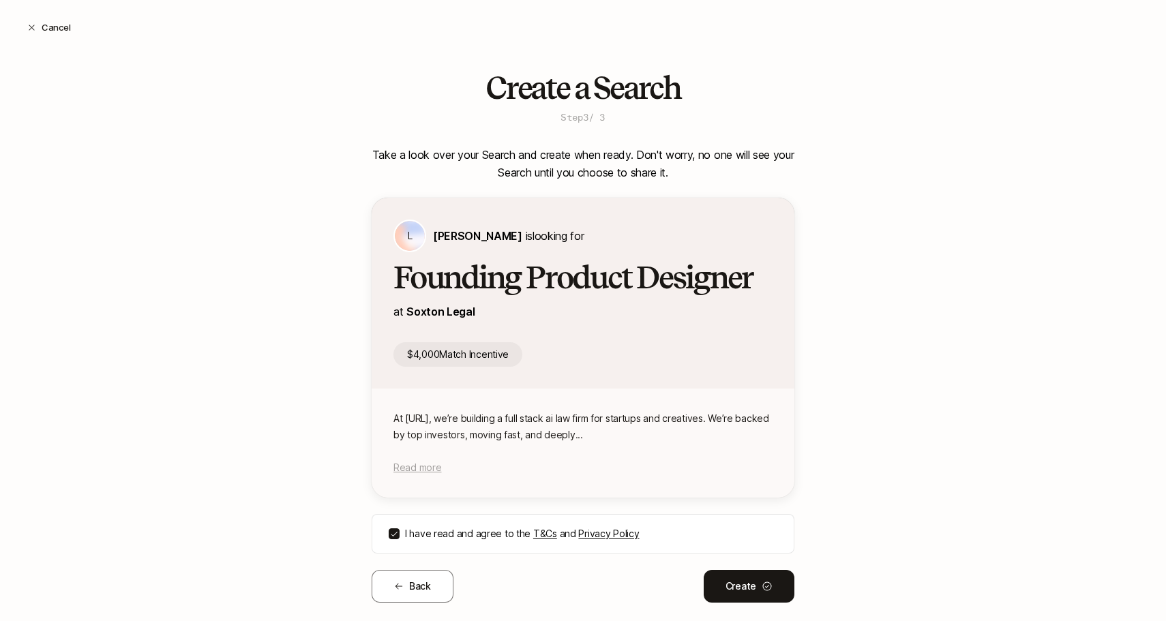
click at [419, 462] on span "Read more" at bounding box center [417, 468] width 48 height 12
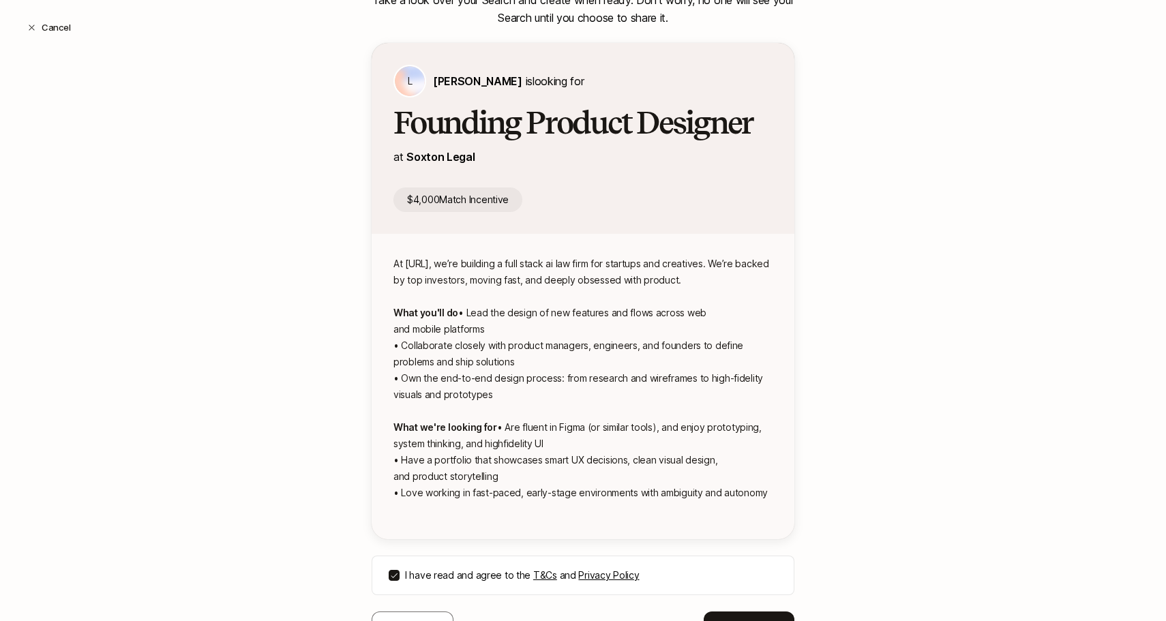
scroll to position [238, 0]
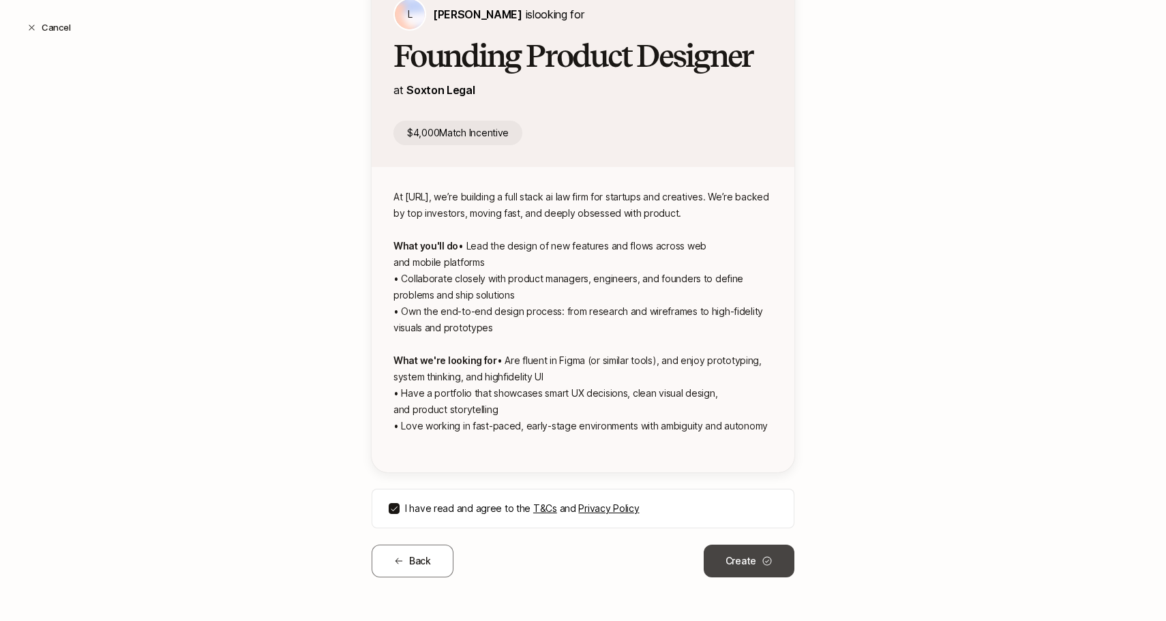
click at [721, 561] on button "Create" at bounding box center [749, 561] width 91 height 33
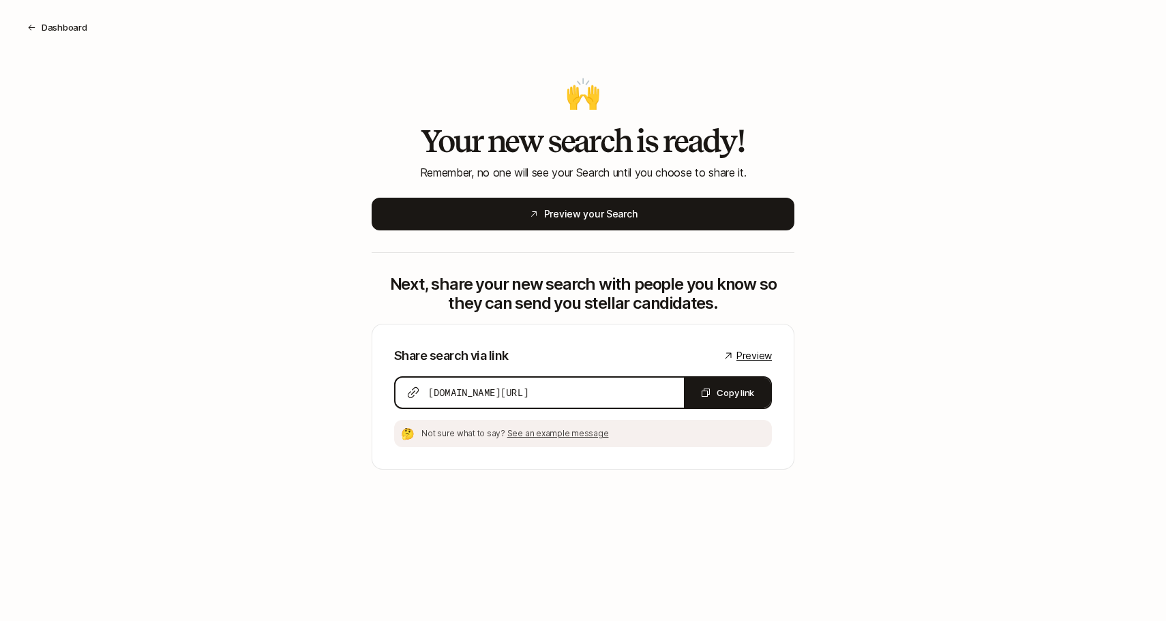
scroll to position [0, 0]
click at [722, 385] on button "Copy link" at bounding box center [727, 393] width 87 height 30
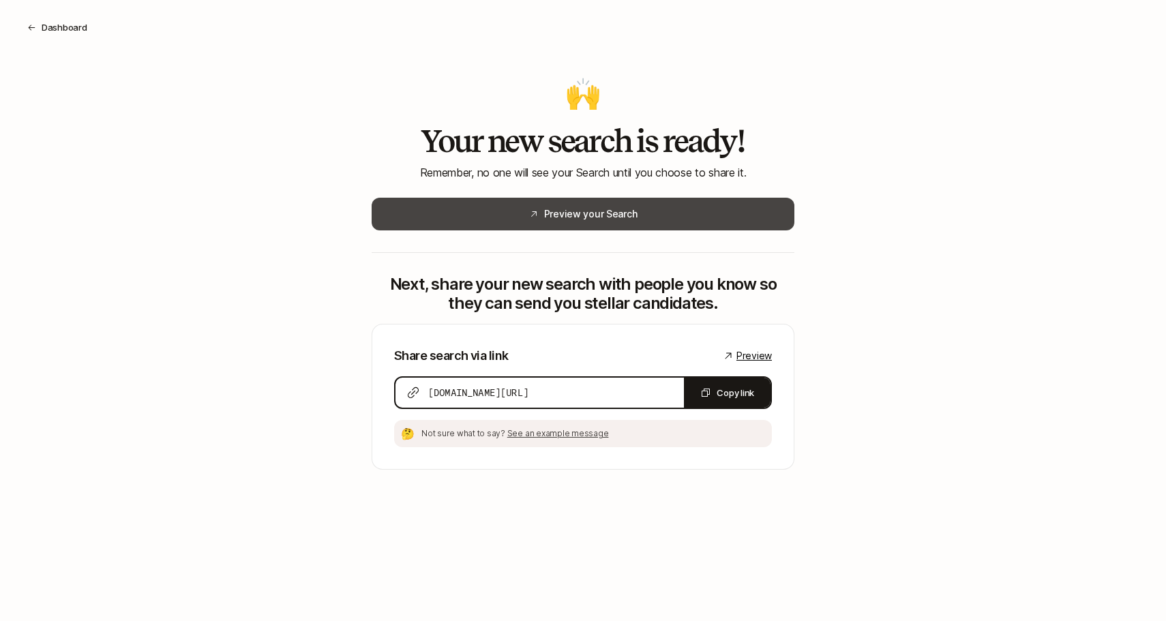
click at [648, 207] on button "Preview your Search" at bounding box center [583, 214] width 423 height 33
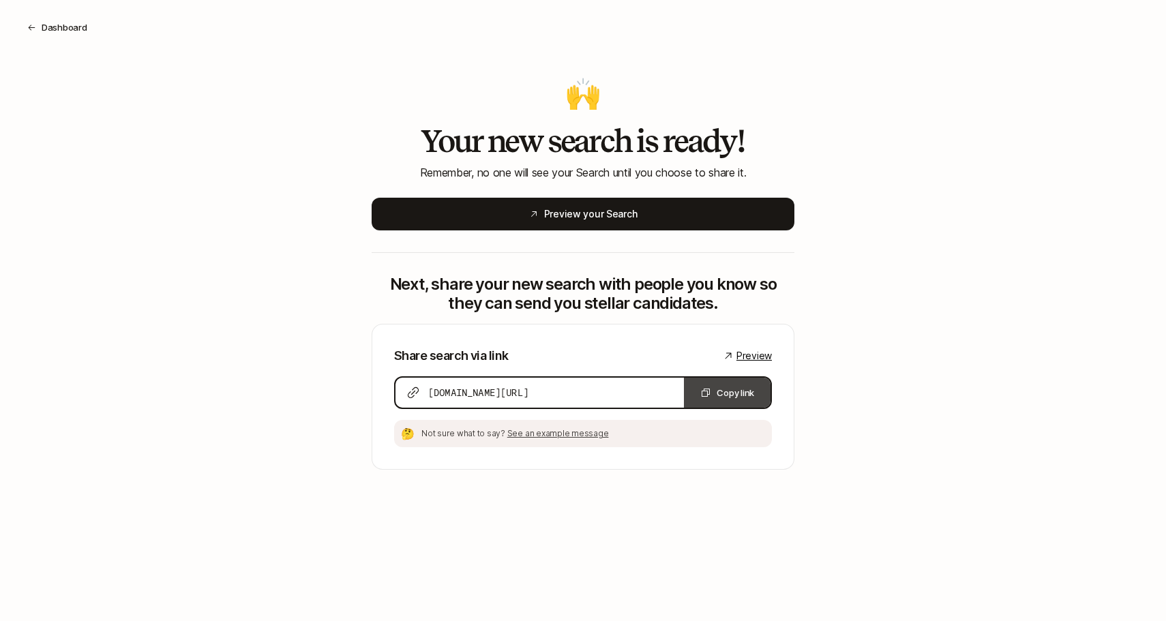
click at [731, 393] on button "Copy link" at bounding box center [727, 393] width 87 height 30
click at [562, 427] on p "Not sure what to say? See an example message" at bounding box center [593, 433] width 345 height 12
click at [562, 433] on span "See an example message" at bounding box center [558, 433] width 102 height 10
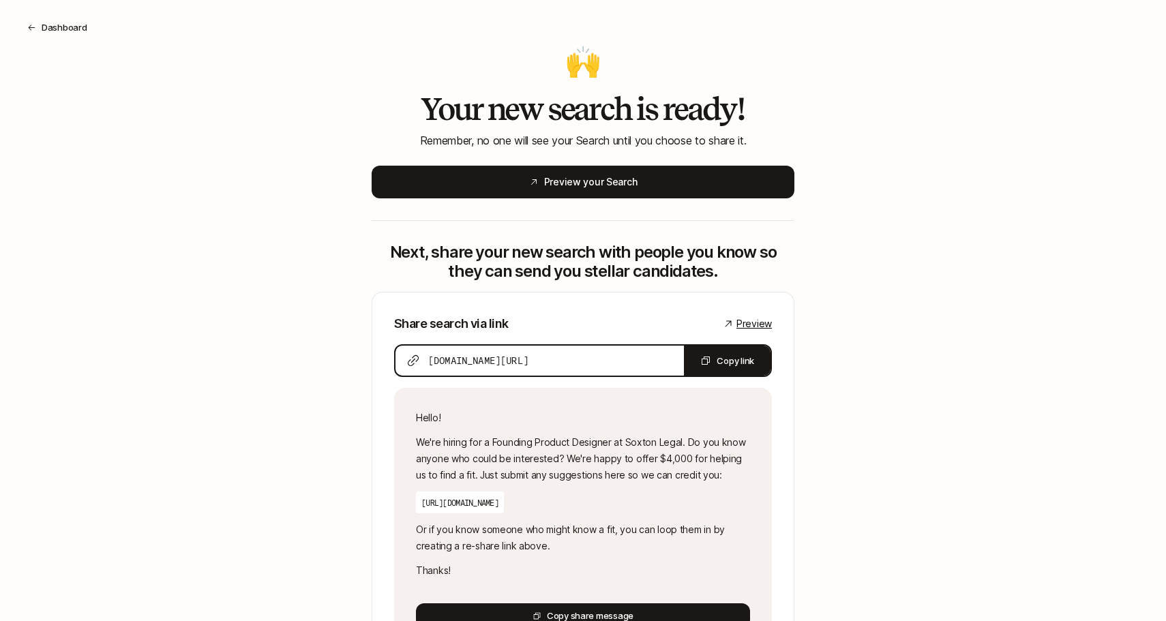
scroll to position [35, 0]
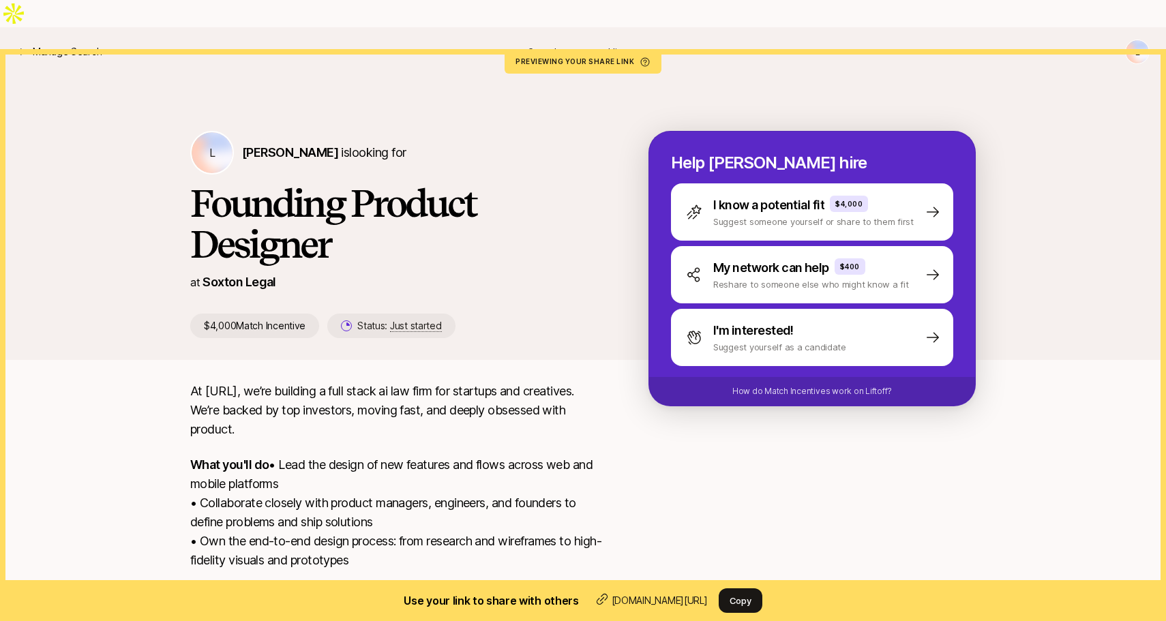
scroll to position [151, 0]
click at [76, 40] on div "Manage Search Searches Hire L" at bounding box center [582, 52] width 1133 height 25
click at [72, 44] on p "Manage Search" at bounding box center [67, 52] width 69 height 16
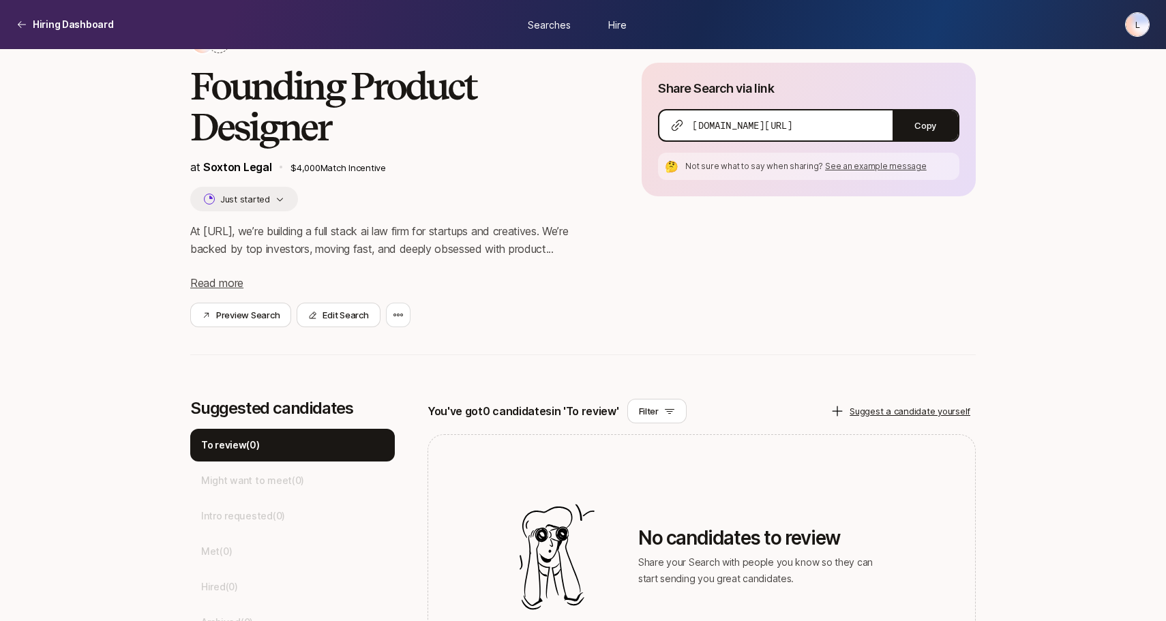
scroll to position [97, 0]
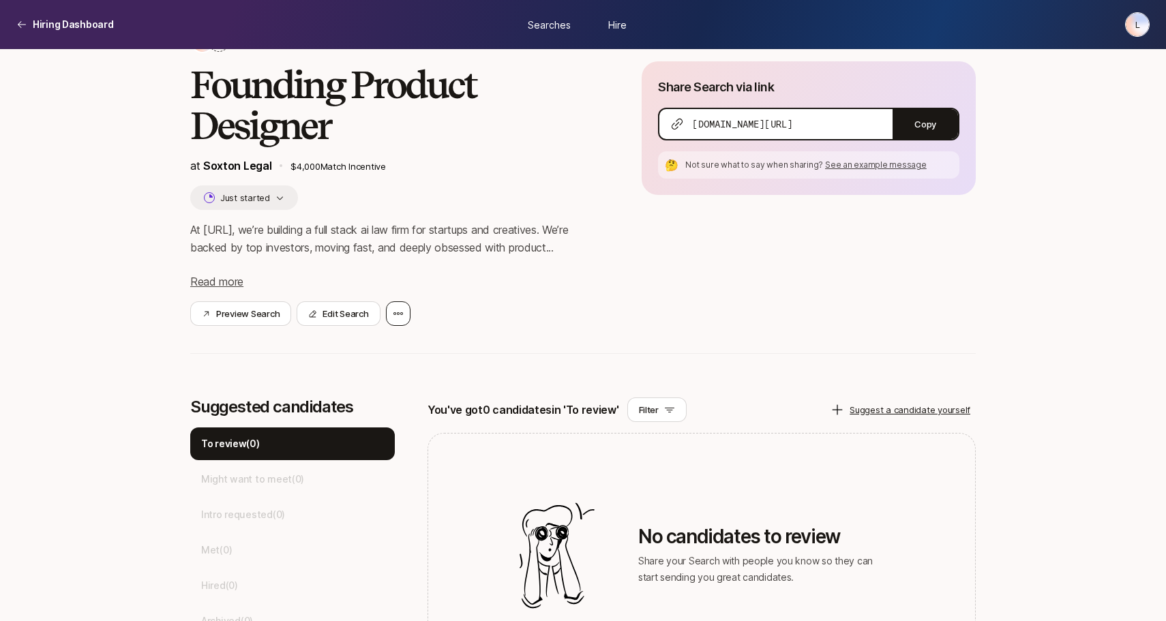
click at [393, 308] on icon at bounding box center [398, 313] width 11 height 11
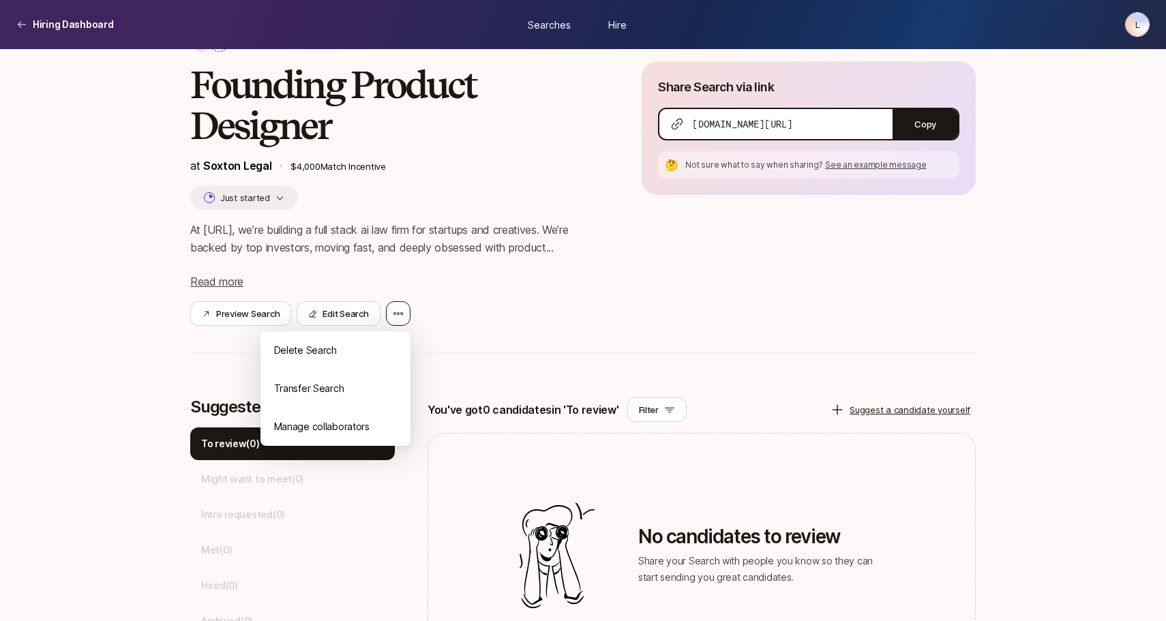
click at [393, 308] on icon at bounding box center [398, 313] width 11 height 11
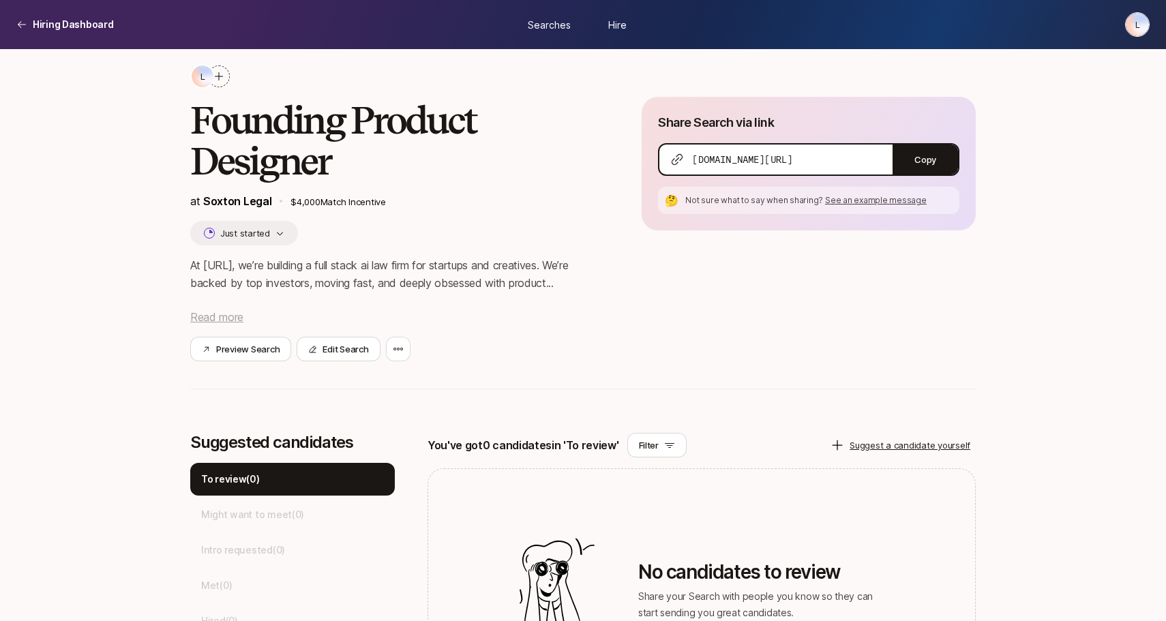
scroll to position [62, 0]
click at [204, 310] on span "Read more" at bounding box center [216, 317] width 53 height 14
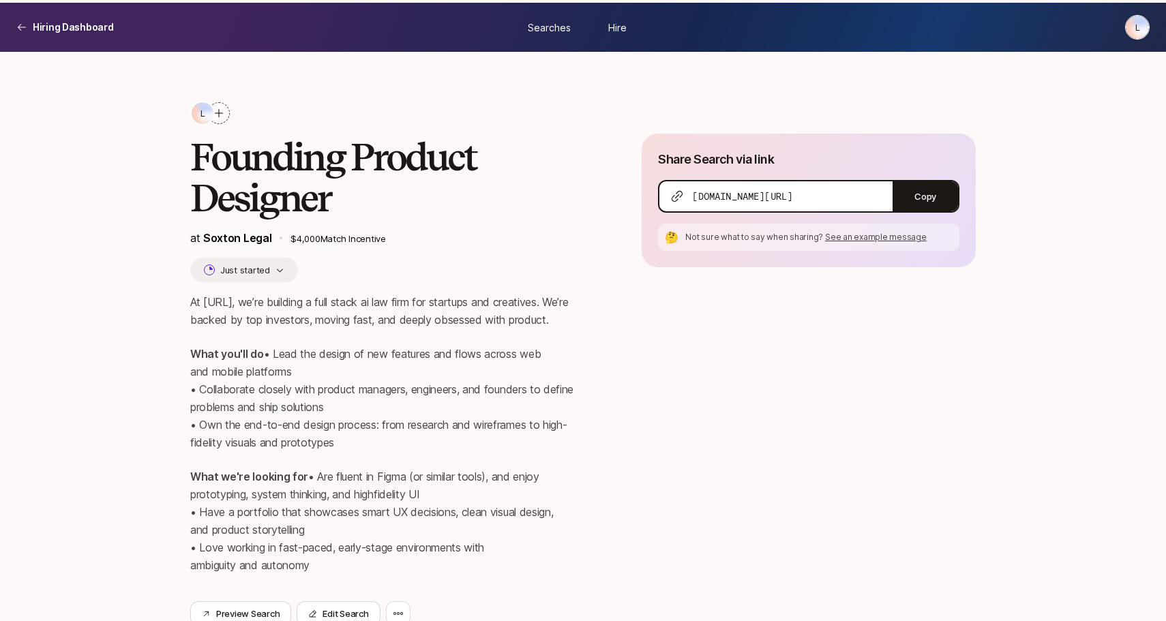
scroll to position [0, 0]
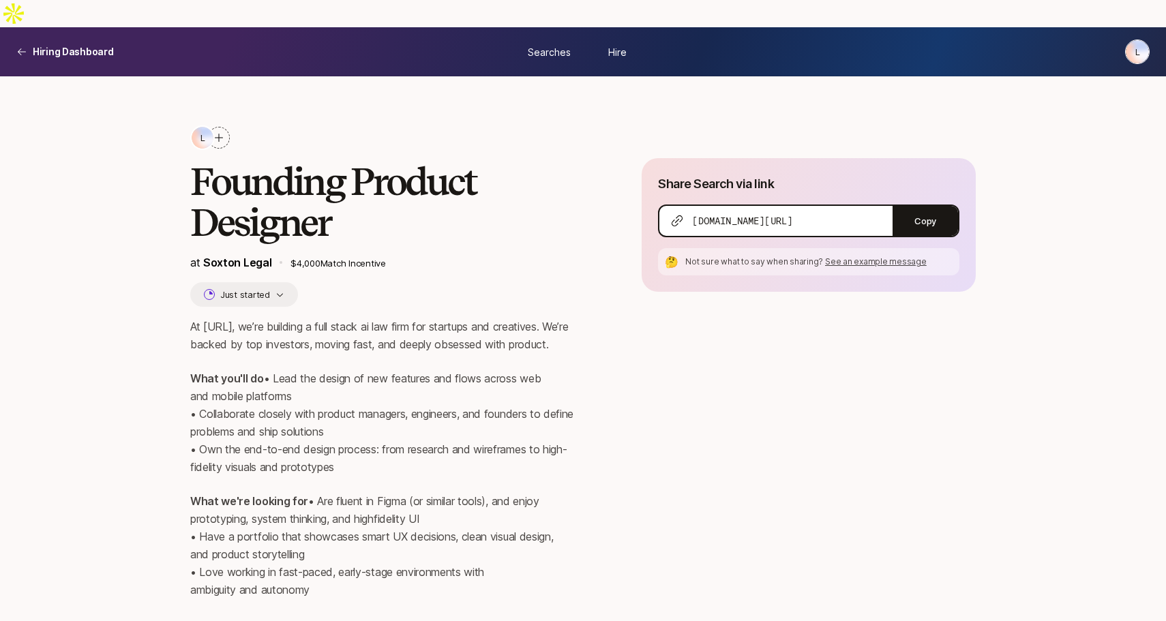
click at [553, 44] on span "Searches" at bounding box center [549, 51] width 43 height 14
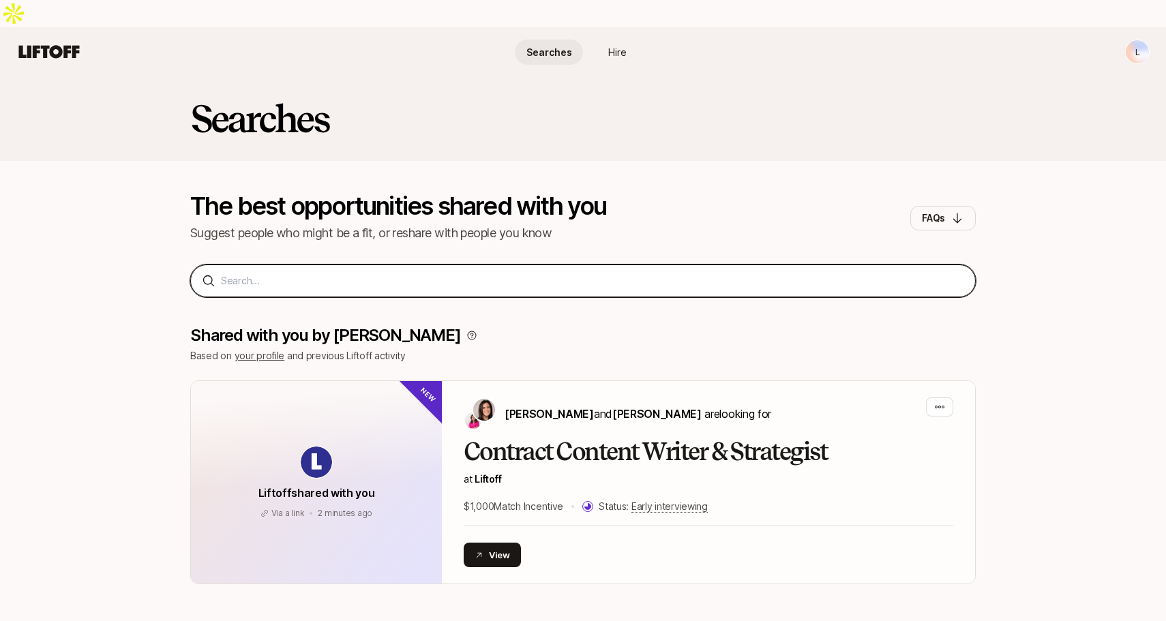
click at [462, 273] on input at bounding box center [592, 281] width 743 height 16
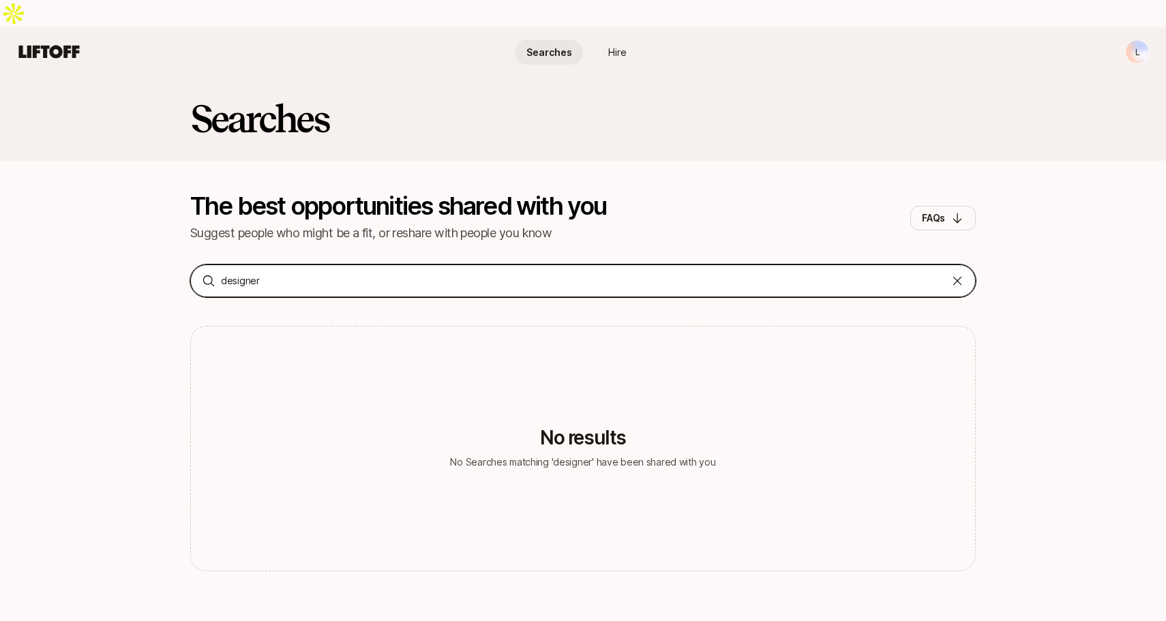
type input "designer"
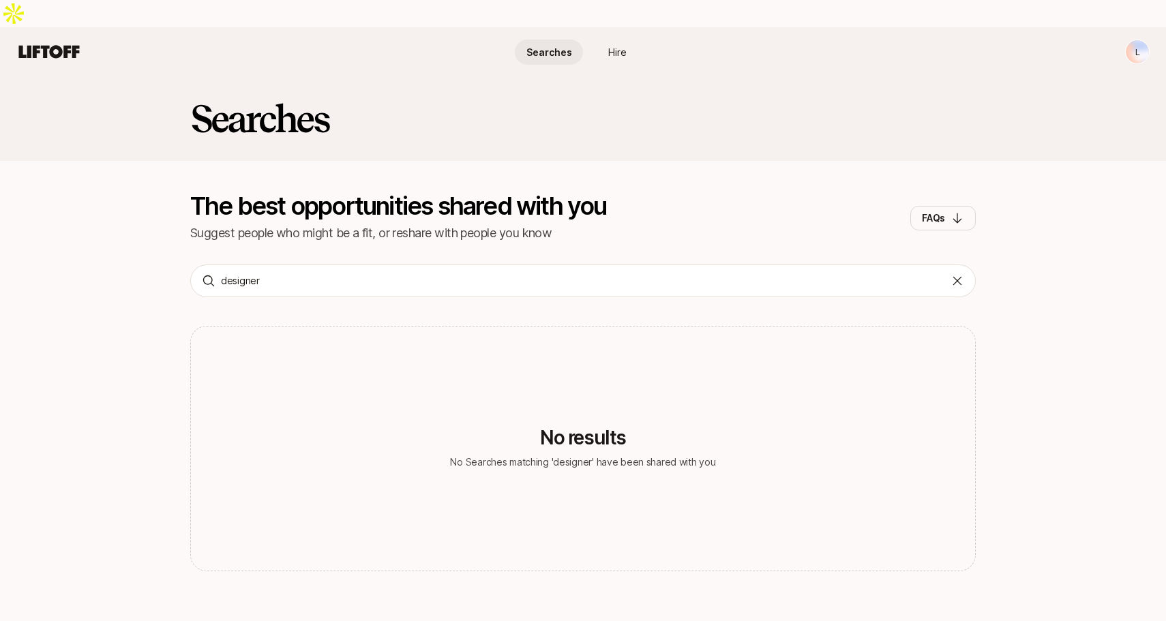
click at [630, 40] on link "Hire" at bounding box center [617, 52] width 68 height 25
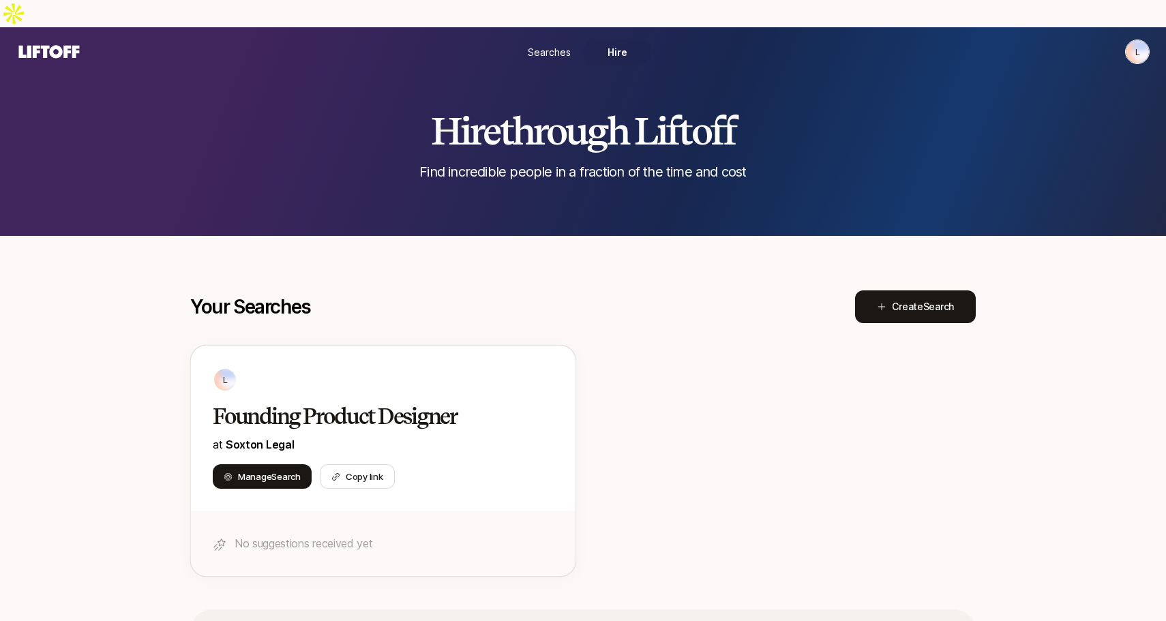
scroll to position [70, 0]
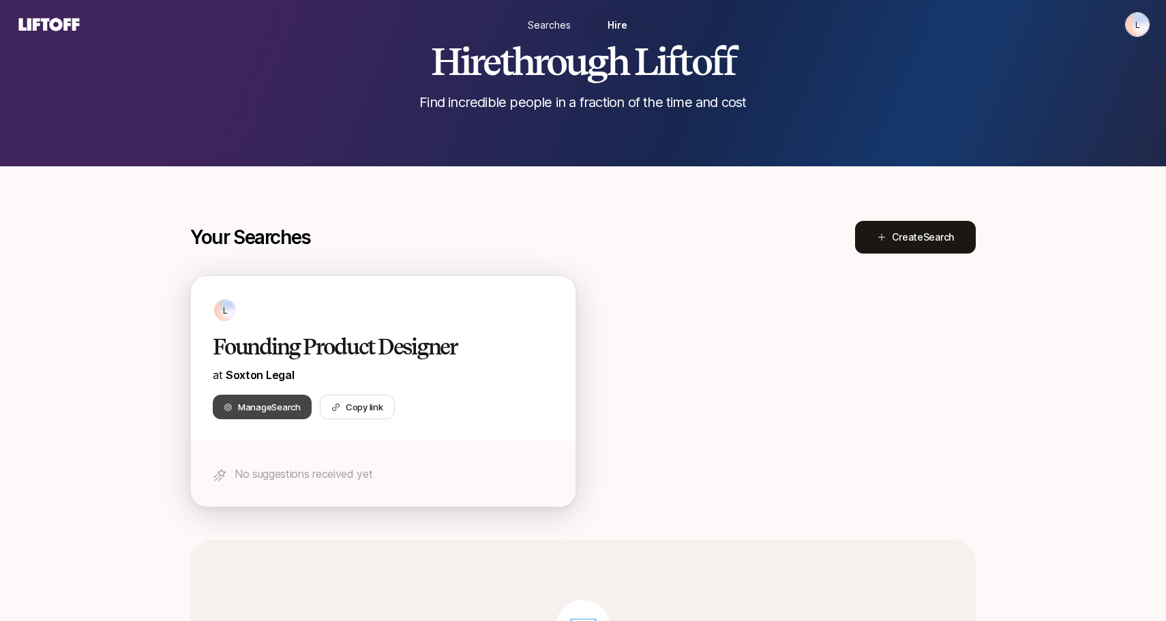
click at [293, 400] on span "Manage Search" at bounding box center [269, 407] width 63 height 14
